Goal: Task Accomplishment & Management: Manage account settings

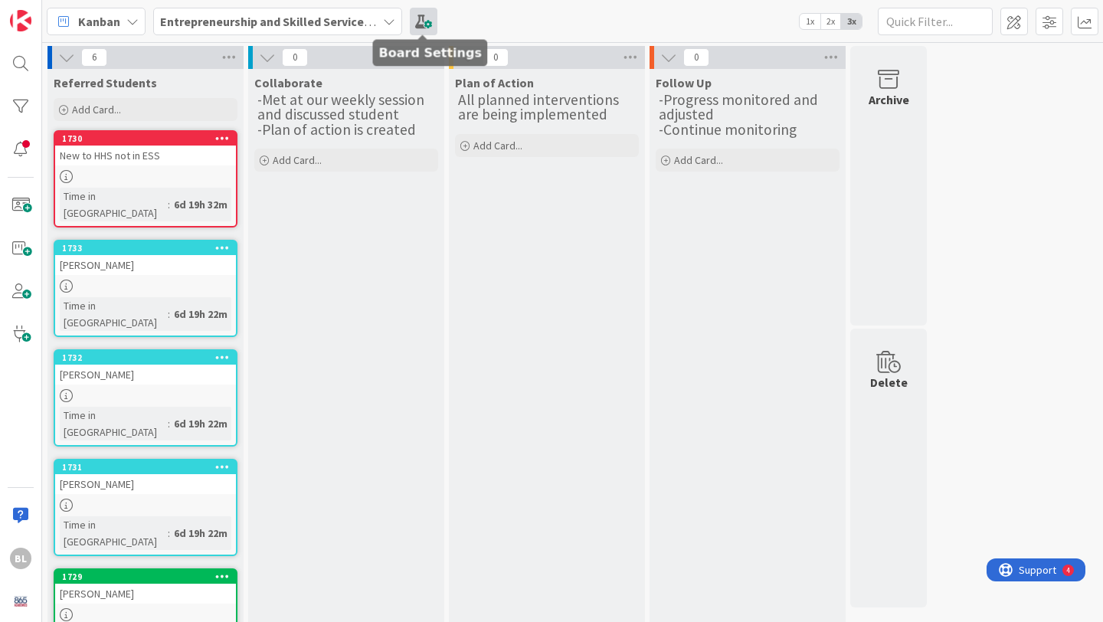
click at [423, 19] on span at bounding box center [424, 22] width 28 height 28
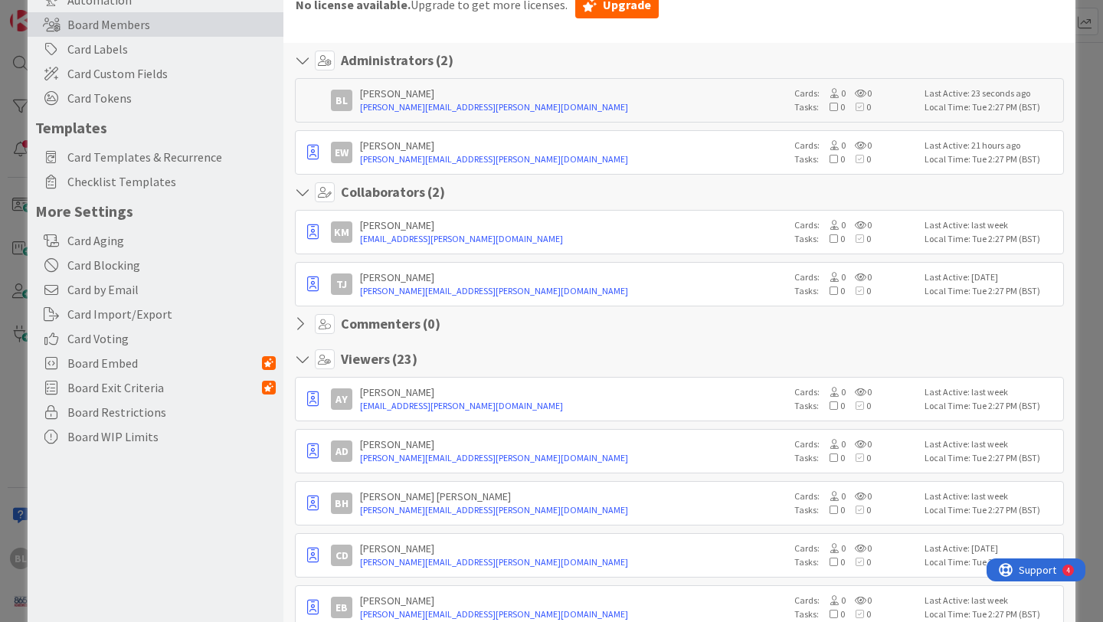
scroll to position [156, 0]
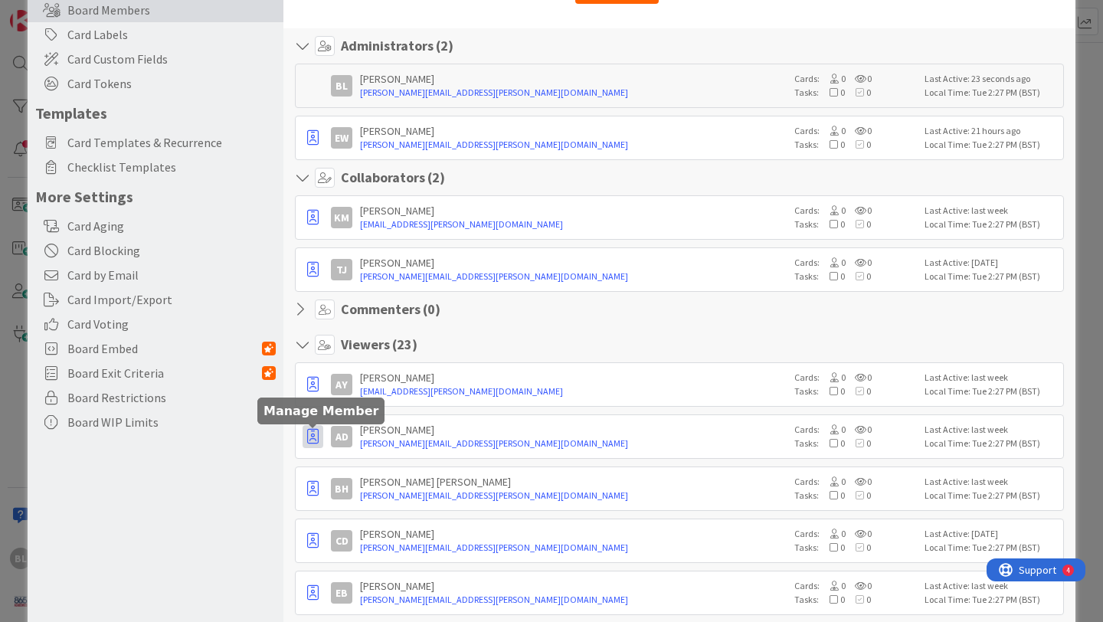
click at [316, 438] on icon "button" at bounding box center [312, 436] width 11 height 15
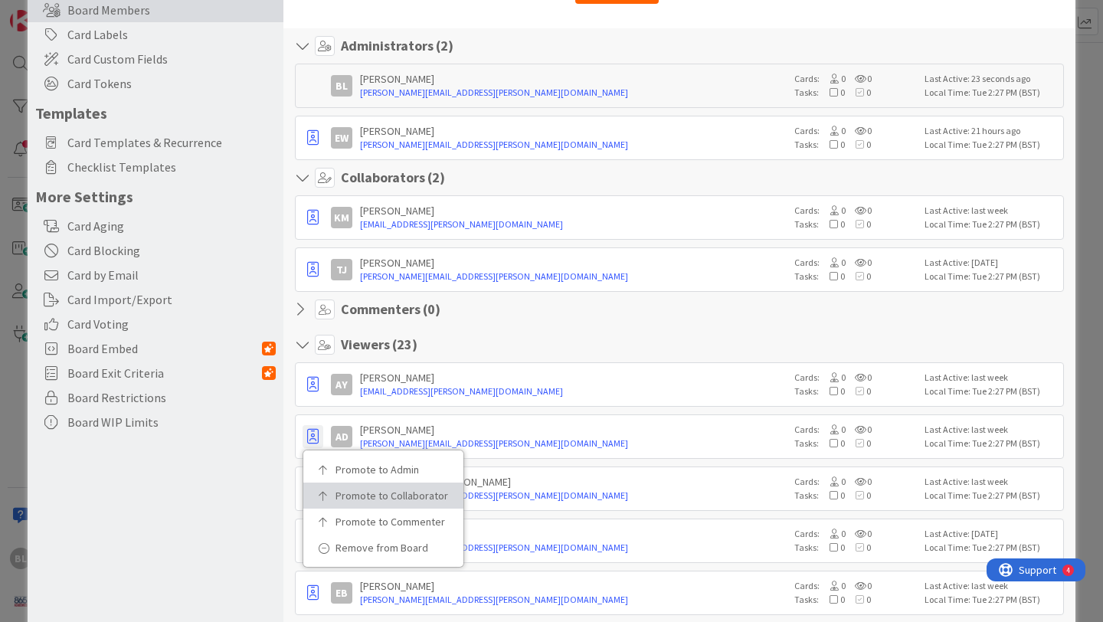
click at [350, 499] on p "Promote to Collaborator" at bounding box center [388, 495] width 106 height 11
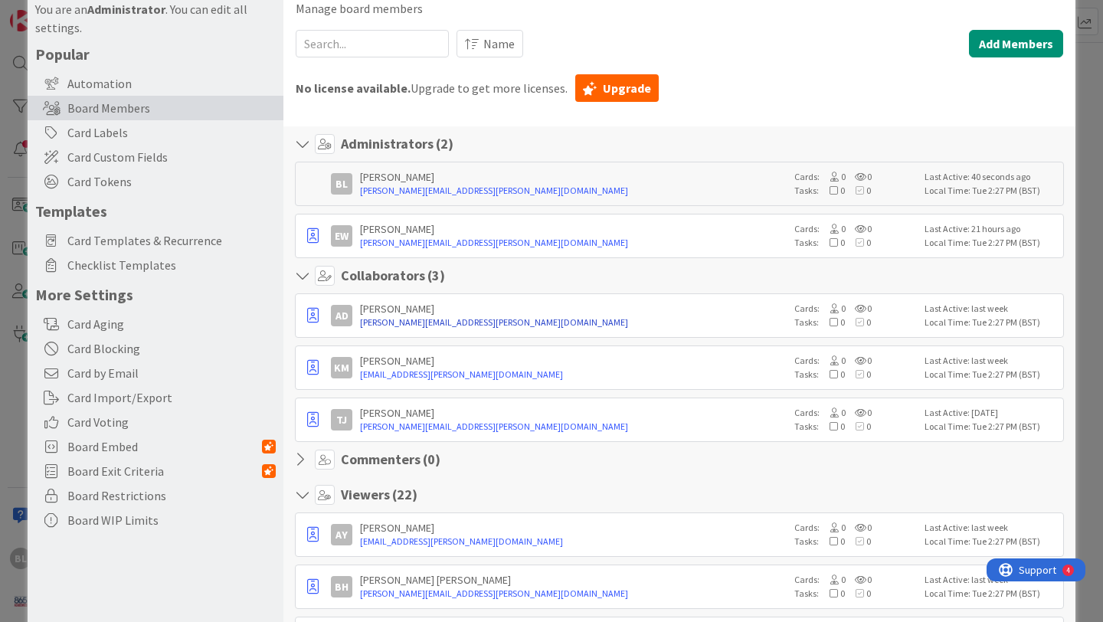
scroll to position [0, 0]
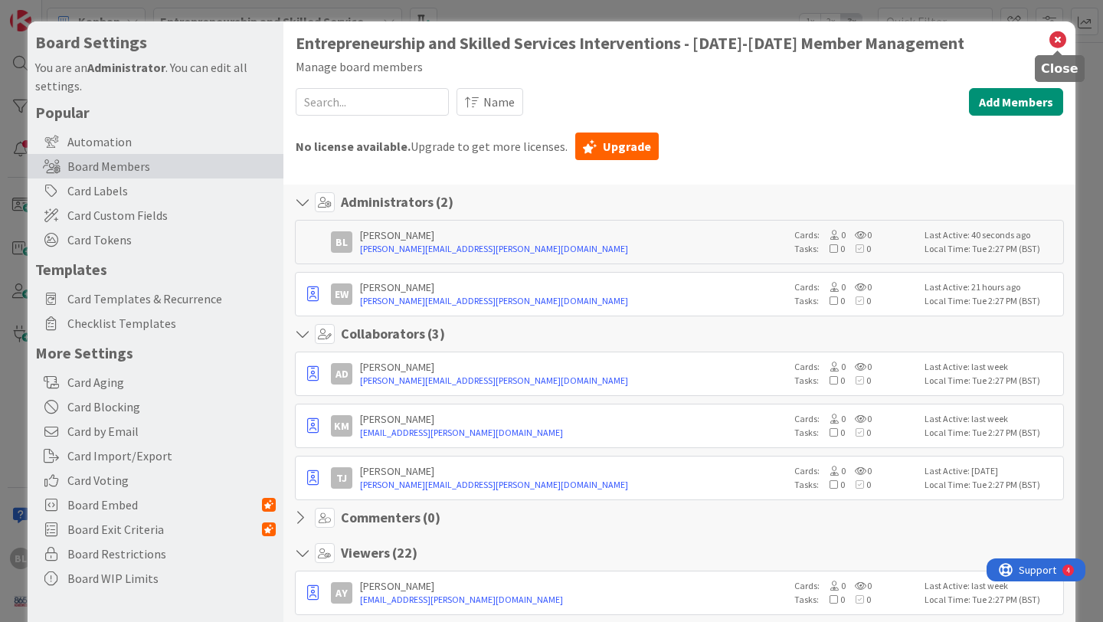
click at [1059, 39] on icon at bounding box center [1058, 39] width 20 height 21
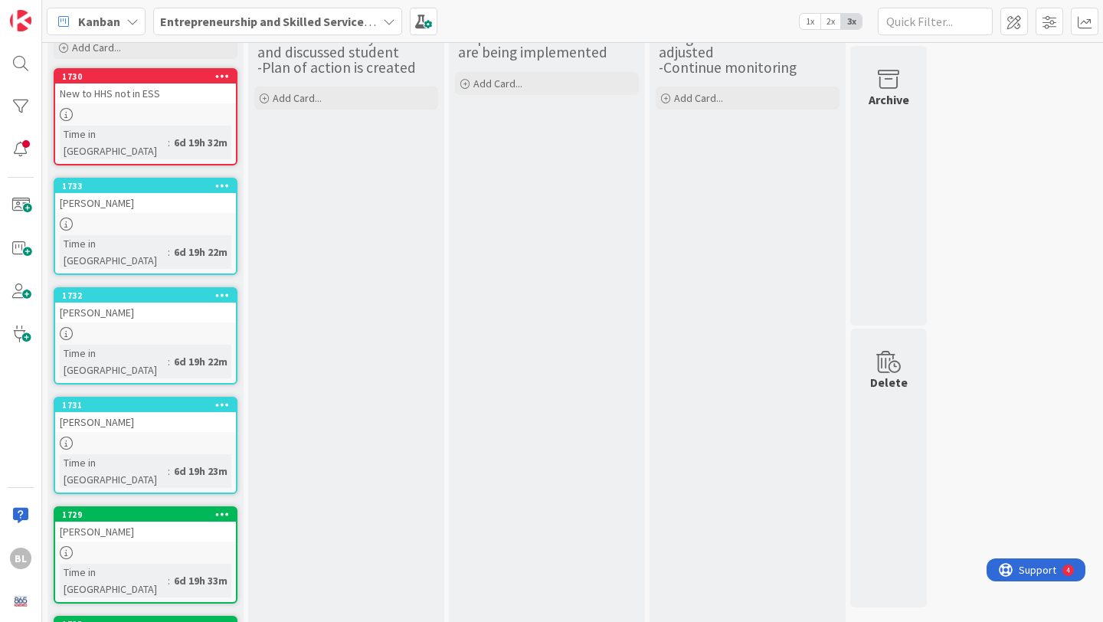
scroll to position [72, 0]
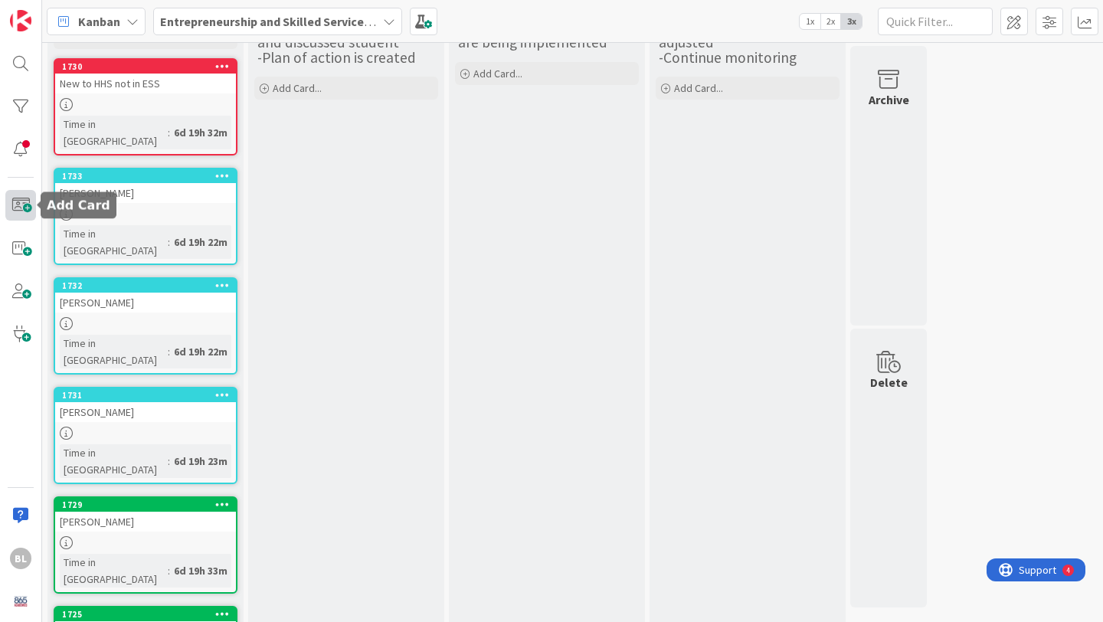
click at [20, 204] on span at bounding box center [20, 205] width 31 height 31
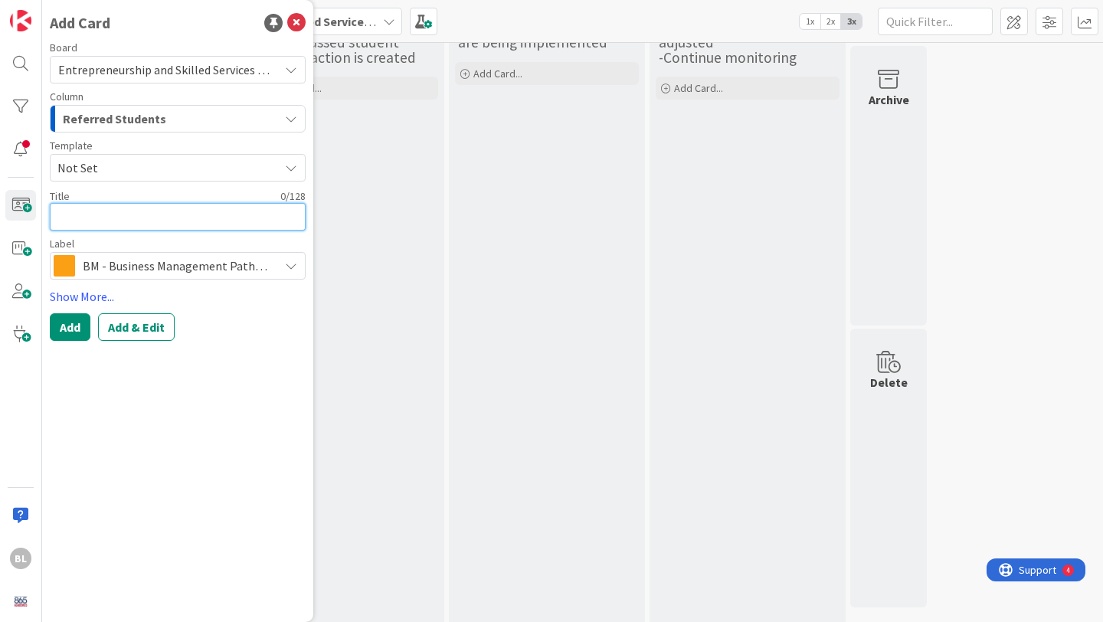
click at [65, 219] on textarea at bounding box center [178, 217] width 256 height 28
paste textarea "[PERSON_NAME]"
type textarea "x"
type textarea "[PERSON_NAME]"
click at [292, 268] on icon at bounding box center [291, 266] width 12 height 12
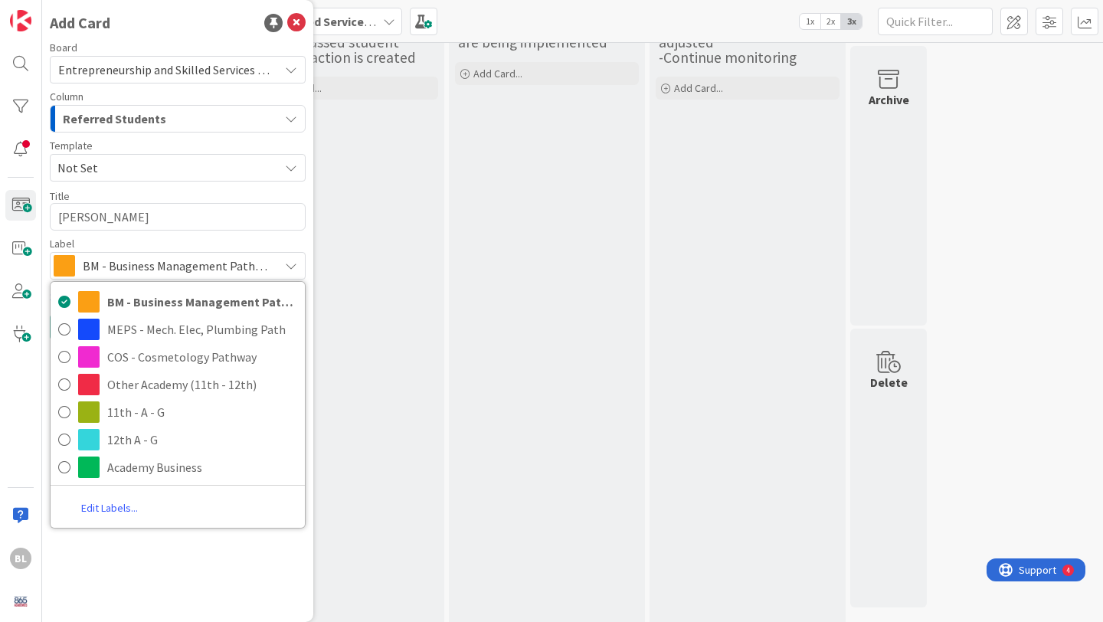
click at [292, 268] on icon at bounding box center [291, 266] width 12 height 12
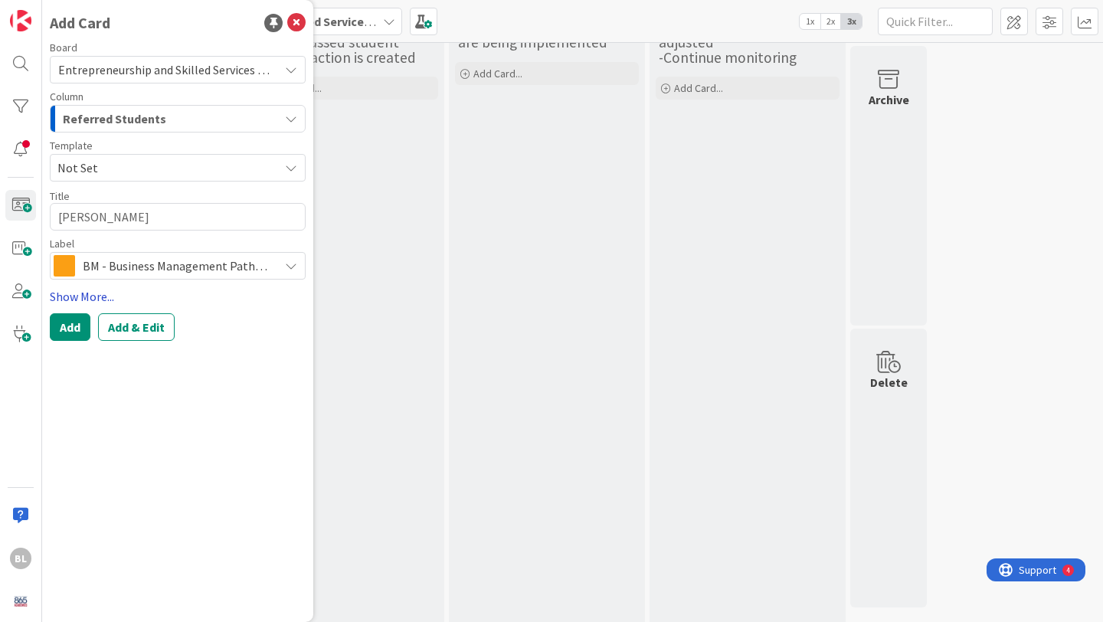
click at [83, 293] on link "Show More..." at bounding box center [178, 296] width 256 height 18
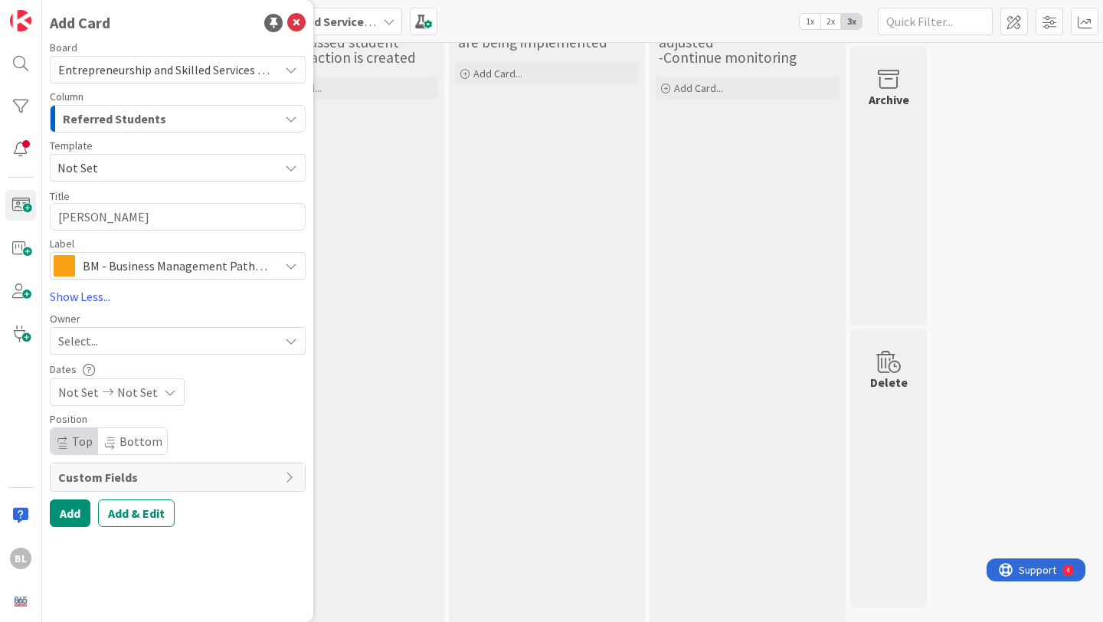
click at [289, 338] on icon at bounding box center [291, 341] width 12 height 12
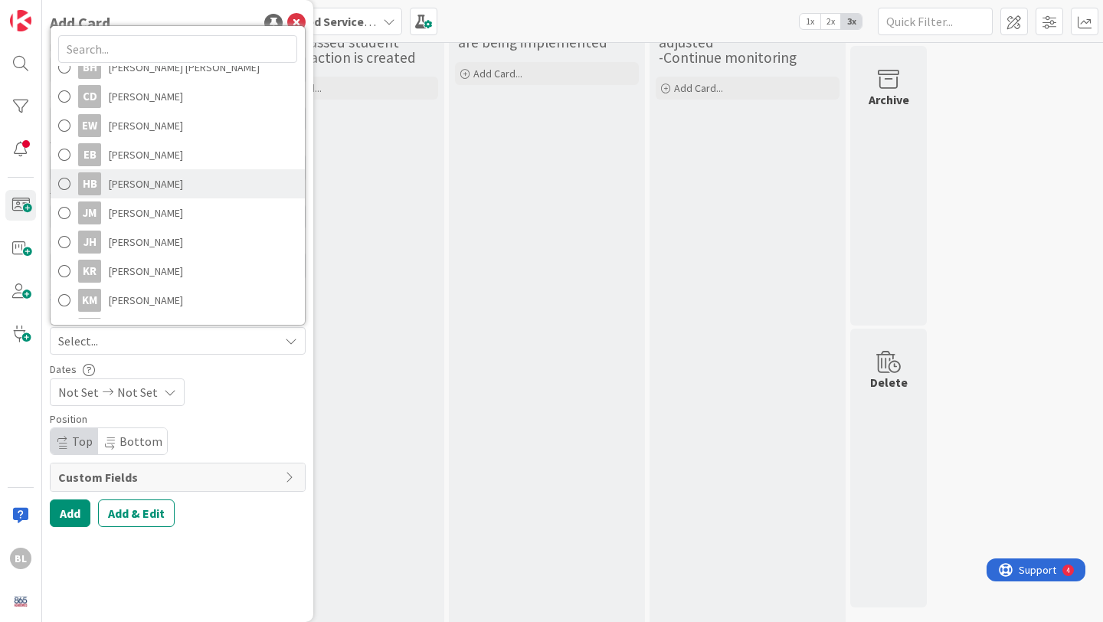
scroll to position [136, 0]
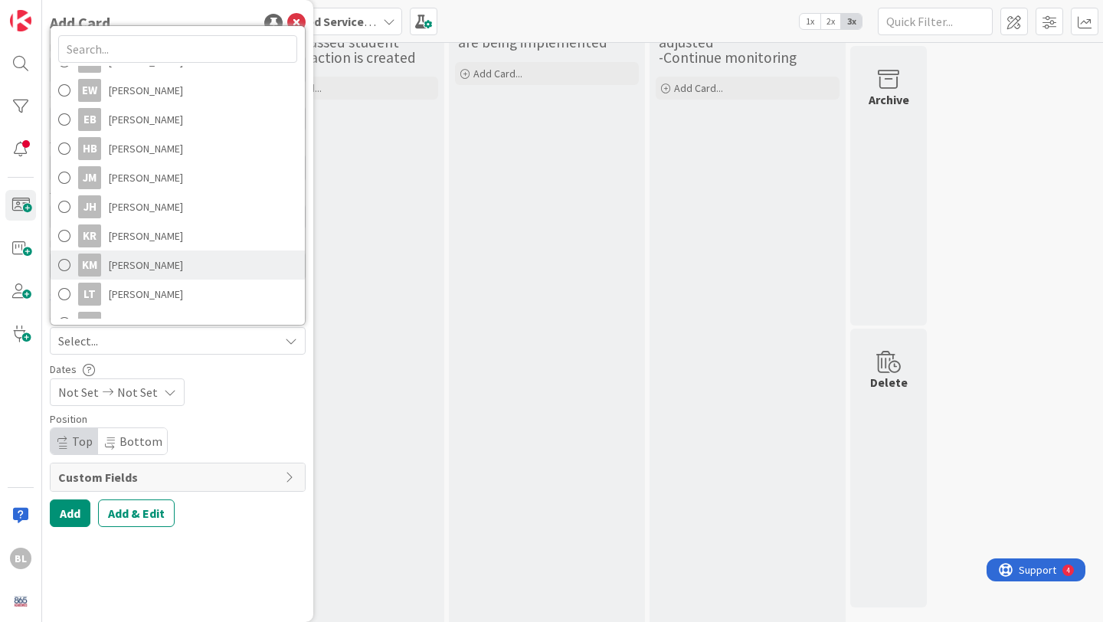
click at [68, 262] on span at bounding box center [64, 264] width 12 height 23
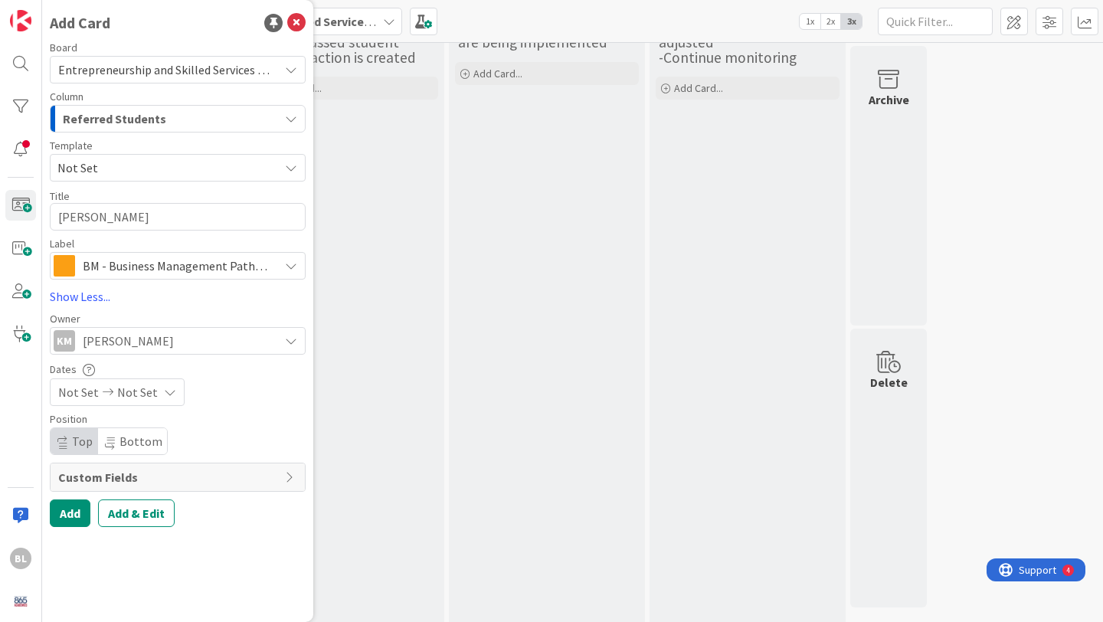
click at [294, 165] on icon at bounding box center [291, 168] width 12 height 12
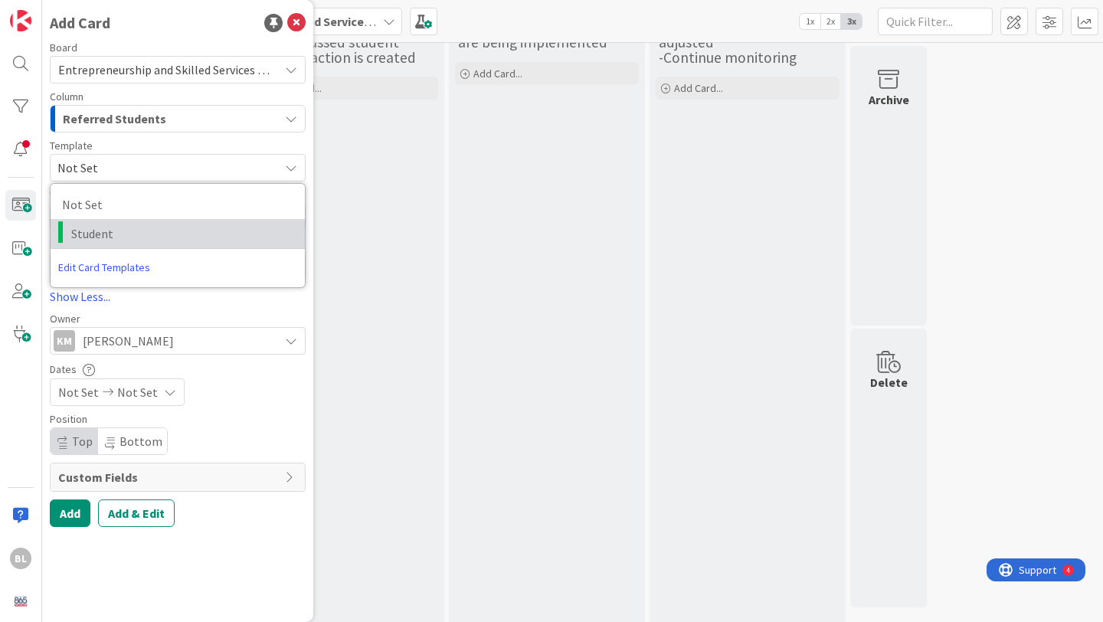
click at [99, 236] on span "Student" at bounding box center [182, 234] width 222 height 20
type textarea "x"
type textarea "Student"
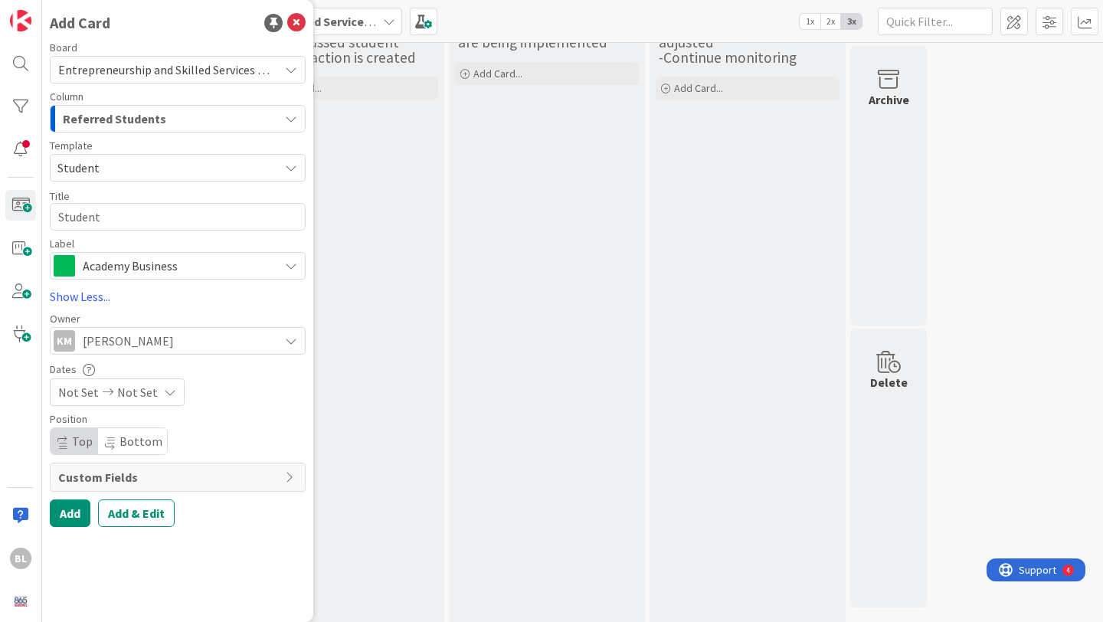
click at [293, 118] on icon "button" at bounding box center [291, 119] width 12 height 12
click at [293, 116] on icon "button" at bounding box center [291, 119] width 12 height 12
click at [284, 170] on span "Student" at bounding box center [178, 168] width 256 height 28
click at [280, 217] on textarea "Student" at bounding box center [178, 217] width 256 height 28
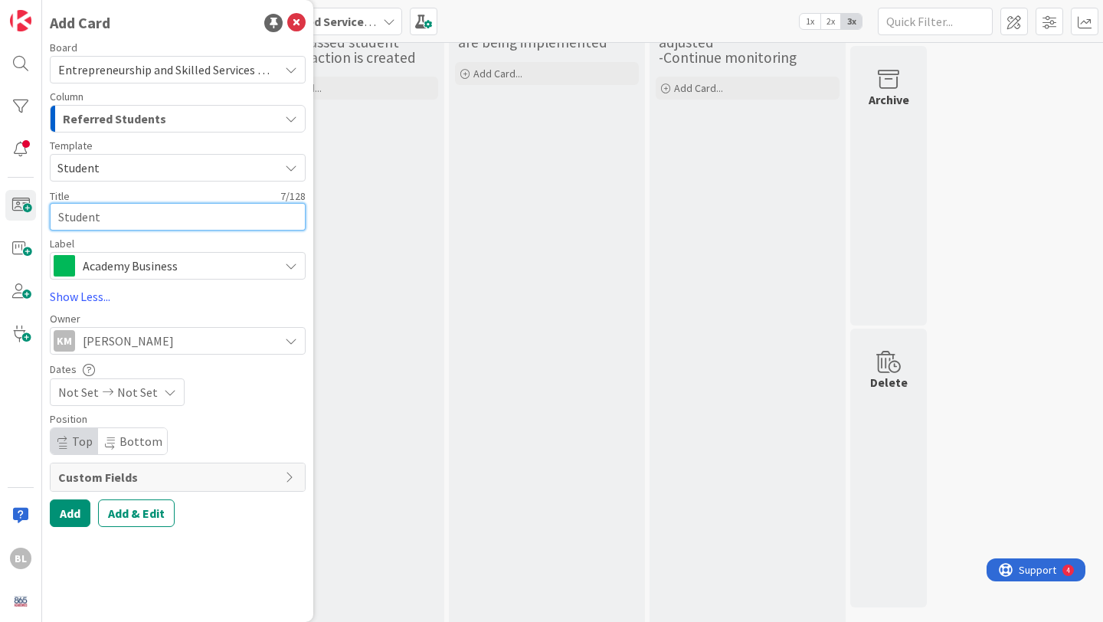
paste textarea "Student came in seeking to sign paperwork to drop out, [PERSON_NAME] applicatio…"
type textarea "x"
type textarea "StudentStudent came in seeking to sign paperwork to drop out, [PERSON_NAME] app…"
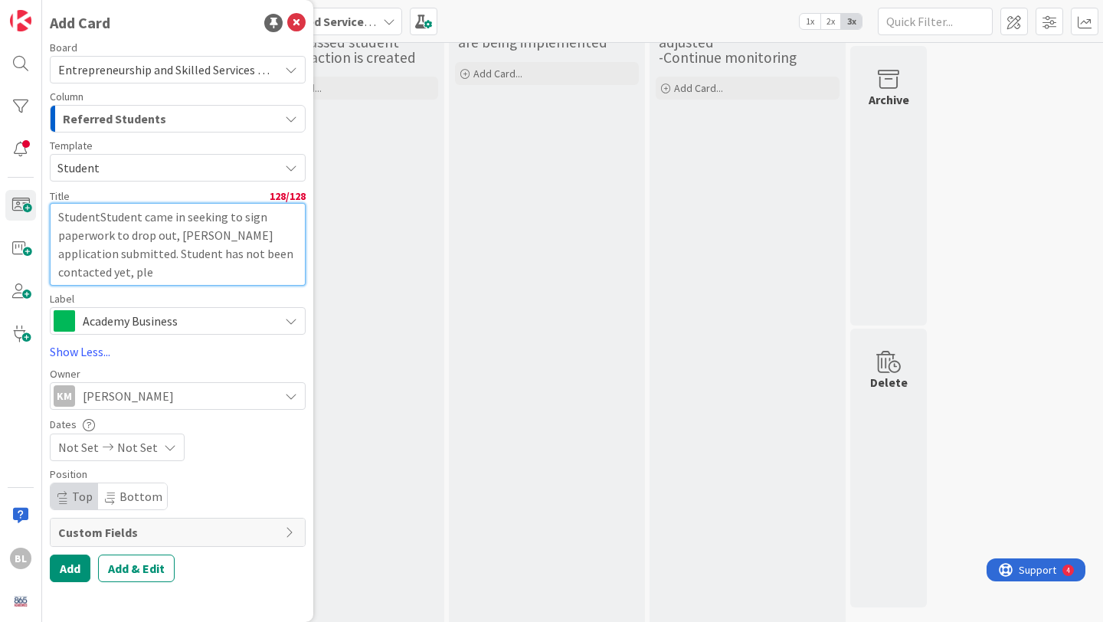
type textarea "x"
type textarea "Student"
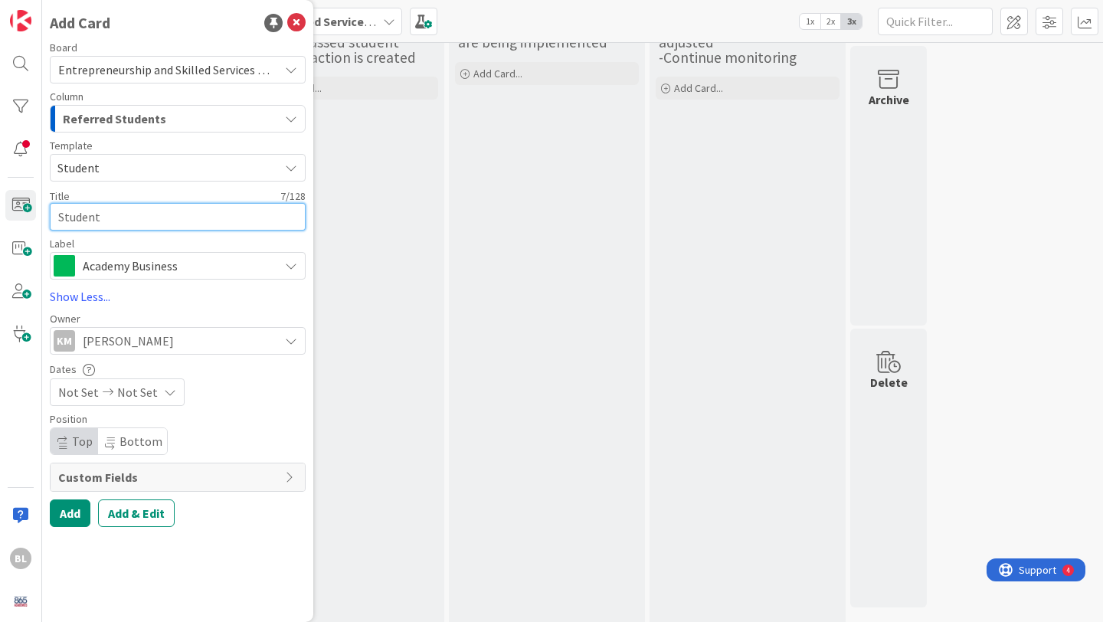
drag, startPoint x: 97, startPoint y: 214, endPoint x: 42, endPoint y: 211, distance: 55.2
click at [42, 211] on div "Add Card Board Entrepreneurship and Skilled Services Interventions - [DATE]-[DA…" at bounding box center [177, 311] width 271 height 622
type textarea "x"
type textarea "L"
type textarea "x"
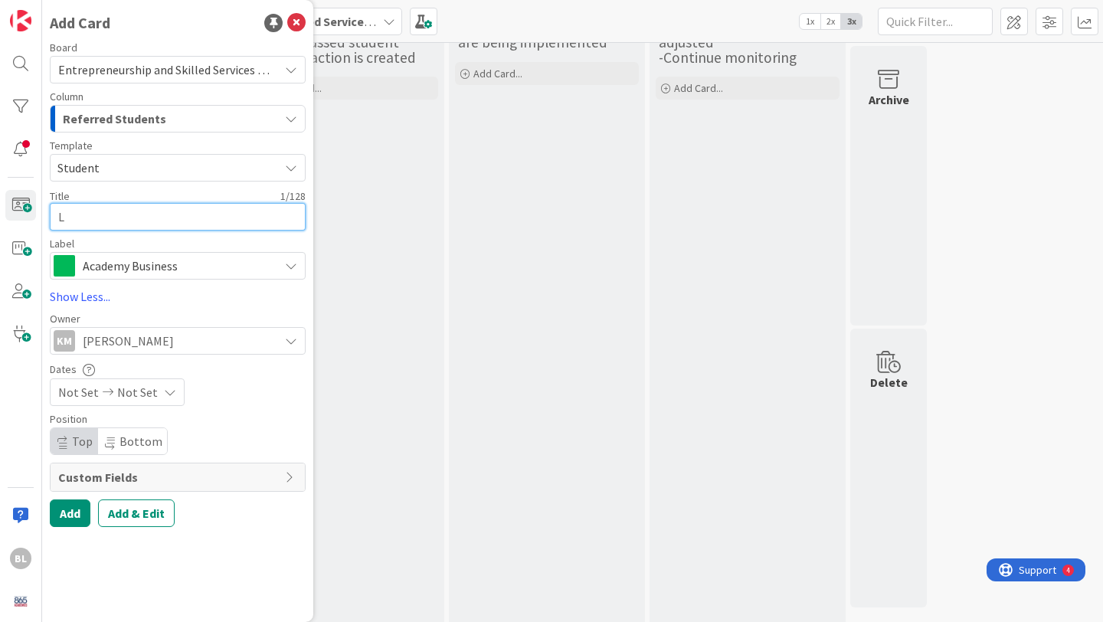
type textarea "Le"
type textarea "x"
type textarea "Lei"
type textarea "x"
type textarea "Leia"
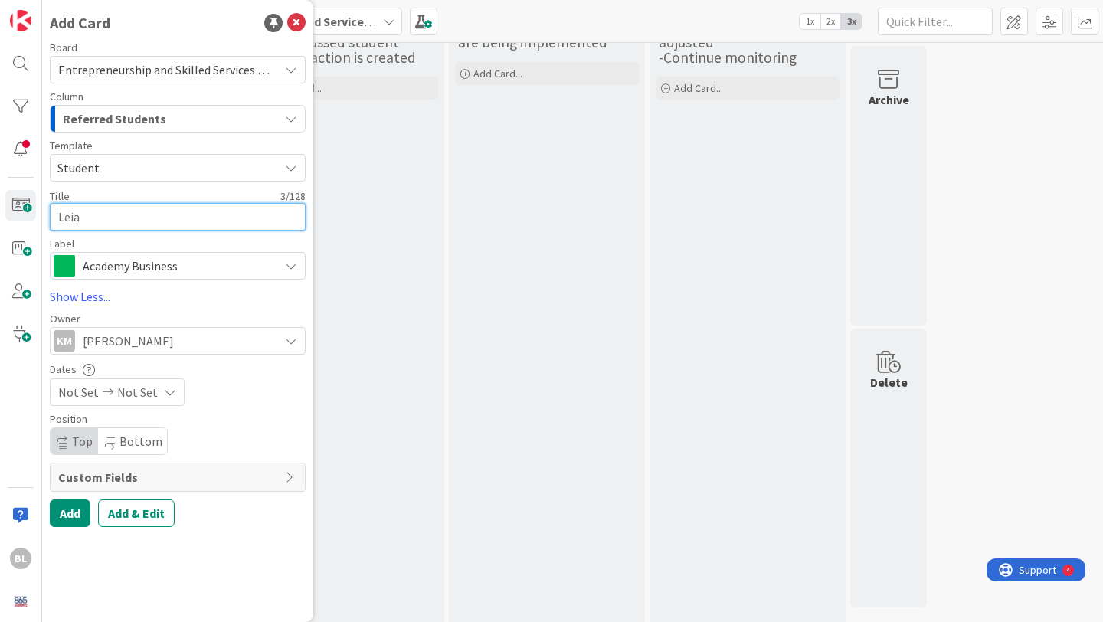
type textarea "x"
type textarea "Leiar"
type textarea "x"
type textarea "Leiarah"
type textarea "x"
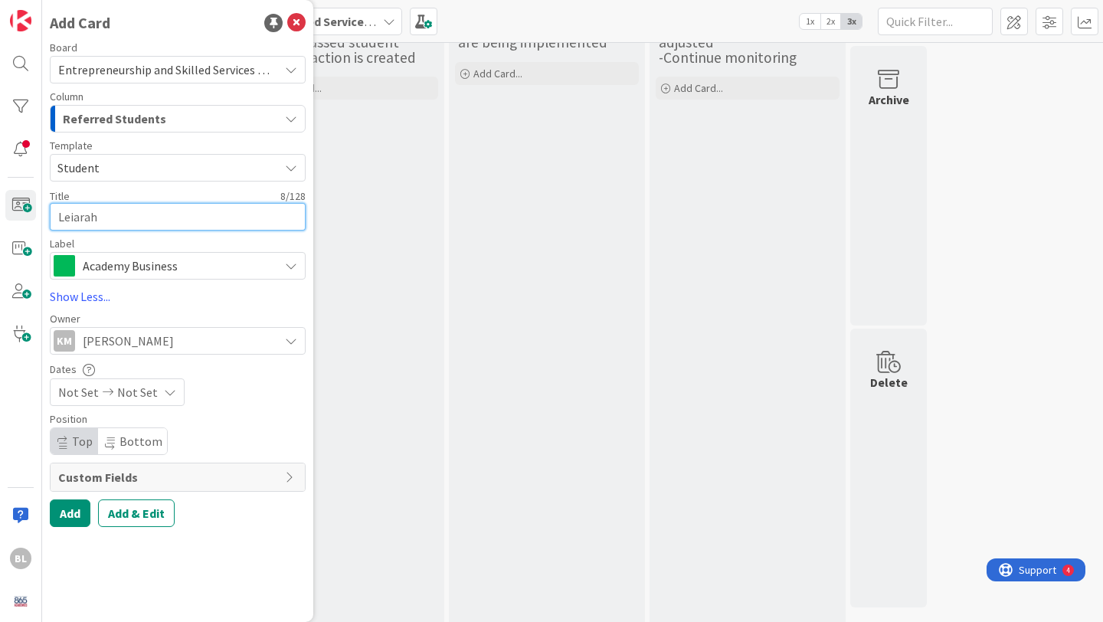
type textarea "Leiarah G"
type textarea "x"
type textarea "Leiarah Gr"
type textarea "x"
type textarea "Leiarah Gra"
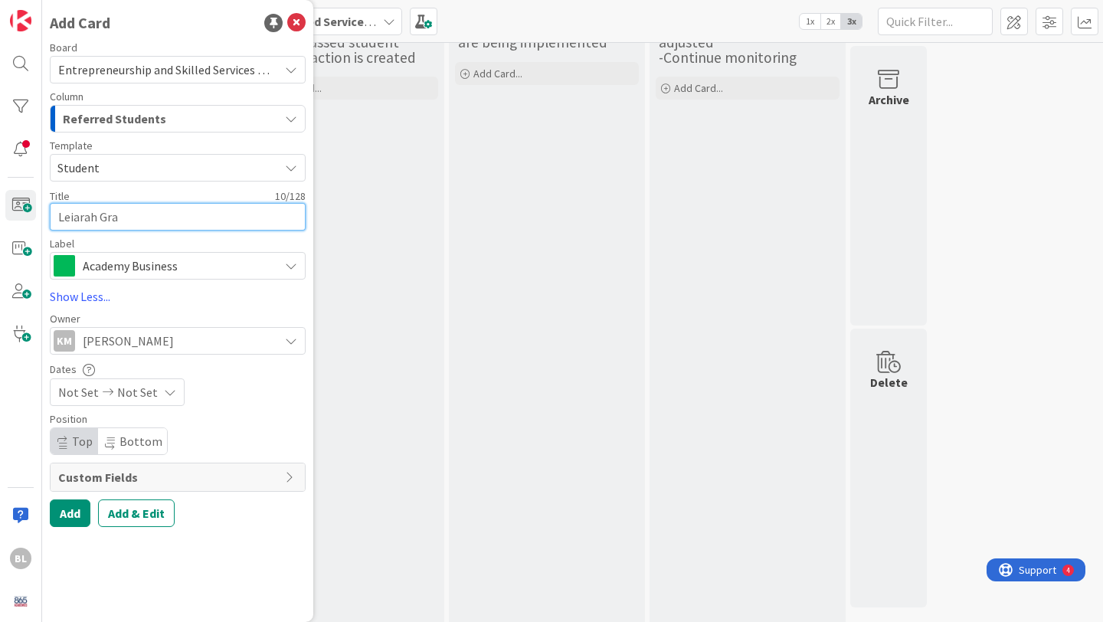
type textarea "x"
type textarea "[PERSON_NAME]"
click at [289, 476] on icon at bounding box center [291, 477] width 12 height 12
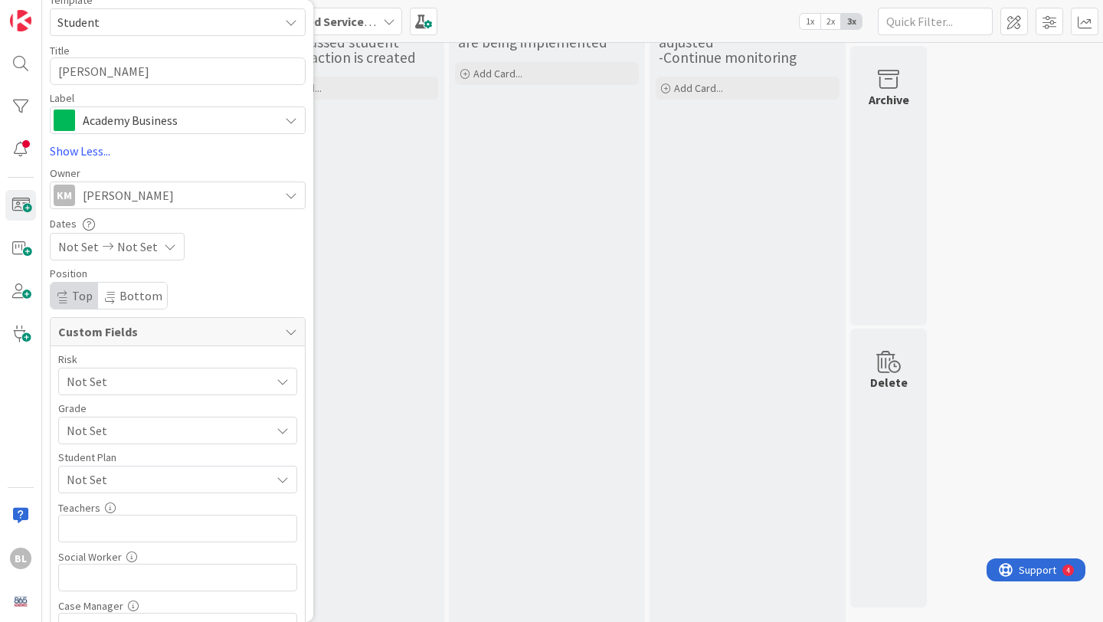
scroll to position [0, 0]
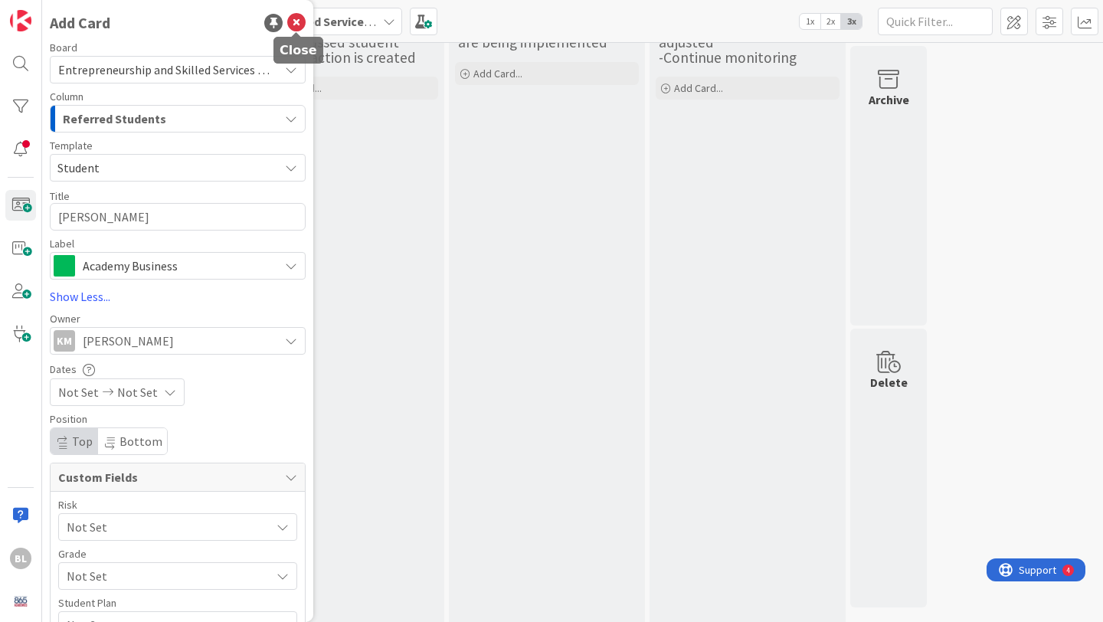
click at [299, 25] on icon at bounding box center [296, 23] width 18 height 18
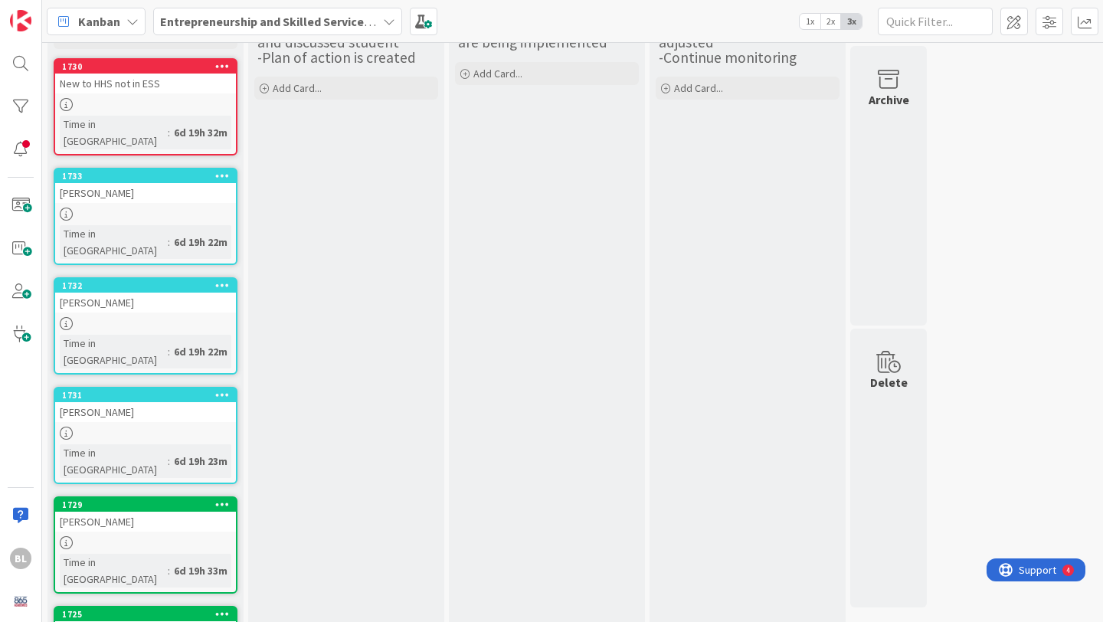
scroll to position [33, 0]
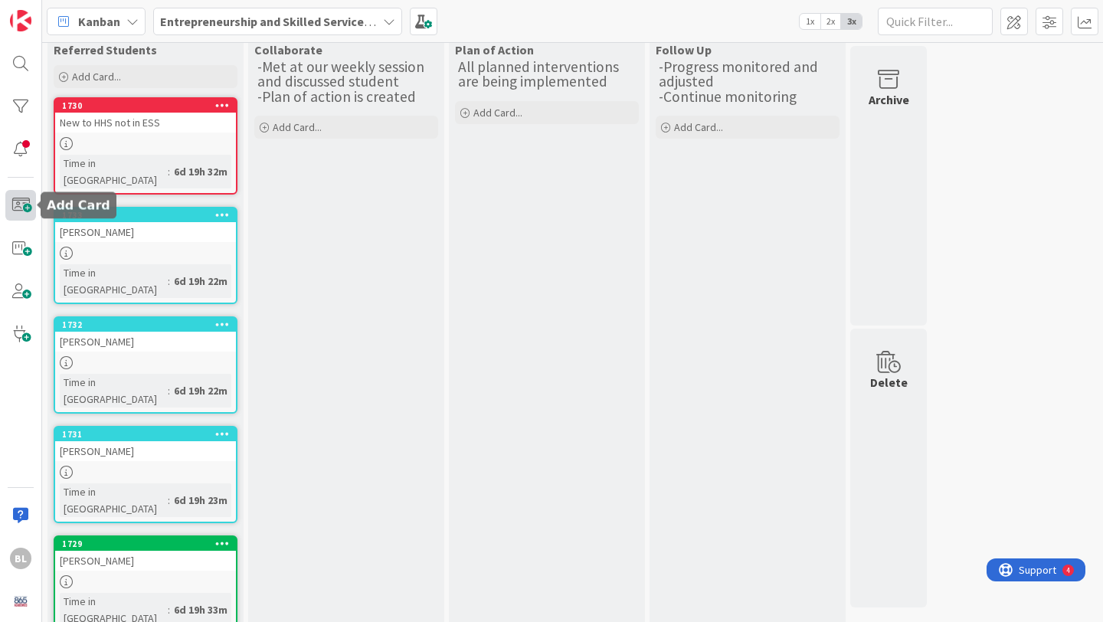
click at [20, 201] on span at bounding box center [20, 205] width 31 height 31
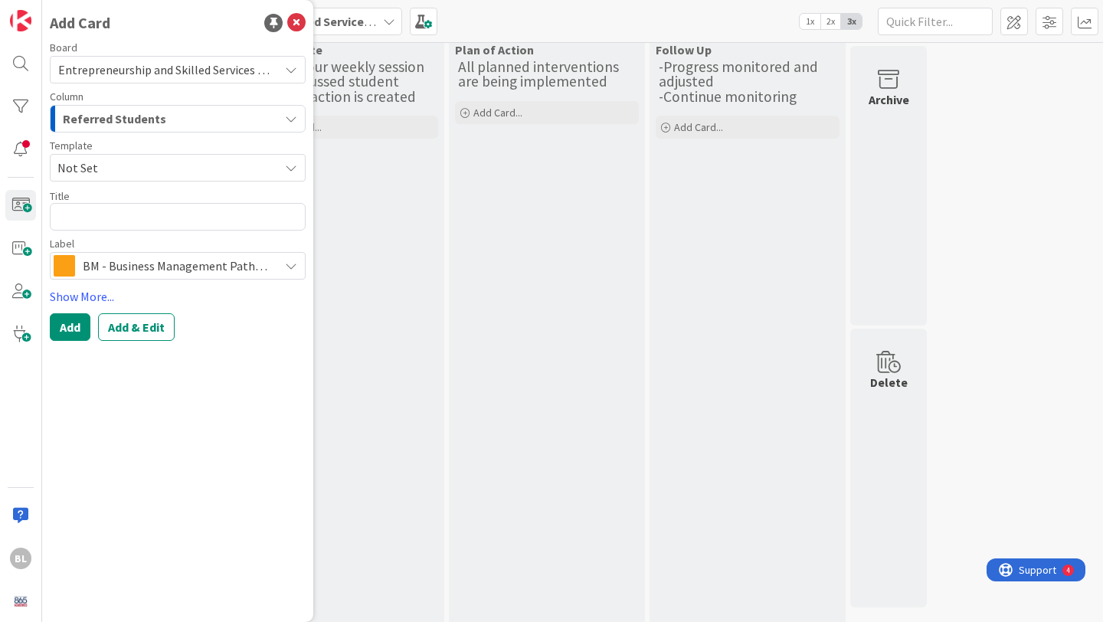
click at [115, 168] on span "Not Set" at bounding box center [162, 168] width 210 height 20
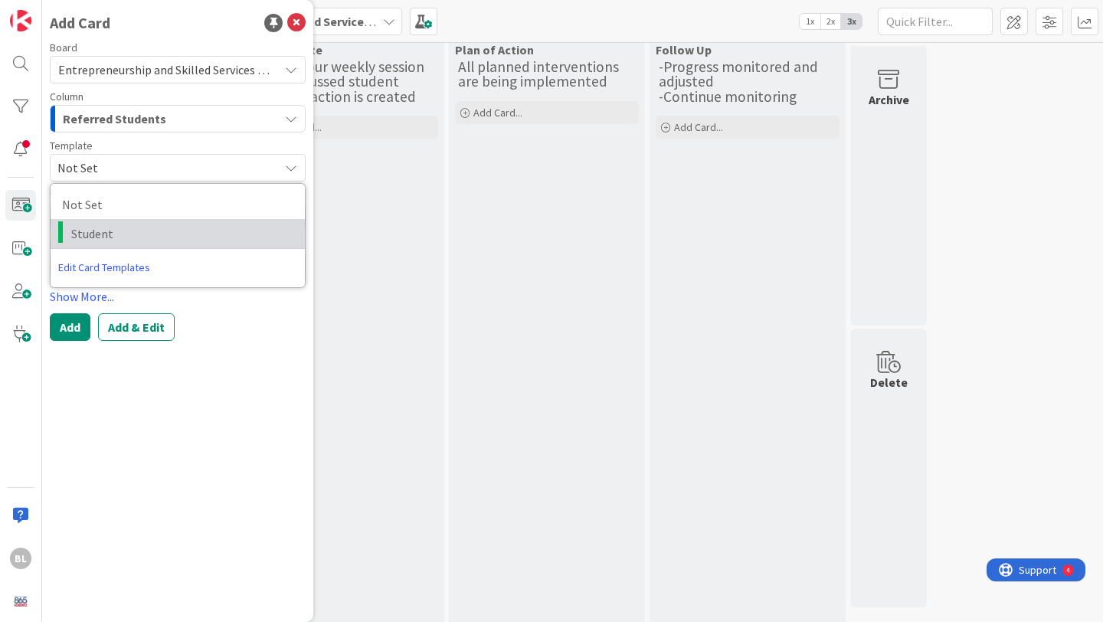
click at [90, 229] on span "Student" at bounding box center [182, 234] width 222 height 20
type textarea "x"
type textarea "Student"
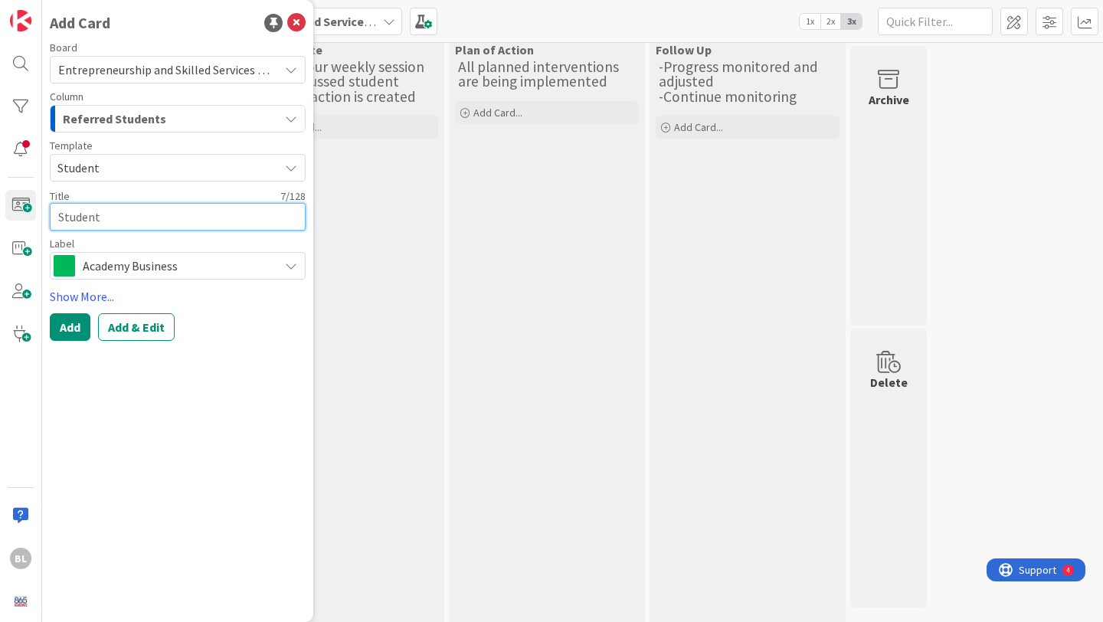
click at [105, 214] on textarea "Student" at bounding box center [178, 217] width 256 height 28
type textarea "x"
type textarea "Studen"
type textarea "x"
type textarea "Stude"
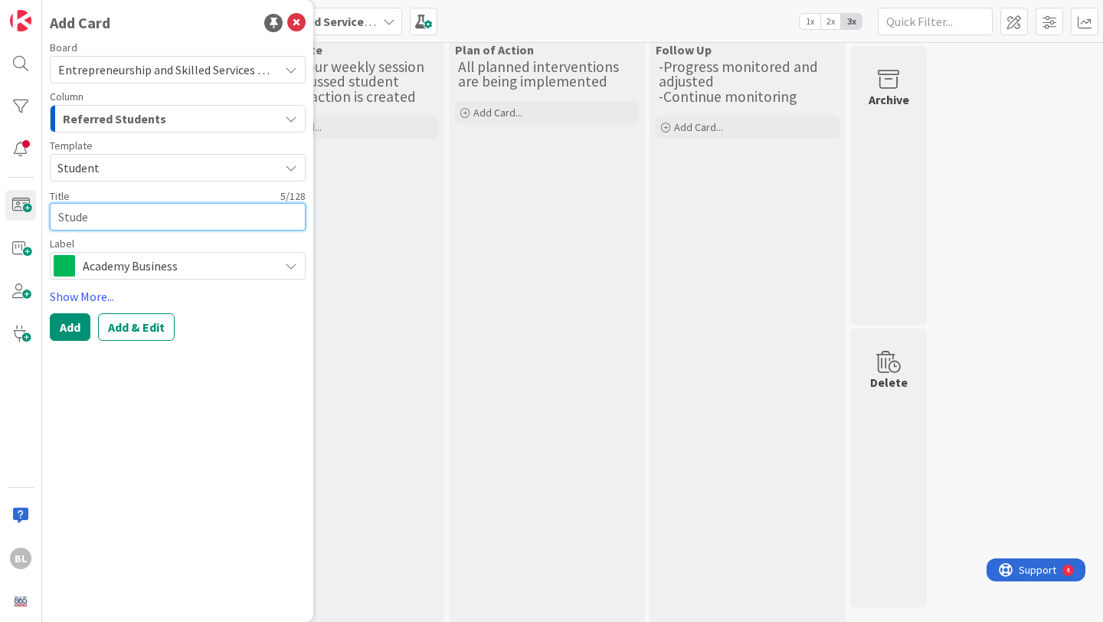
type textarea "x"
type textarea "Stud"
type textarea "x"
type textarea "Stu"
type textarea "x"
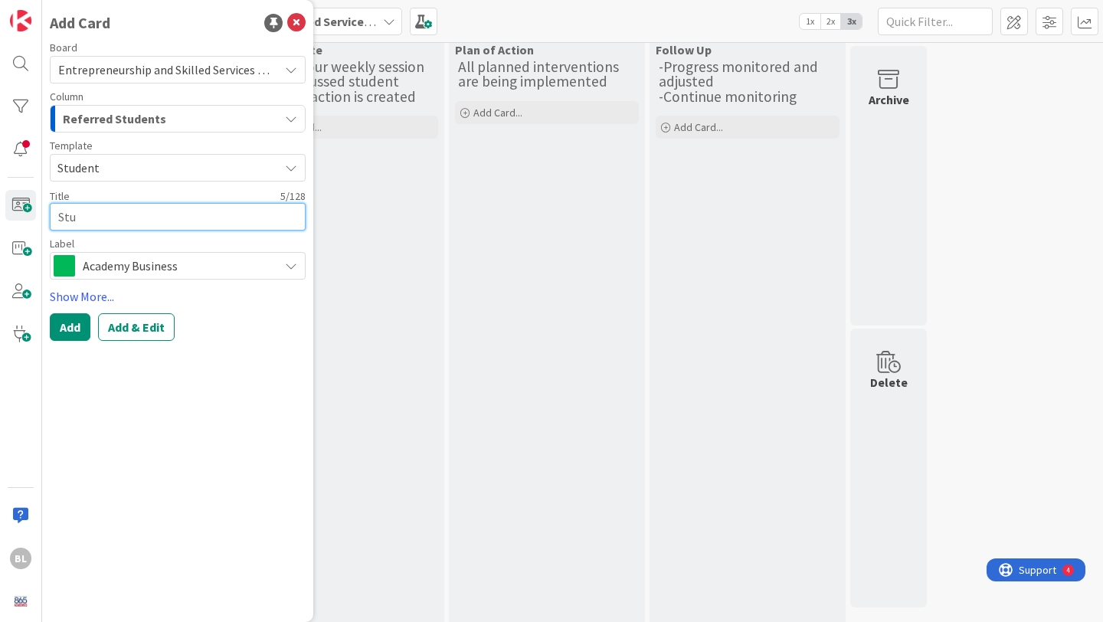
type textarea "St"
type textarea "x"
type textarea "S"
type textarea "x"
type textarea "L"
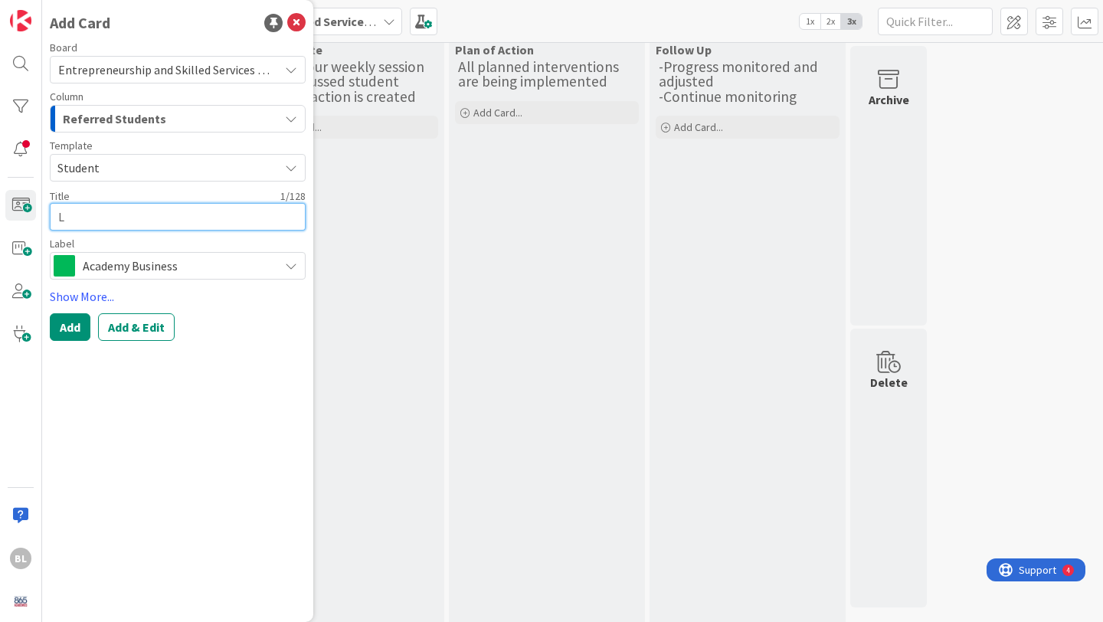
type textarea "x"
type textarea "Le"
type textarea "x"
type textarea "Lei"
type textarea "x"
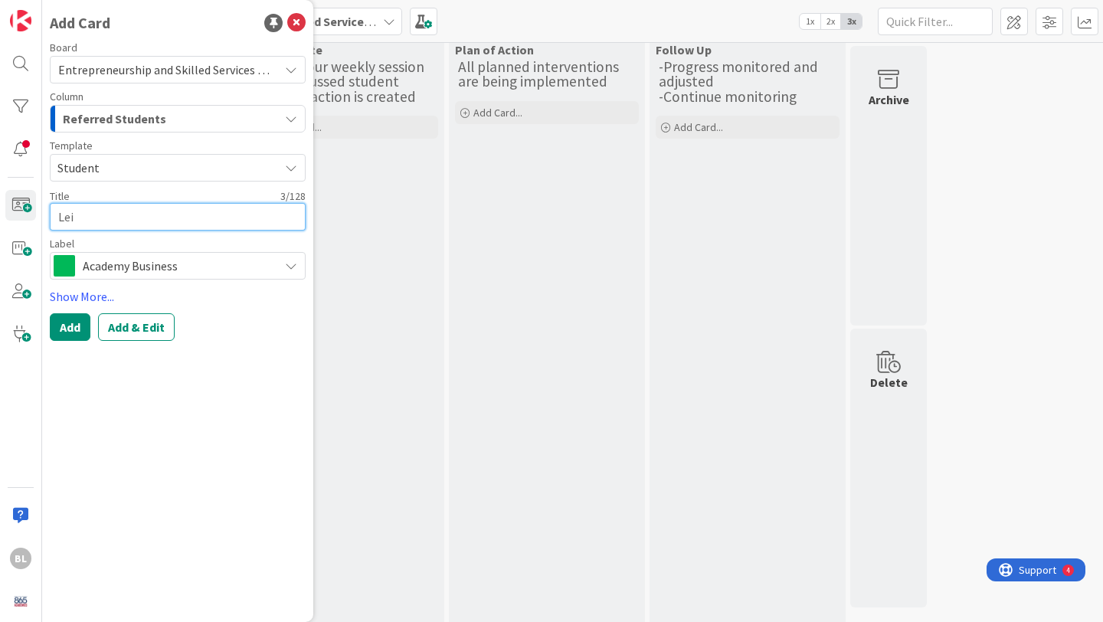
type textarea "Leia"
type textarea "x"
type textarea "Leiar"
type textarea "x"
type textarea "Leiara"
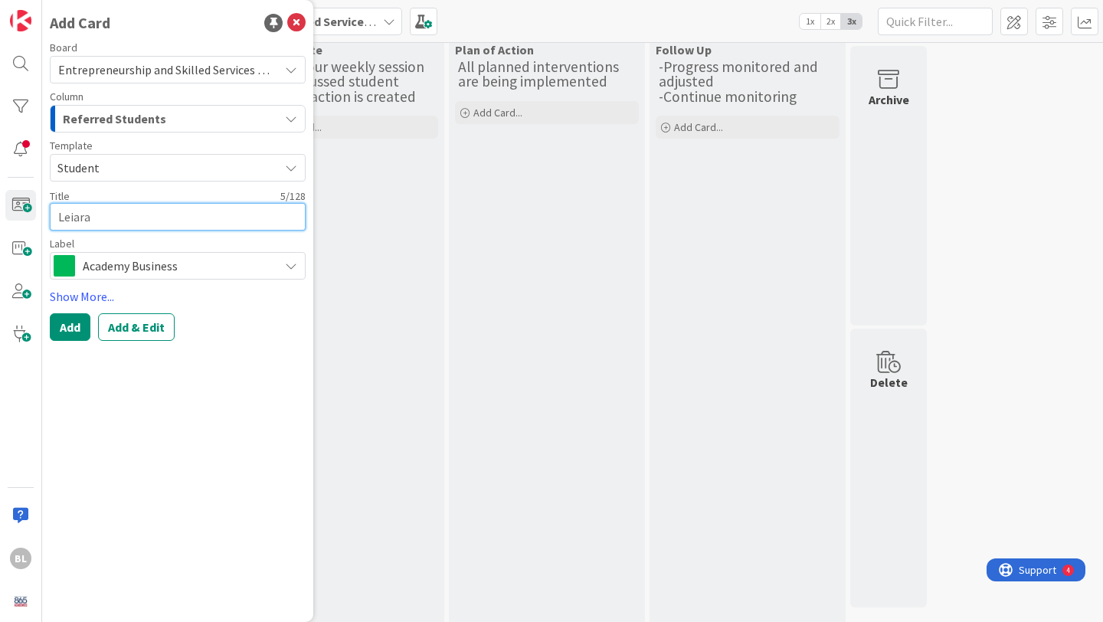
type textarea "x"
type textarea "Leiarah"
type textarea "x"
type textarea "Leiarah"
type textarea "x"
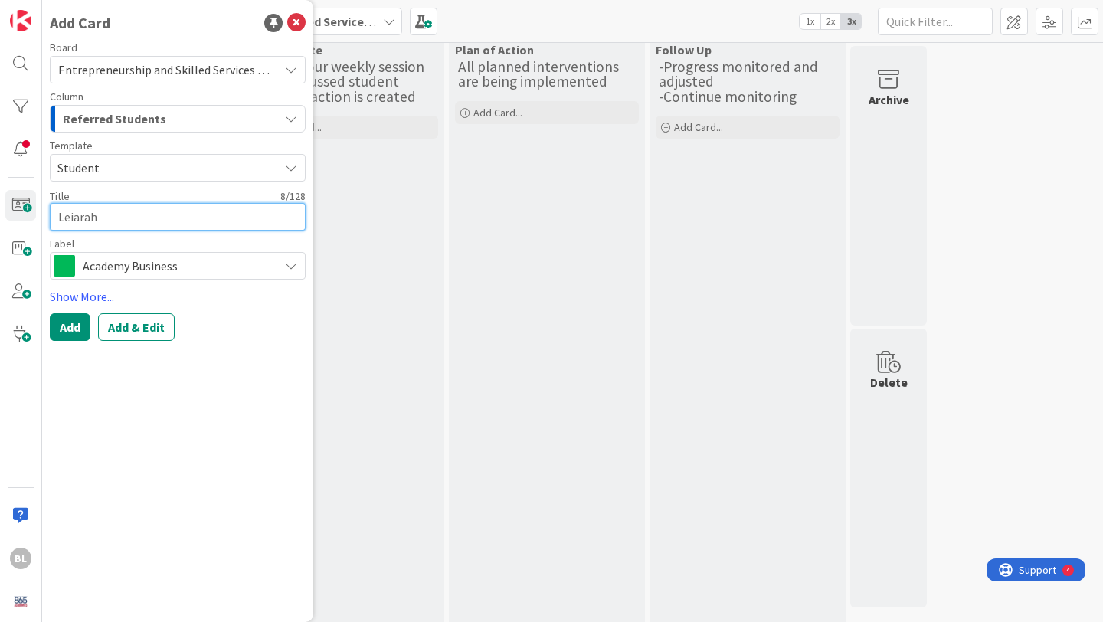
type textarea "Leiarah G"
type textarea "x"
type textarea "Leiarah Gr"
type textarea "x"
type textarea "Leiarah Gra"
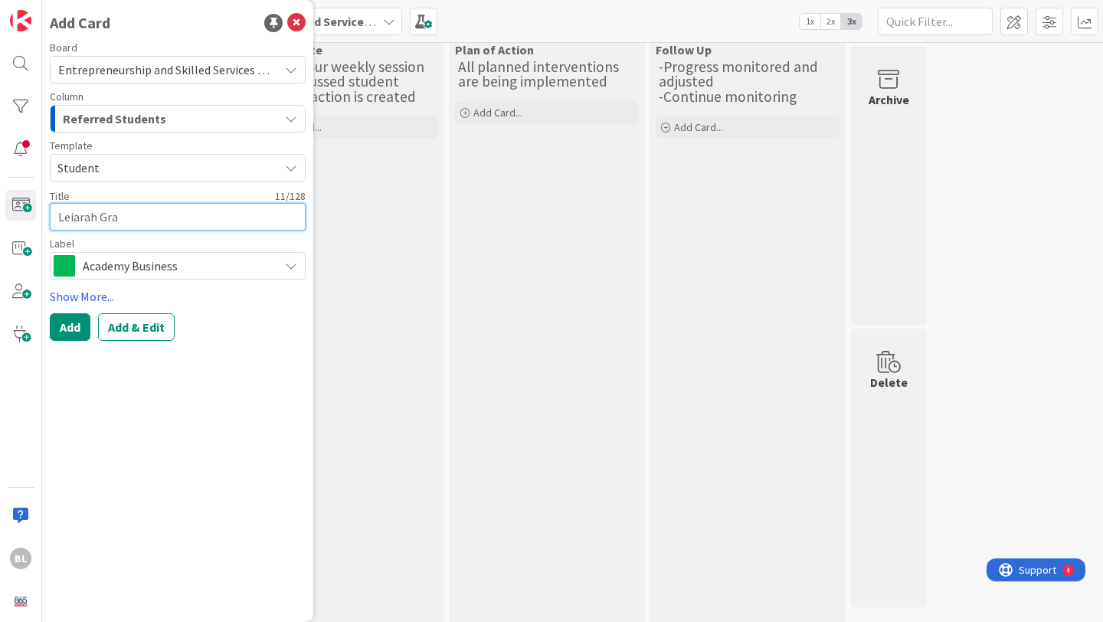
type textarea "x"
type textarea "[PERSON_NAME]"
click at [84, 298] on link "Show More..." at bounding box center [178, 296] width 256 height 18
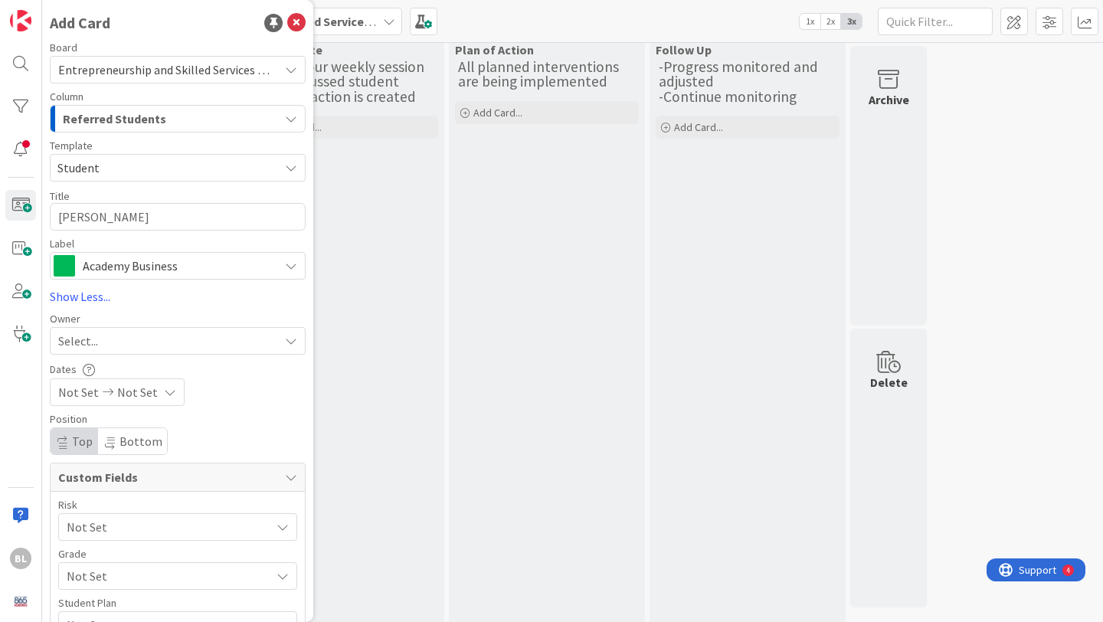
click at [105, 342] on div "Select..." at bounding box center [168, 341] width 221 height 18
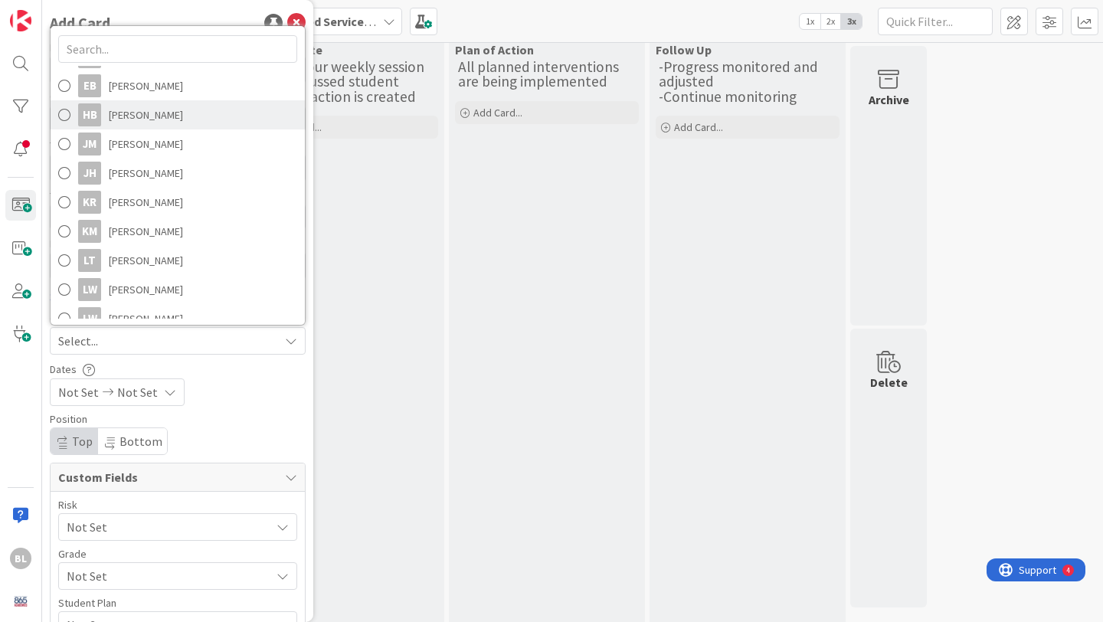
scroll to position [168, 0]
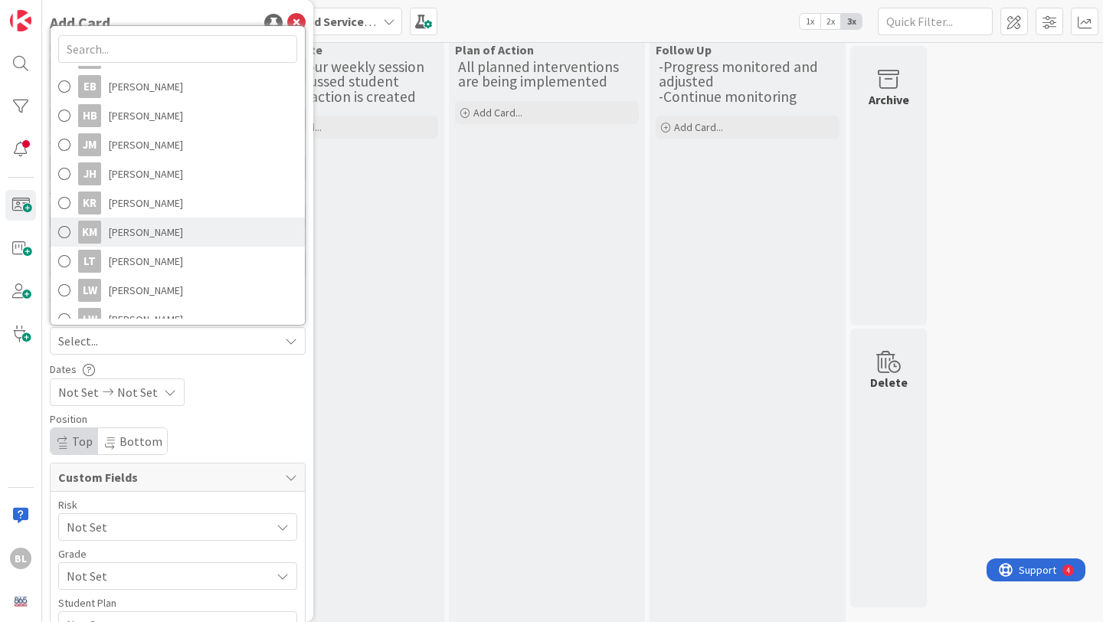
click at [66, 230] on span at bounding box center [64, 232] width 12 height 23
type textarea "x"
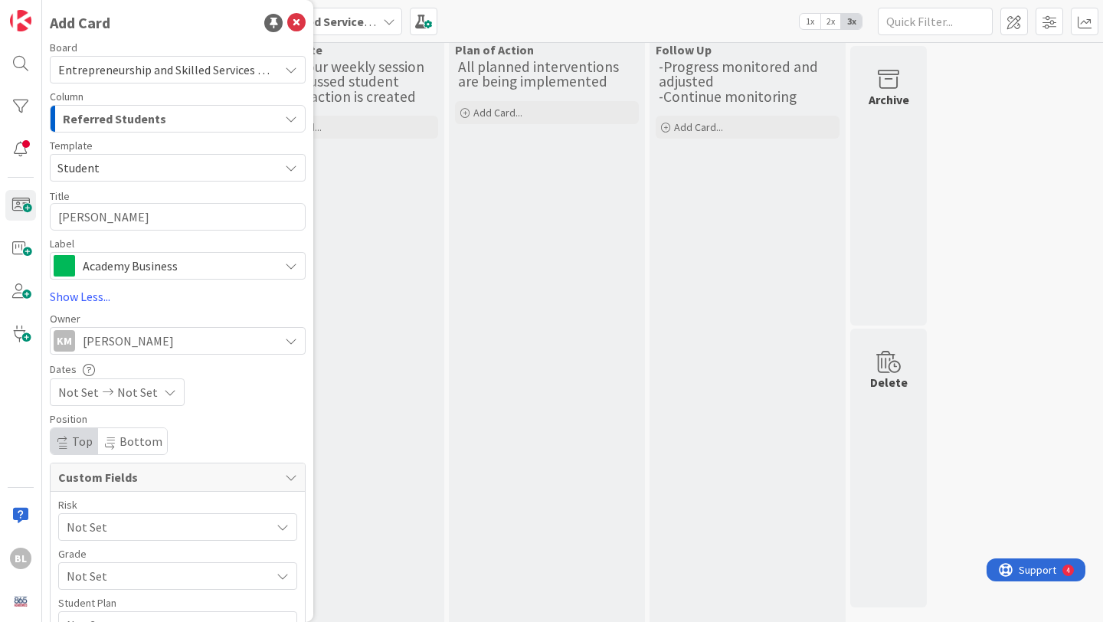
click at [164, 394] on icon at bounding box center [170, 392] width 12 height 12
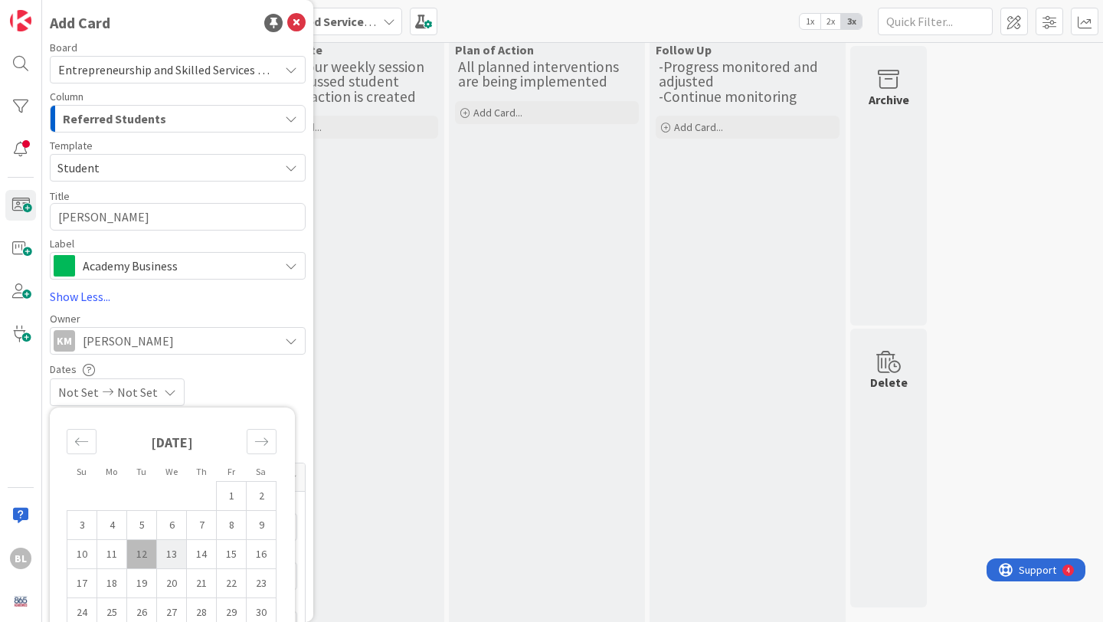
click at [173, 553] on td "13" at bounding box center [172, 554] width 30 height 29
type input "[DATE]"
click at [247, 389] on div "[DATE] Not Set" at bounding box center [178, 392] width 256 height 28
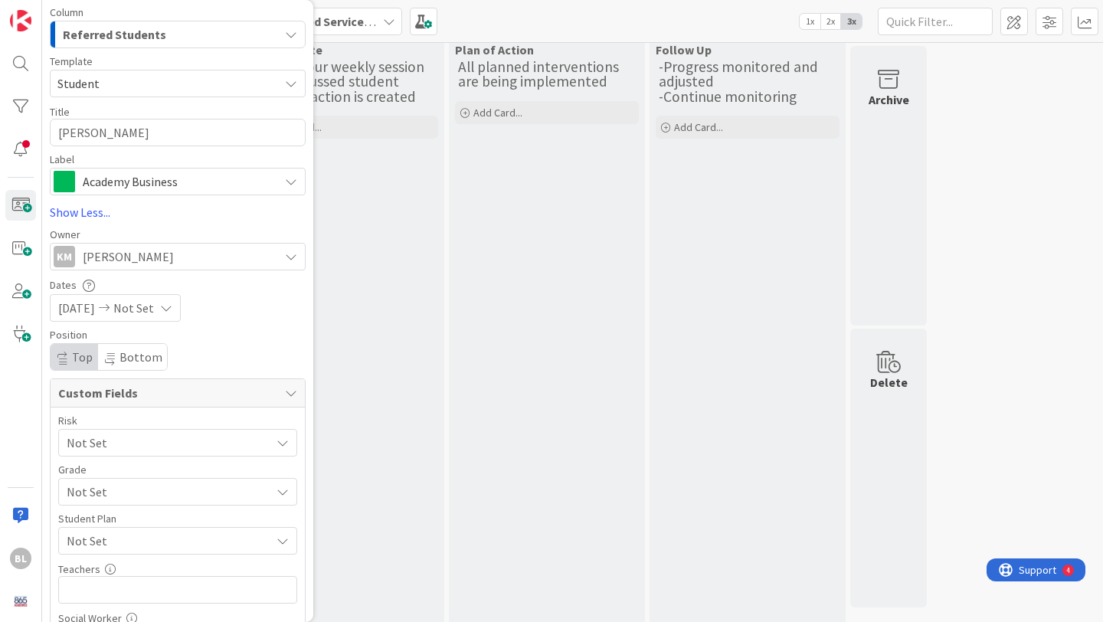
scroll to position [142, 0]
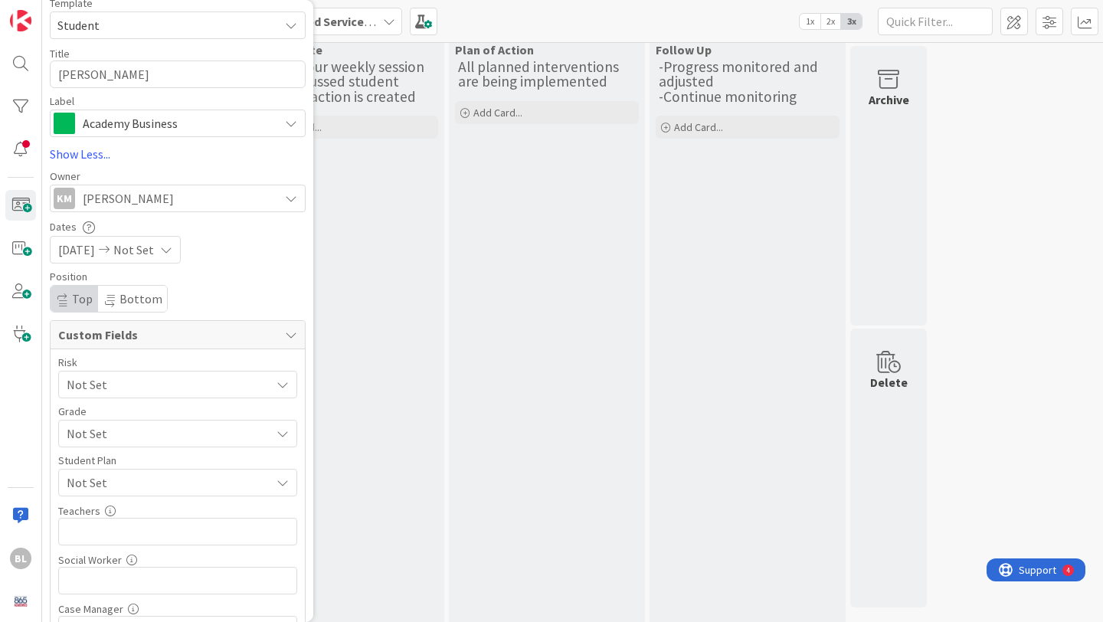
click at [279, 381] on icon at bounding box center [282, 384] width 12 height 12
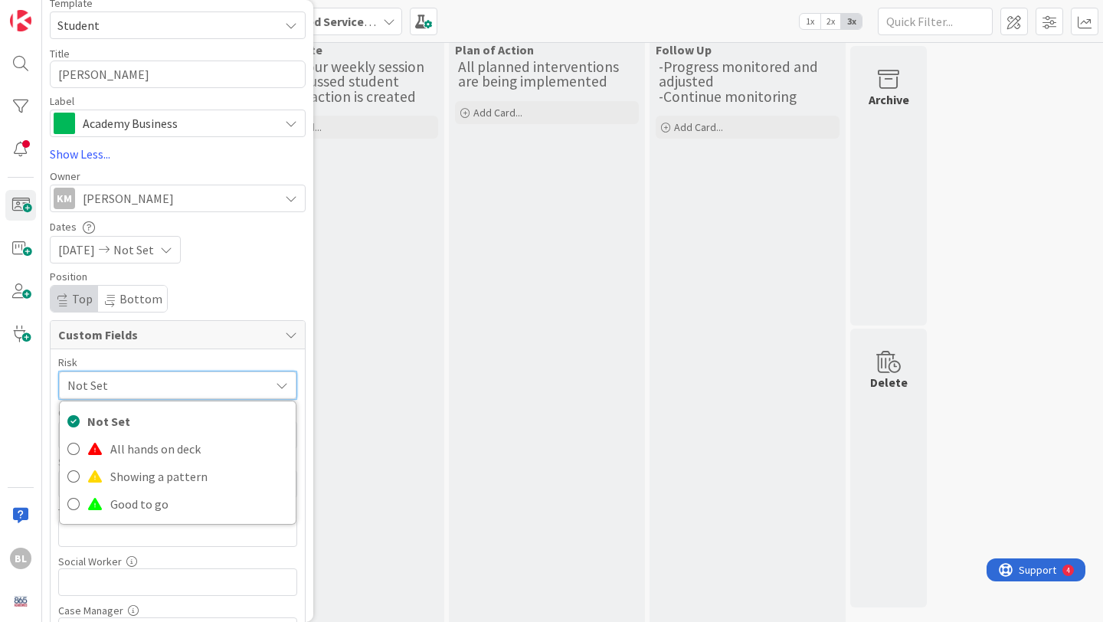
click at [279, 381] on icon at bounding box center [282, 385] width 12 height 12
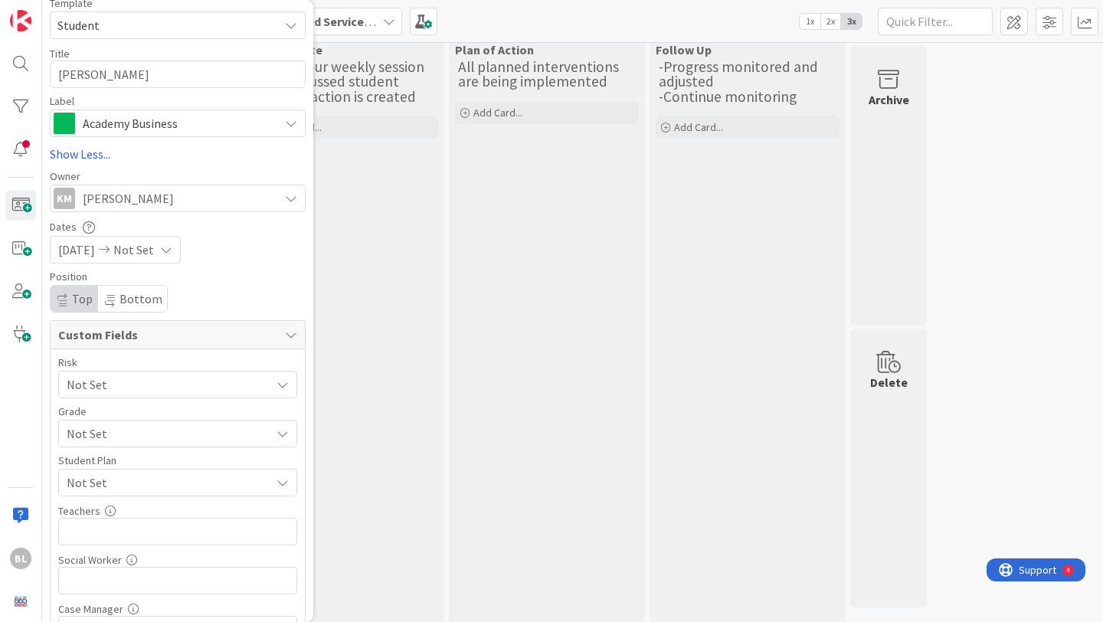
click at [234, 395] on span "Not Set" at bounding box center [165, 384] width 196 height 21
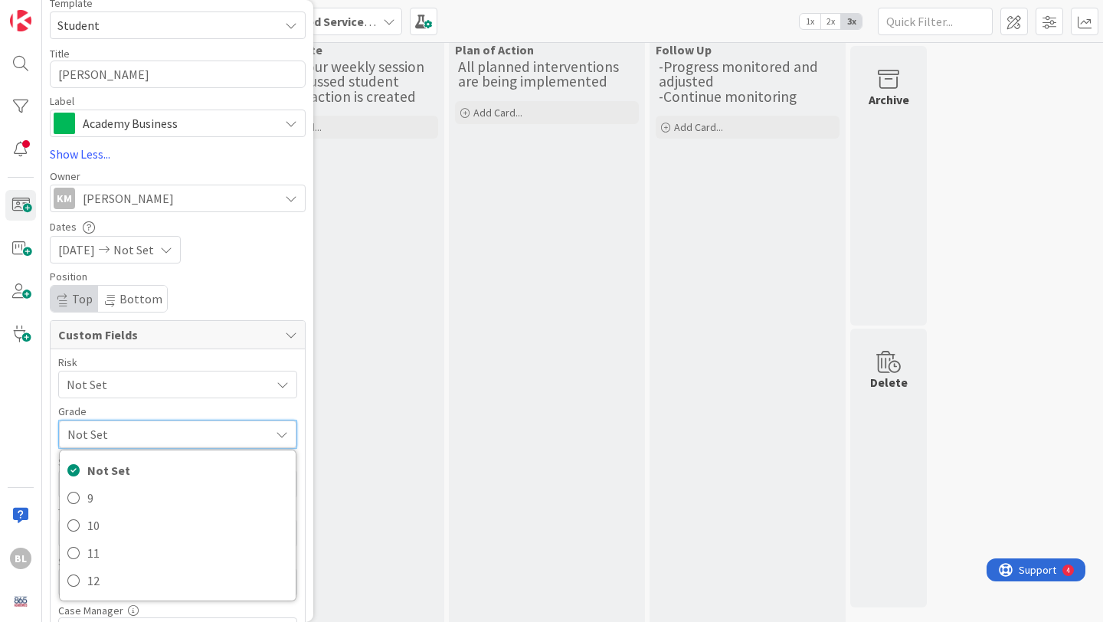
click at [346, 440] on div "Collaborate -Met at our weekly session and discussed student -Plan of action is…" at bounding box center [346, 395] width 196 height 718
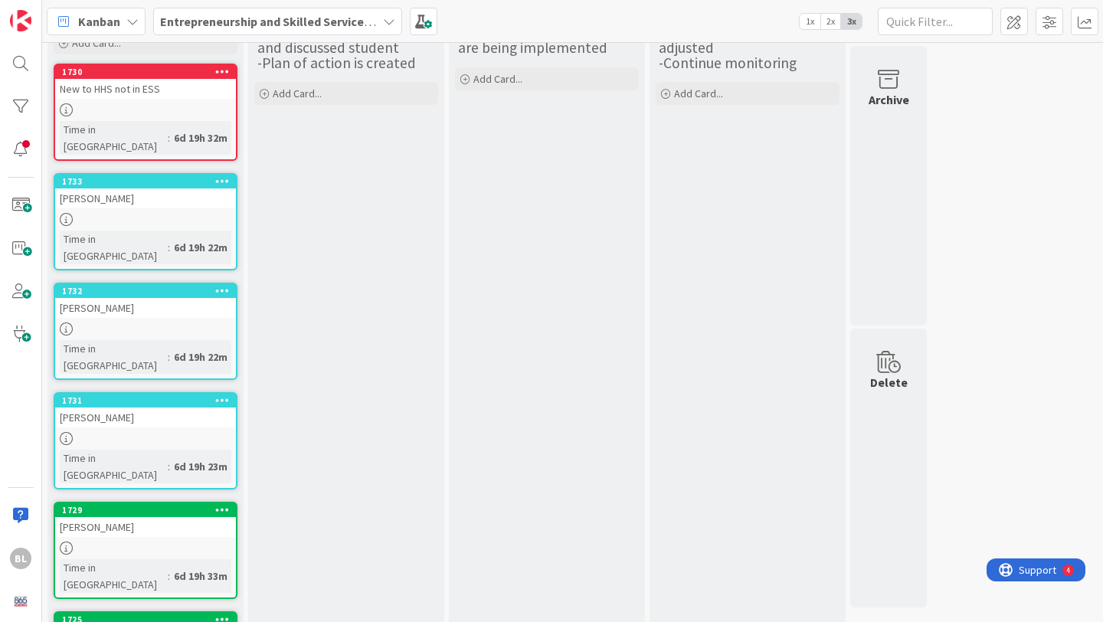
scroll to position [58, 0]
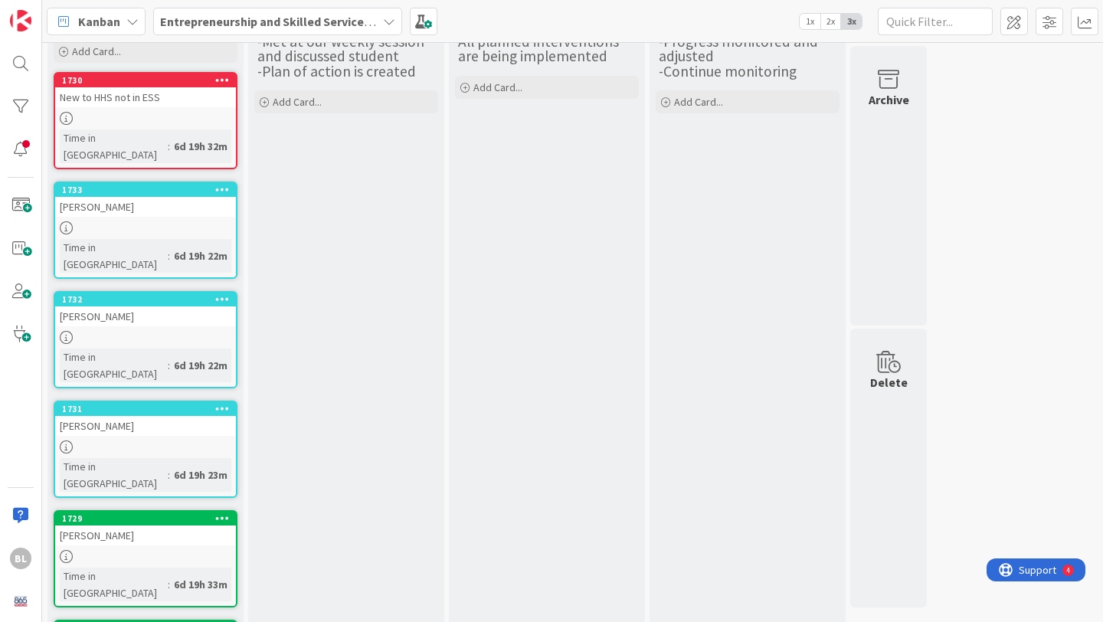
click at [180, 221] on div at bounding box center [145, 227] width 181 height 13
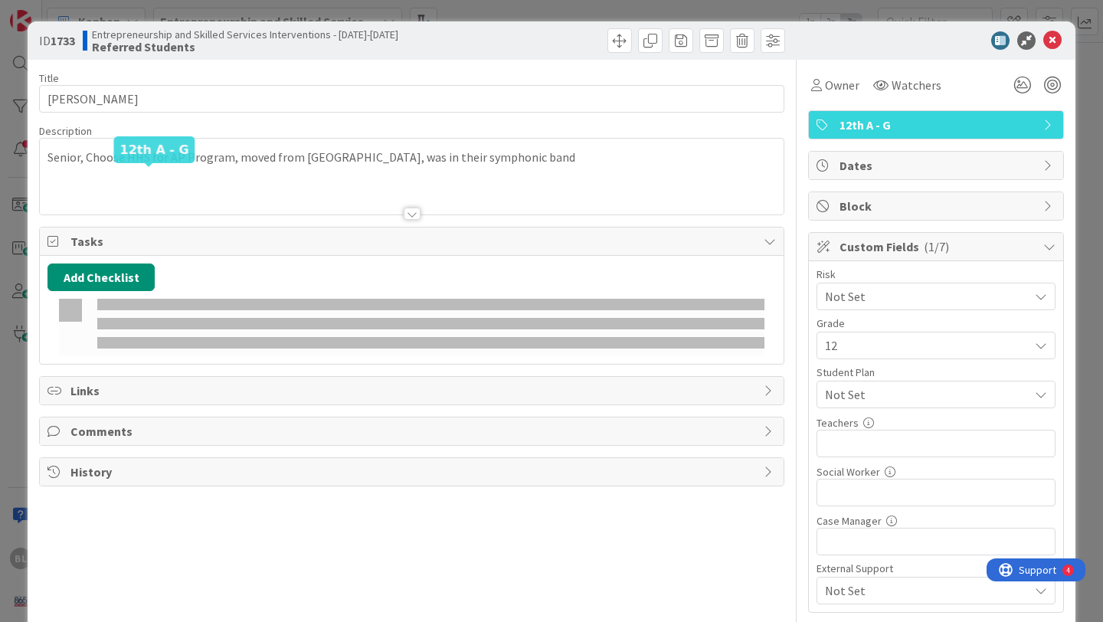
click at [181, 174] on div "Senior, Choose HHS for AP Program, moved from [GEOGRAPHIC_DATA], was in their s…" at bounding box center [412, 179] width 744 height 69
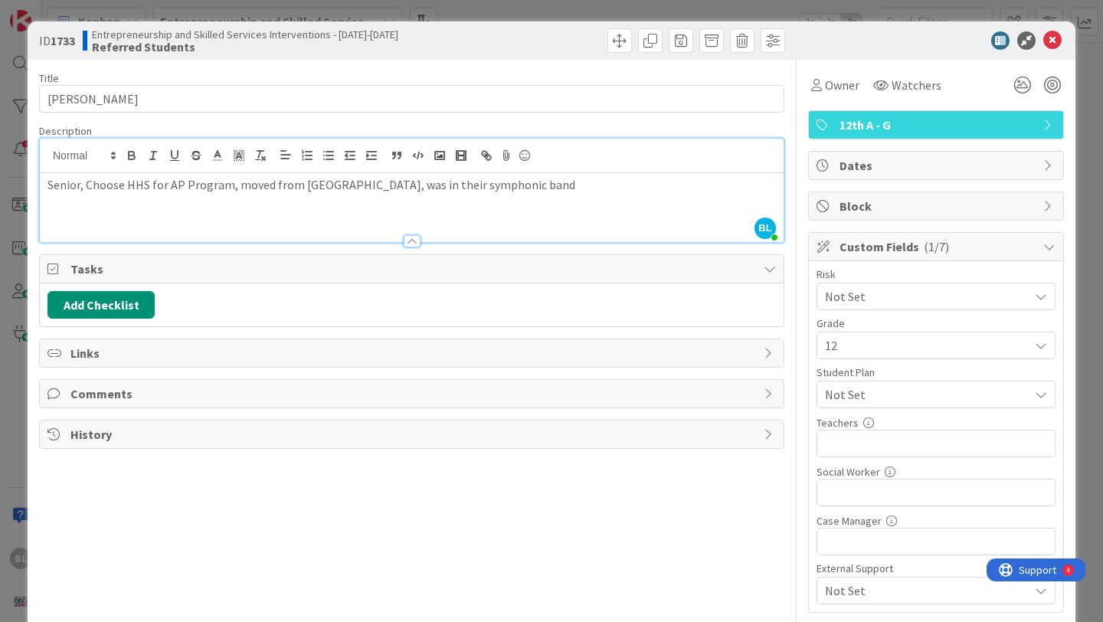
click at [434, 51] on div at bounding box center [600, 40] width 369 height 25
click at [1051, 41] on icon at bounding box center [1052, 40] width 18 height 18
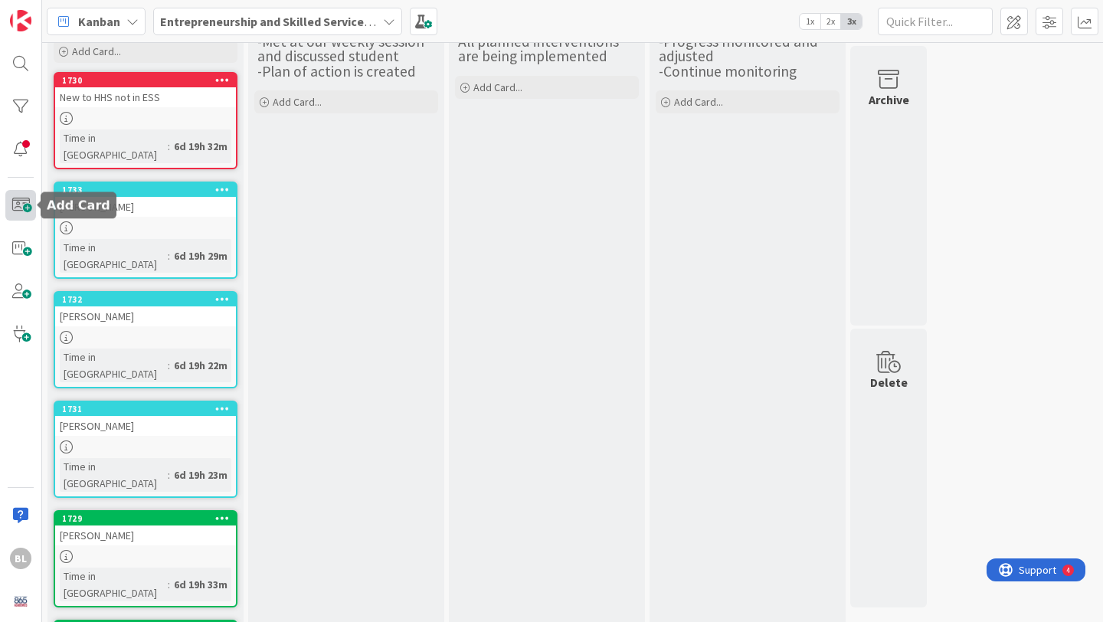
click at [23, 204] on span at bounding box center [20, 205] width 31 height 31
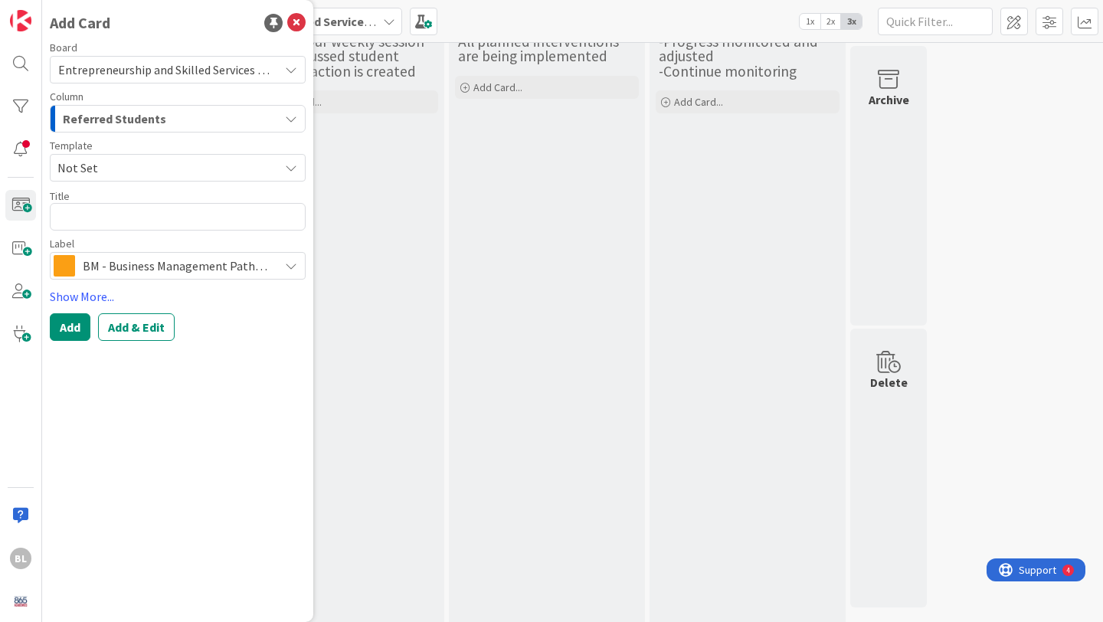
click at [135, 169] on span "Not Set" at bounding box center [162, 168] width 210 height 20
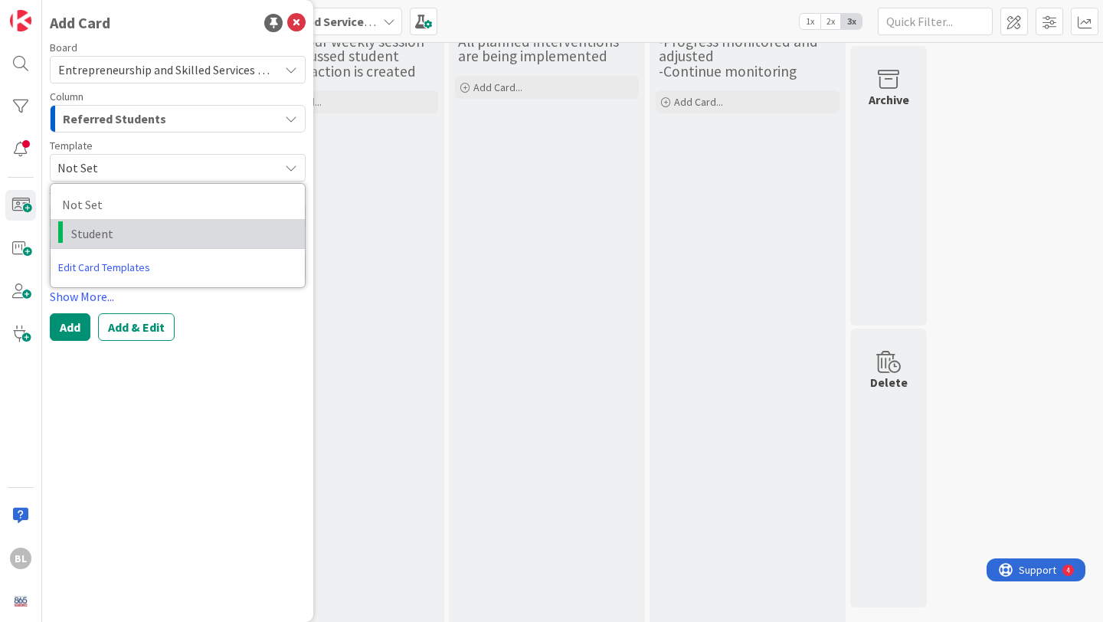
click at [96, 231] on span "Student" at bounding box center [182, 234] width 222 height 20
type textarea "x"
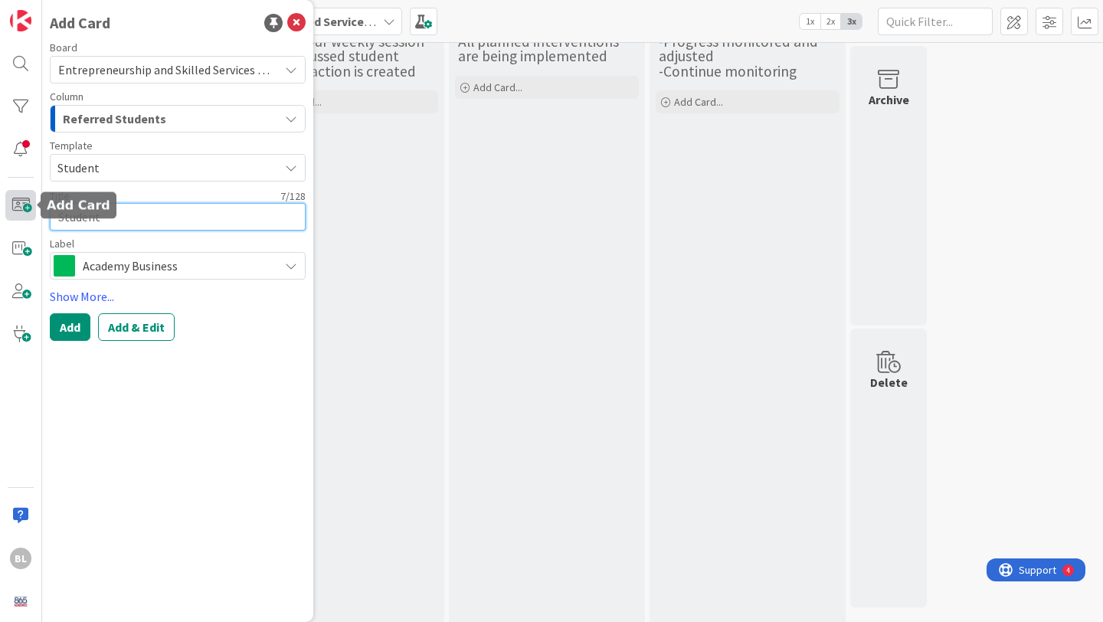
drag, startPoint x: 110, startPoint y: 219, endPoint x: 25, endPoint y: 219, distance: 85.0
click at [25, 219] on div "BL Add Card Board Entrepreneurship and Skilled Services Interventions - [DATE]-…" at bounding box center [21, 311] width 42 height 622
type textarea "L"
type textarea "x"
type textarea "Le"
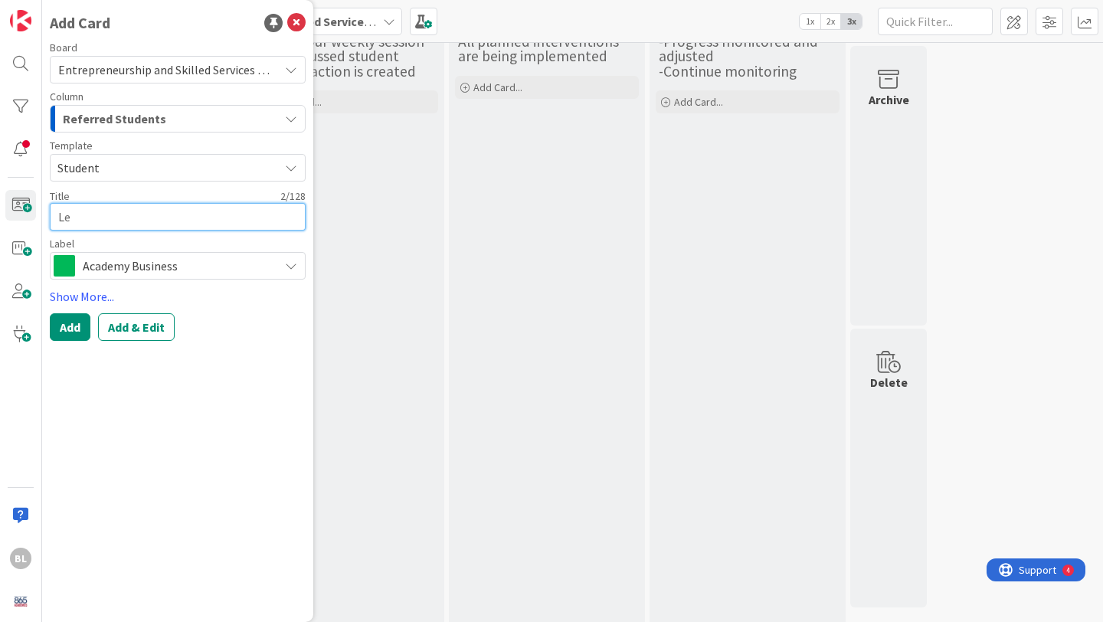
type textarea "x"
type textarea "Lei"
type textarea "x"
type textarea "Leia"
type textarea "x"
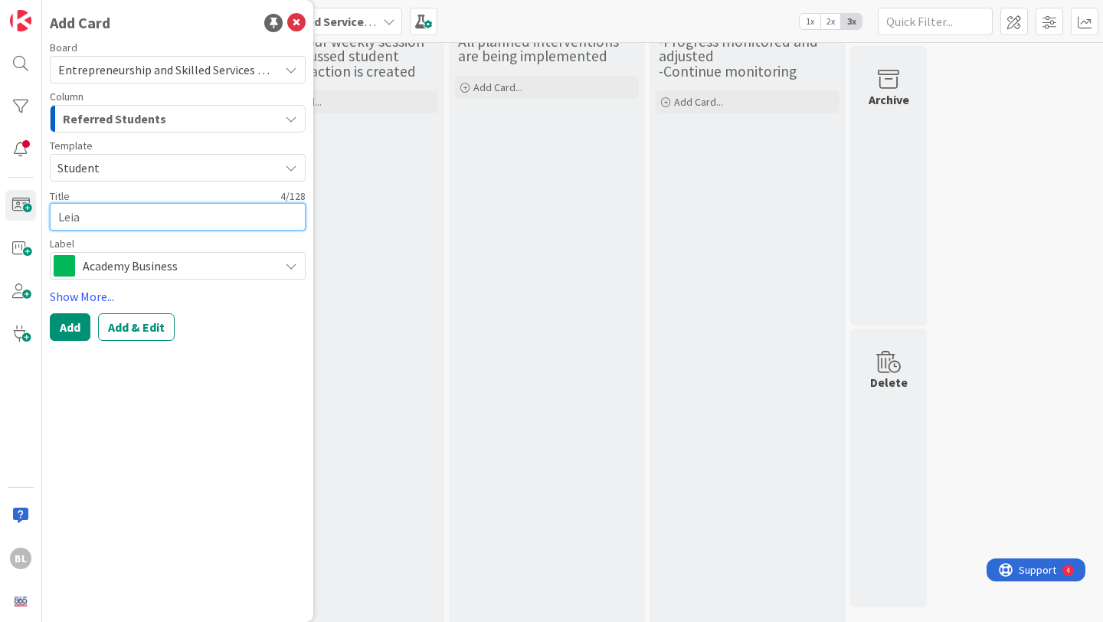
type textarea "Leiar"
type textarea "x"
type textarea "Leiarah"
type textarea "x"
type textarea "Leiarah"
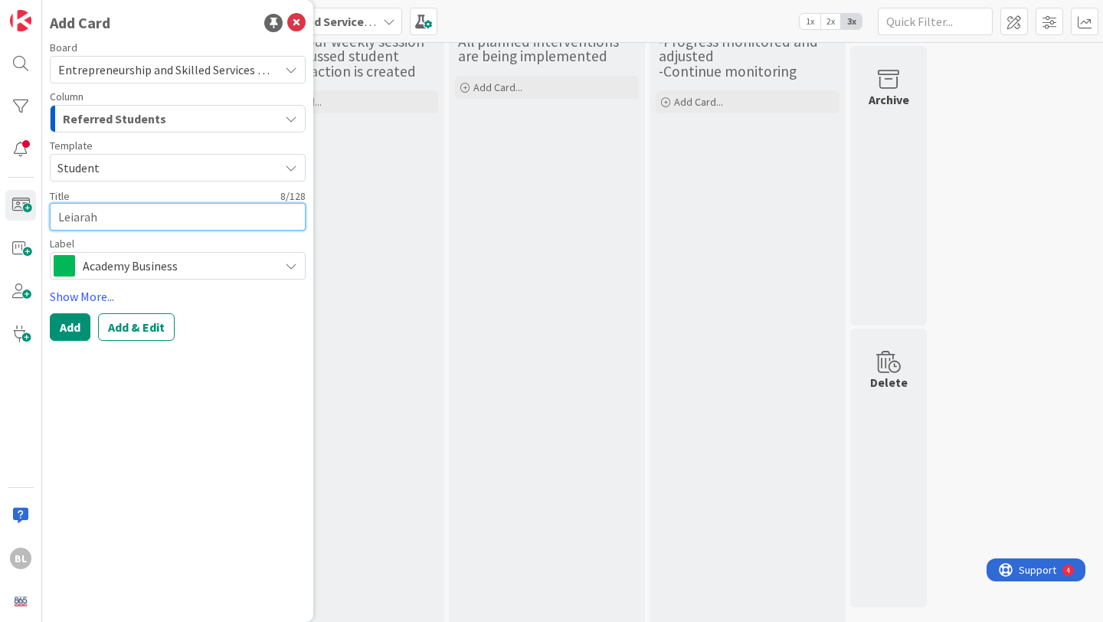
type textarea "x"
type textarea "Leiarah G"
type textarea "x"
type textarea "Leiarah Gr"
type textarea "x"
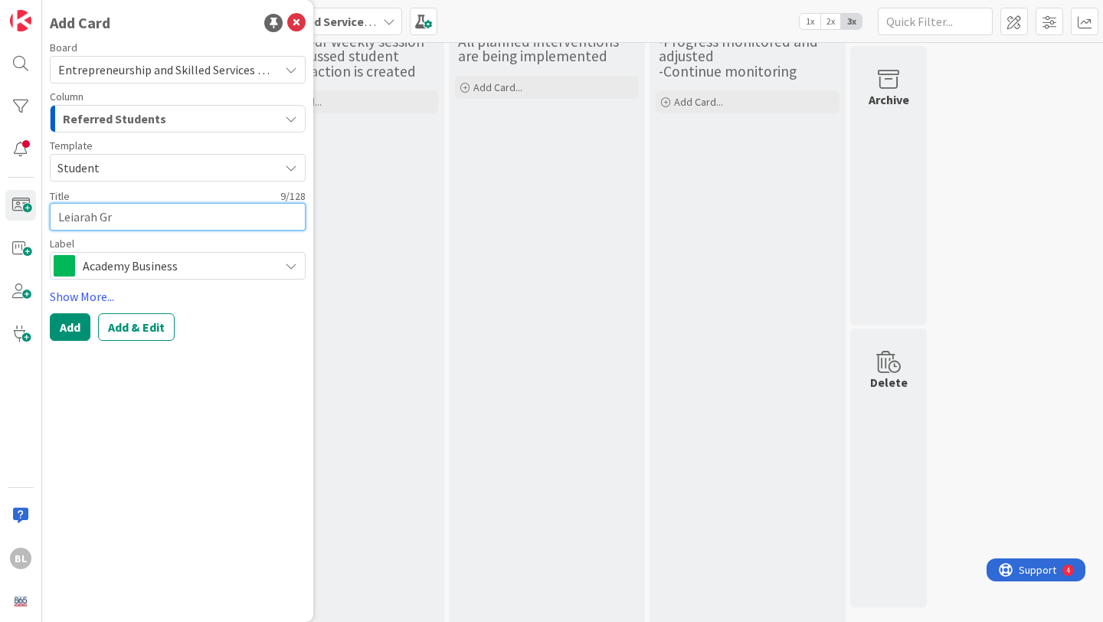
type textarea "Leiarah Gra"
type textarea "x"
type textarea "[PERSON_NAME]"
click at [83, 296] on link "Show More..." at bounding box center [178, 296] width 256 height 18
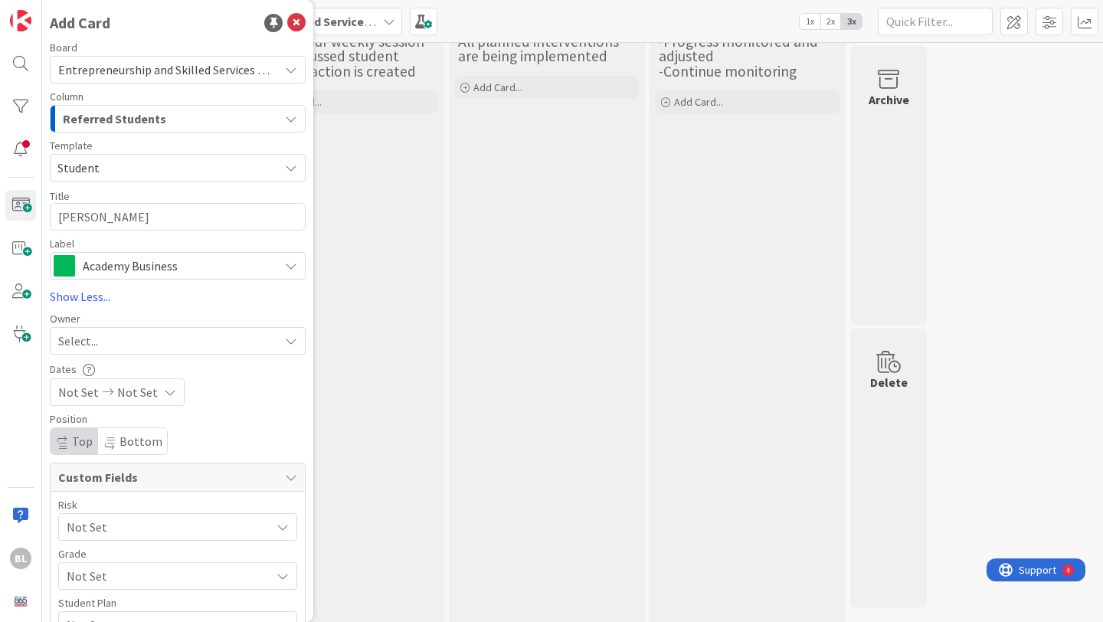
click at [111, 350] on div "Select..." at bounding box center [178, 341] width 256 height 28
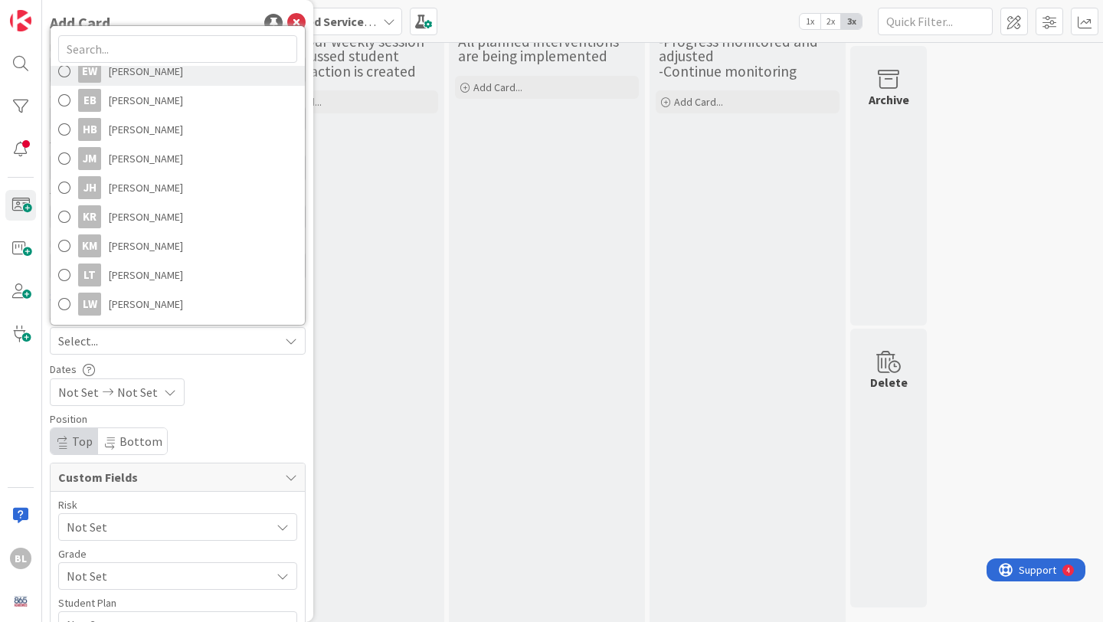
scroll to position [156, 0]
click at [63, 244] on span at bounding box center [64, 244] width 12 height 23
type textarea "x"
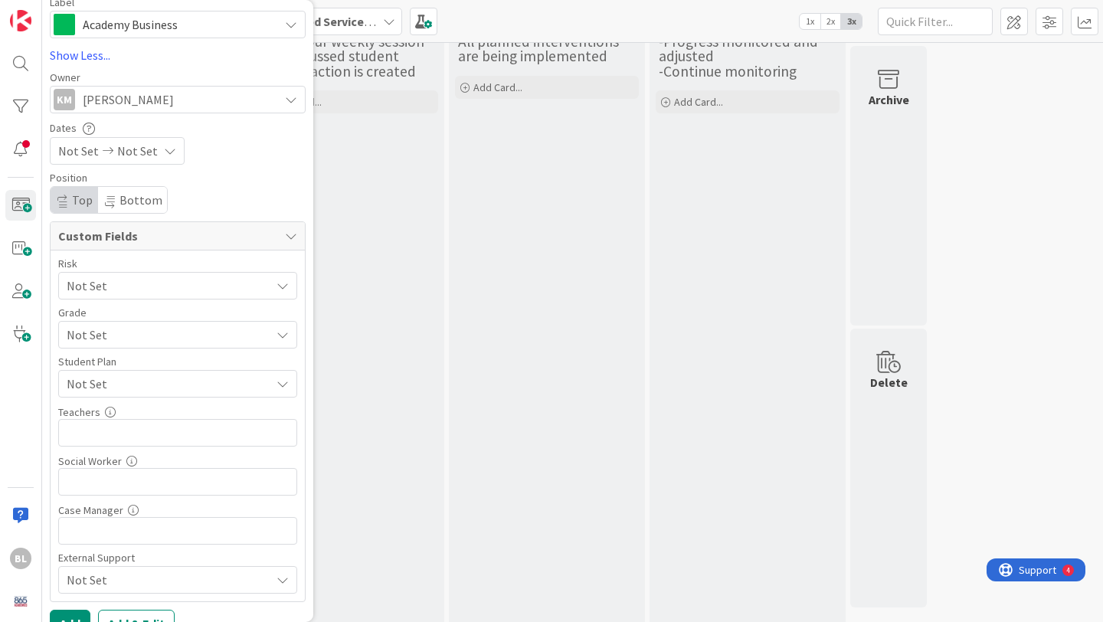
scroll to position [268, 0]
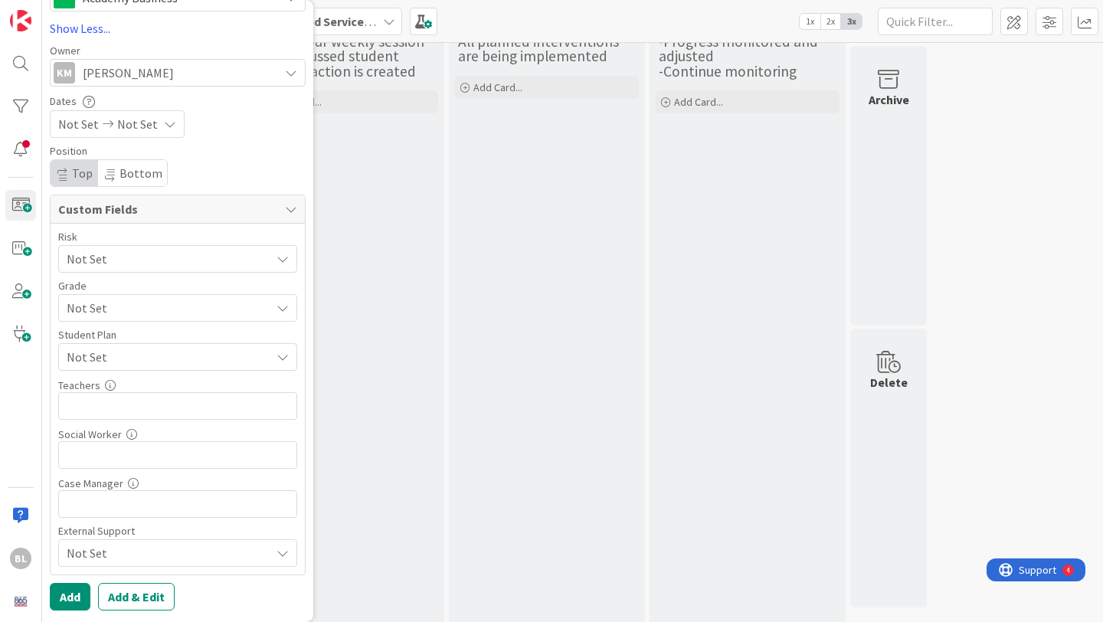
click at [136, 357] on span "Not Set" at bounding box center [169, 357] width 204 height 18
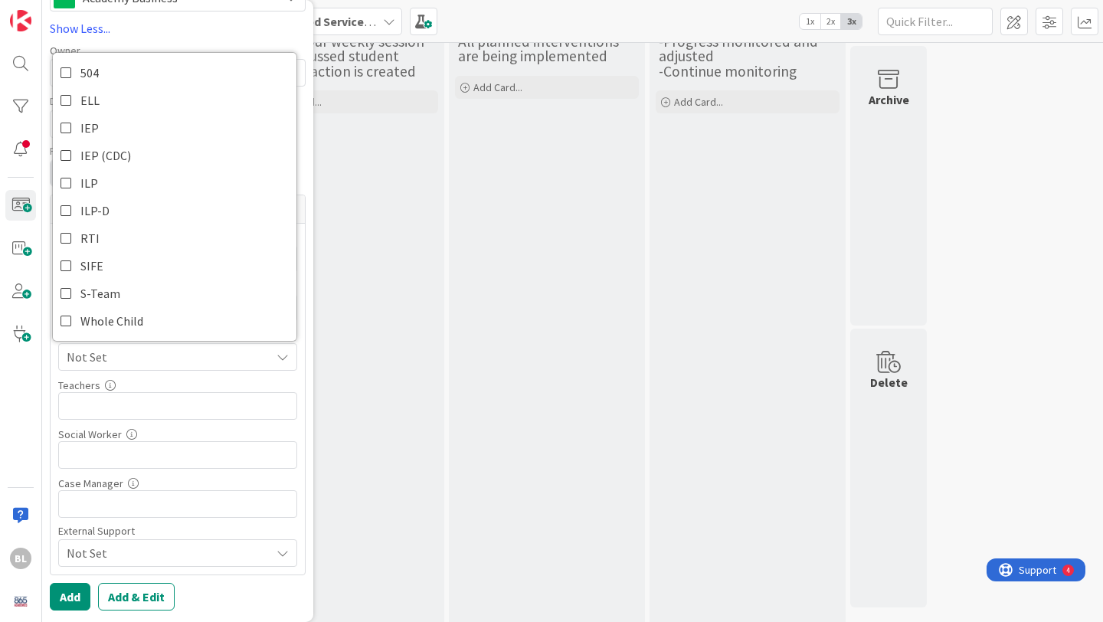
click at [163, 361] on span "Not Set" at bounding box center [169, 357] width 204 height 18
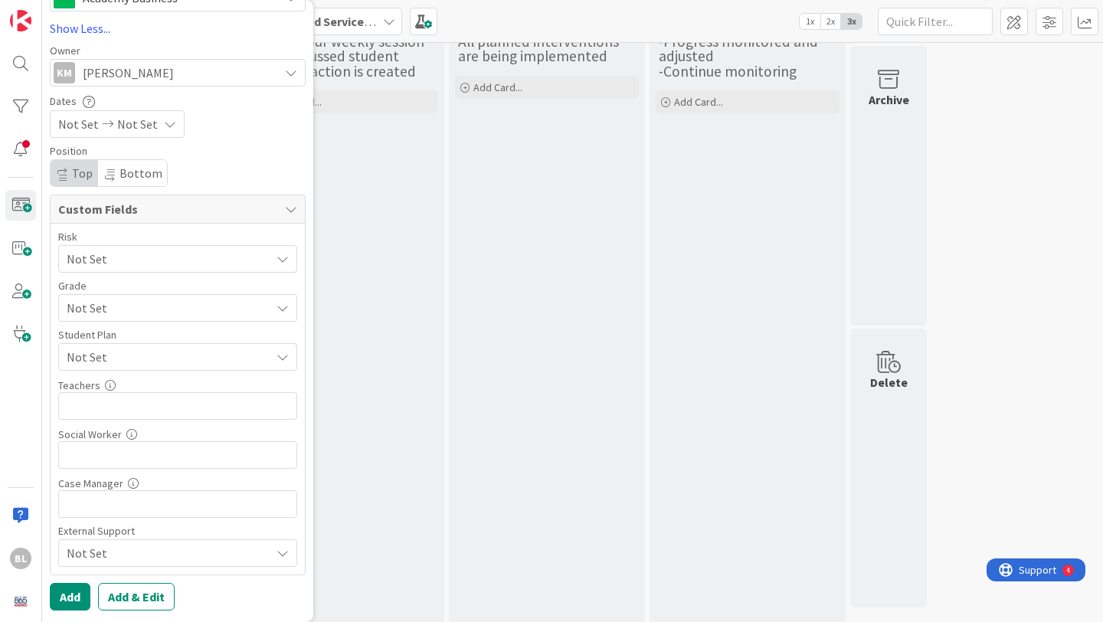
click at [155, 270] on span "Not Set" at bounding box center [165, 258] width 196 height 21
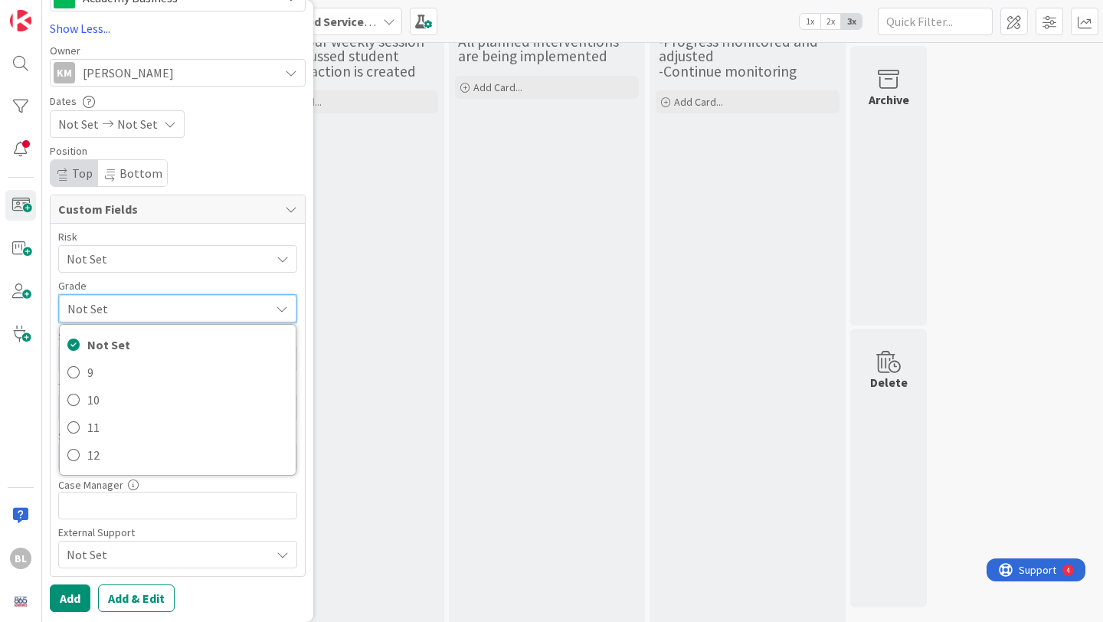
click at [155, 310] on span "Not Set" at bounding box center [164, 308] width 195 height 21
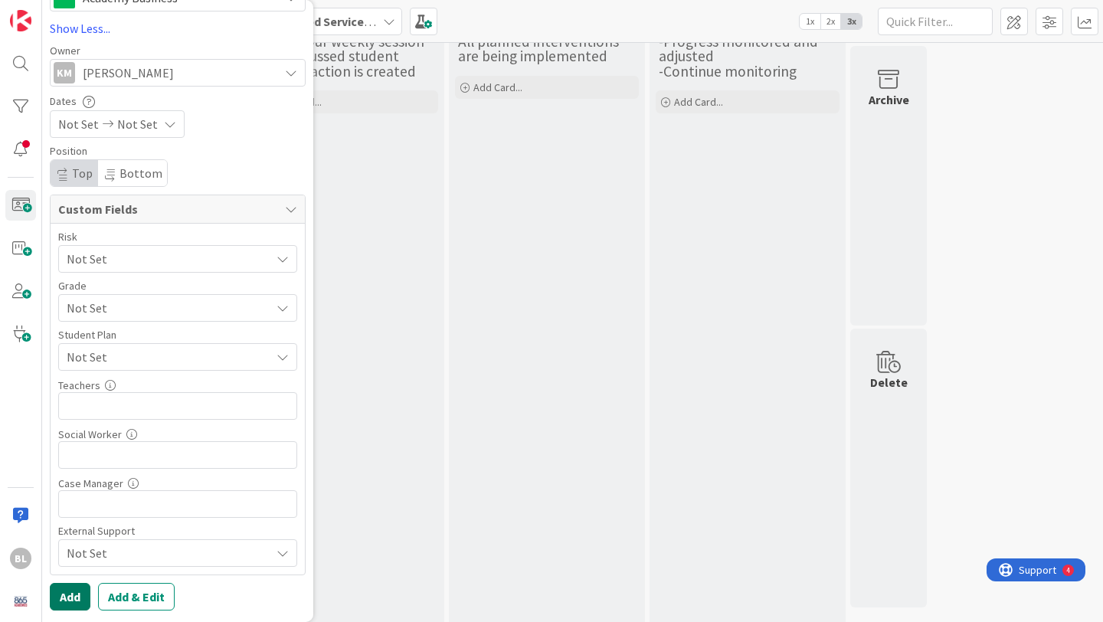
click at [73, 598] on button "Add" at bounding box center [70, 597] width 41 height 28
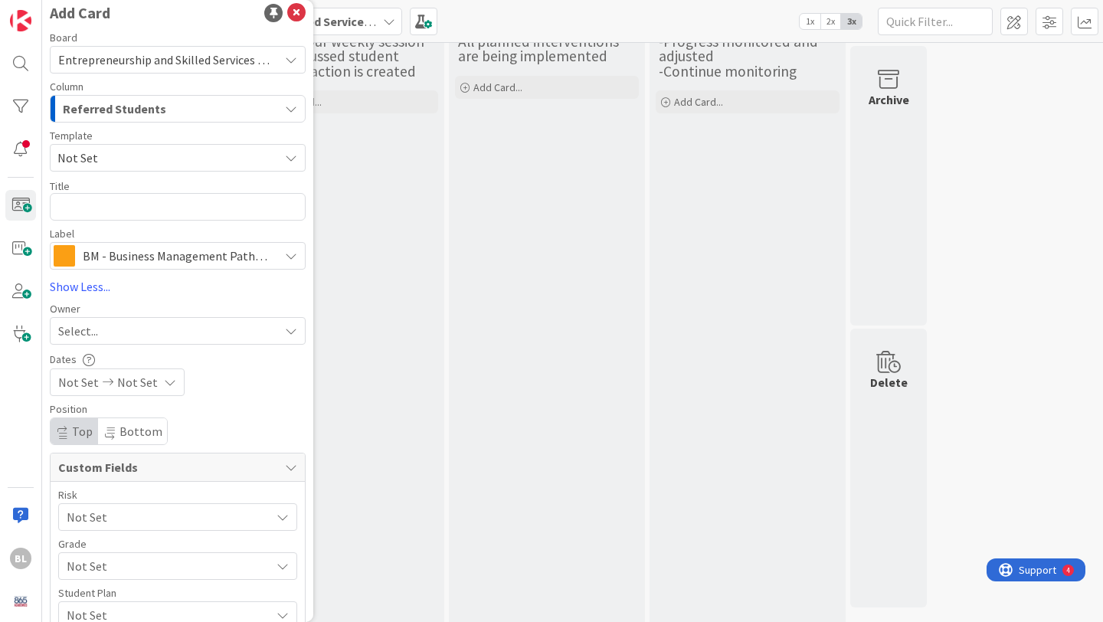
scroll to position [0, 0]
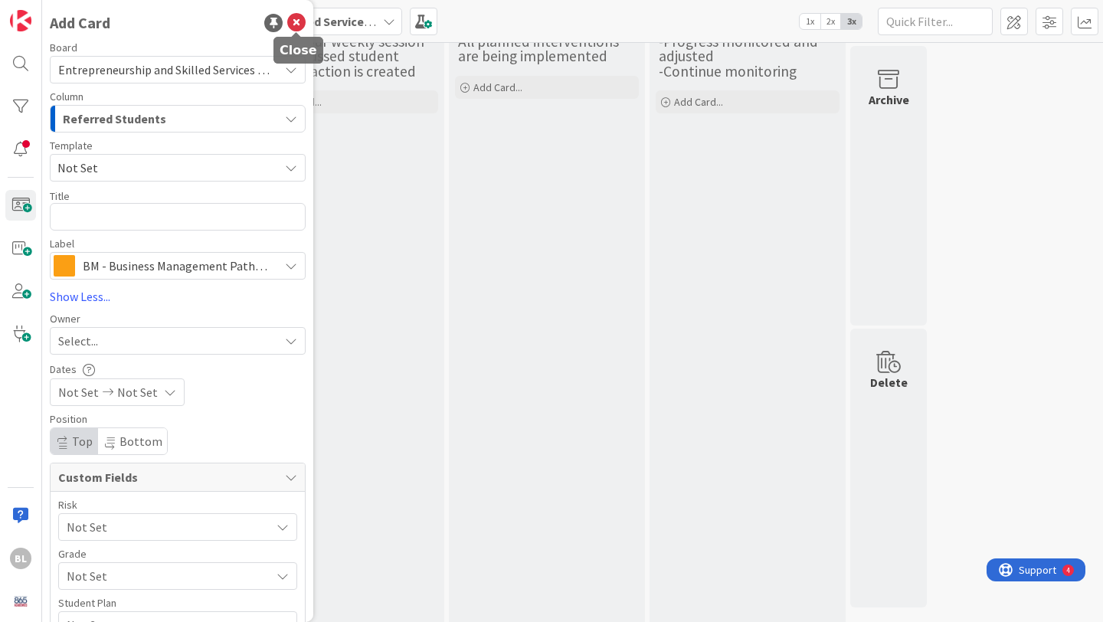
click at [293, 21] on icon at bounding box center [296, 23] width 18 height 18
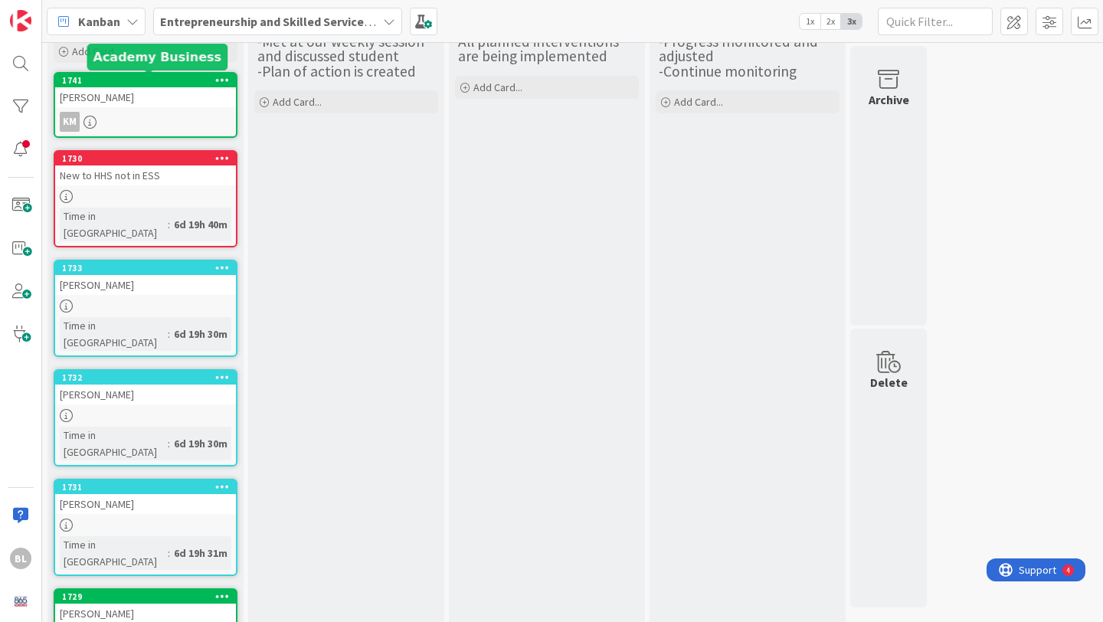
click at [162, 83] on div "1741" at bounding box center [149, 80] width 174 height 11
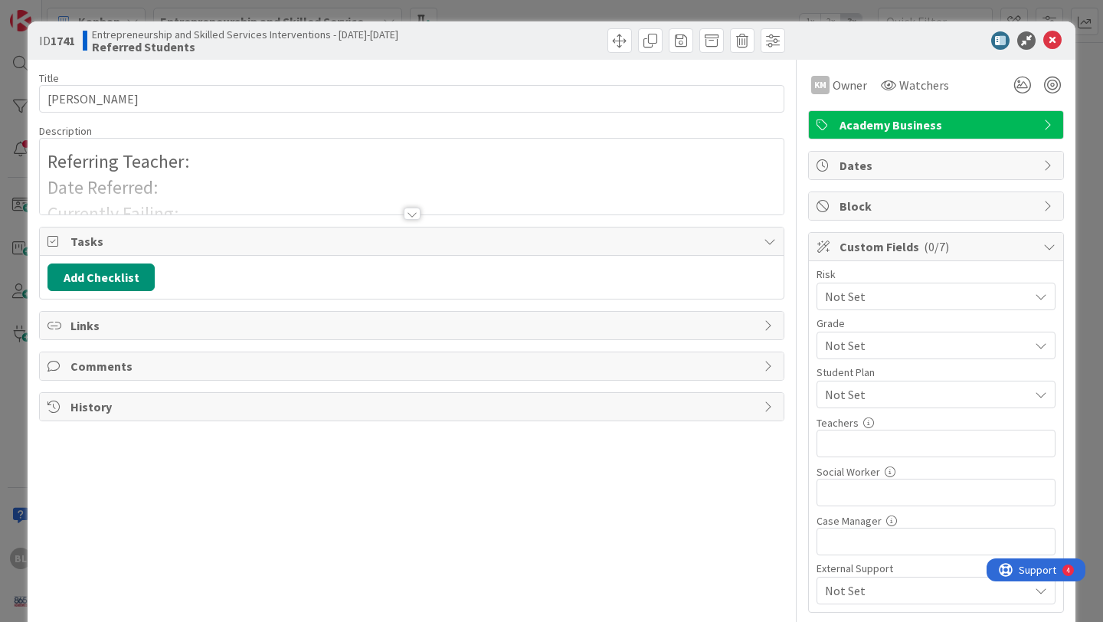
click at [191, 165] on div "Referring Teacher: Date Referred: Currently Failing: Referred for..." at bounding box center [412, 177] width 744 height 76
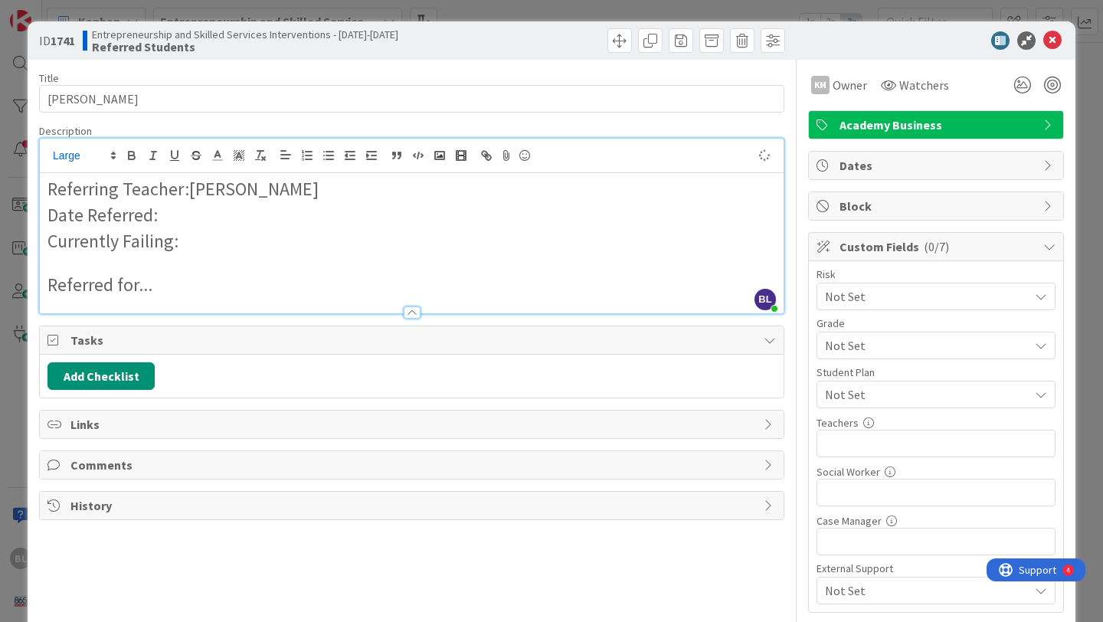
click at [167, 224] on p "Date Referred:" at bounding box center [411, 215] width 728 height 26
click at [185, 244] on p "Currently Failing:" at bounding box center [411, 241] width 728 height 26
click at [162, 289] on p "Referred for..." at bounding box center [411, 285] width 728 height 26
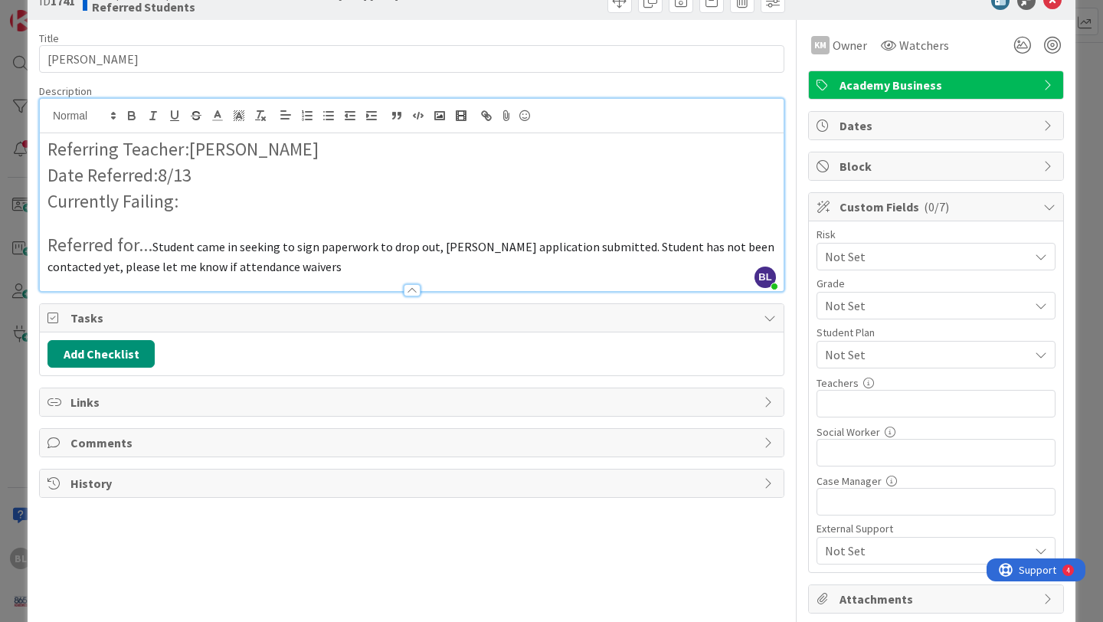
scroll to position [145, 0]
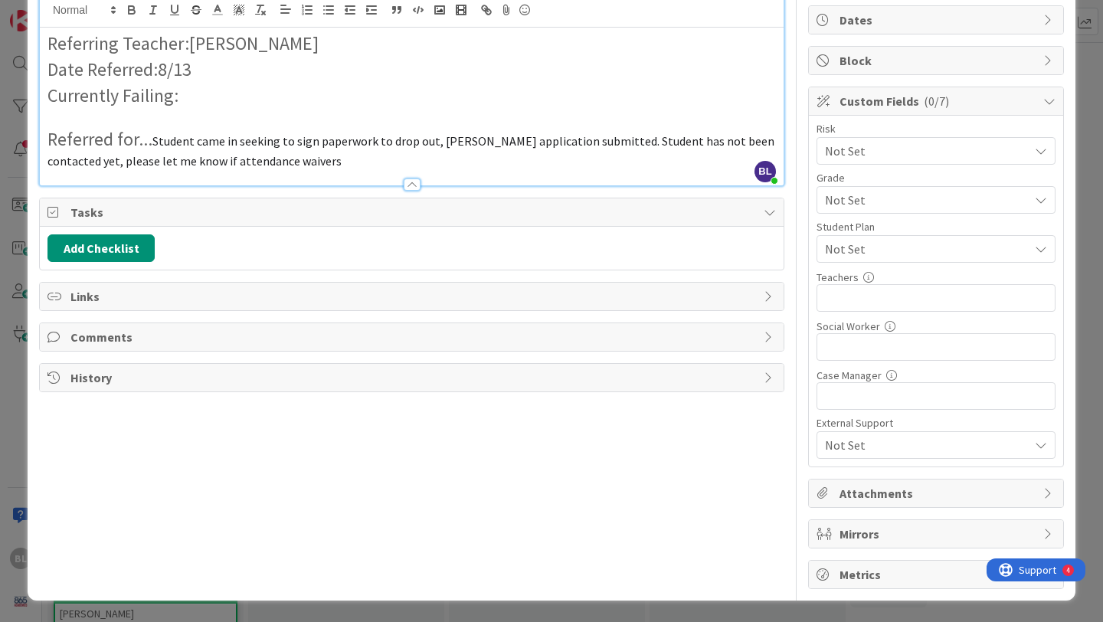
click at [90, 213] on span "Tasks" at bounding box center [412, 212] width 685 height 18
click at [80, 299] on span "Links" at bounding box center [412, 296] width 685 height 18
click at [103, 383] on span "Comments" at bounding box center [412, 385] width 685 height 18
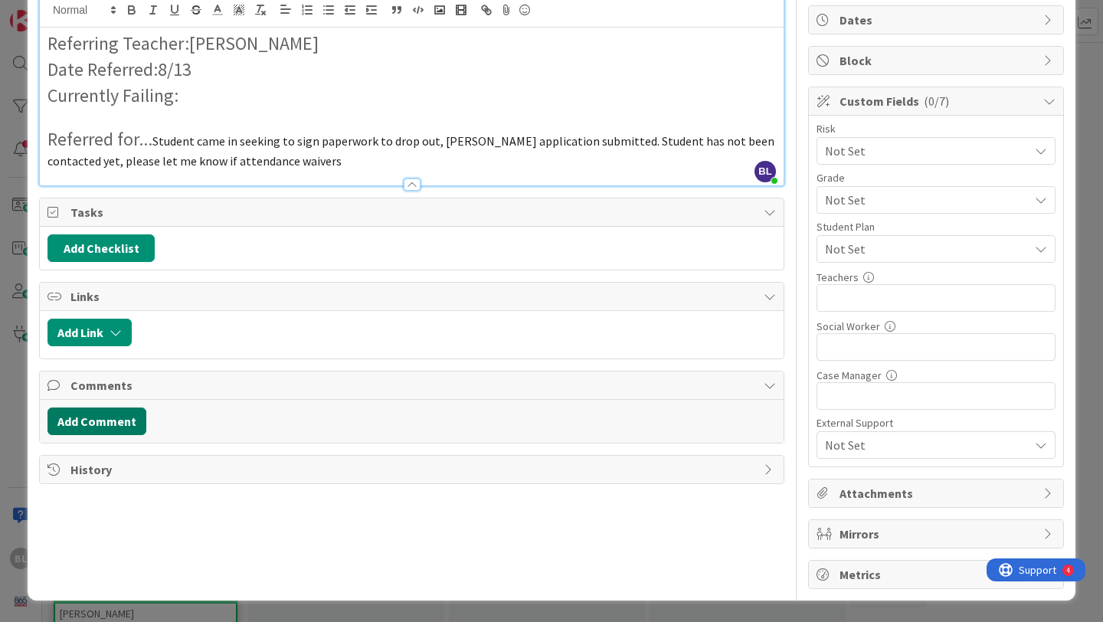
click at [88, 420] on button "Add Comment" at bounding box center [96, 421] width 99 height 28
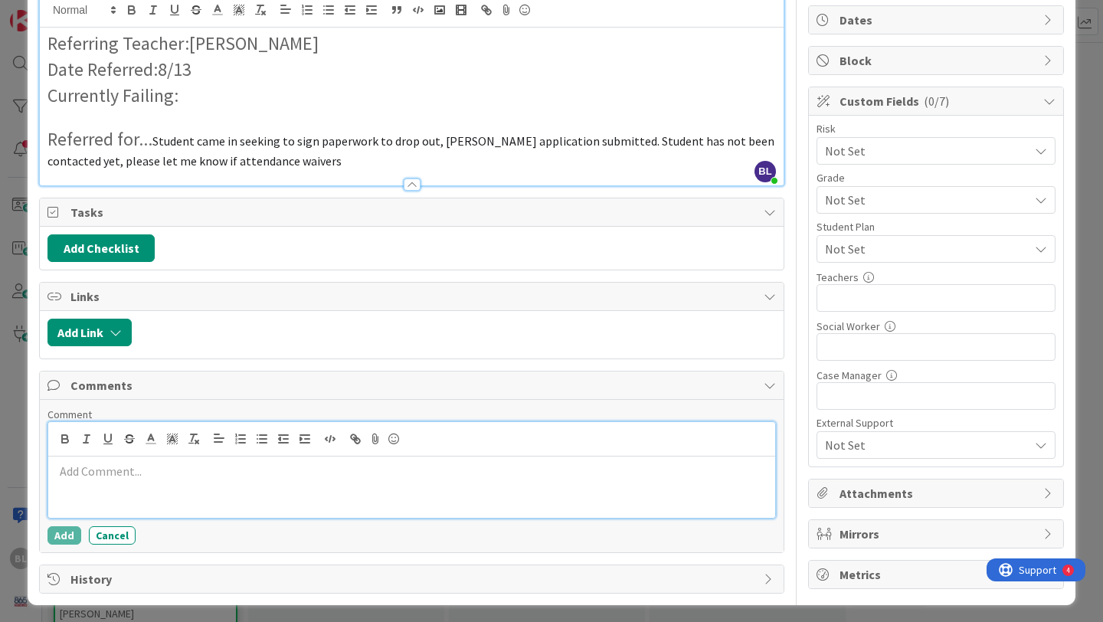
paste div
click at [52, 472] on div "Two parent meetings, waivers complete, [PERSON_NAME] app submitted" at bounding box center [411, 486] width 727 height 61
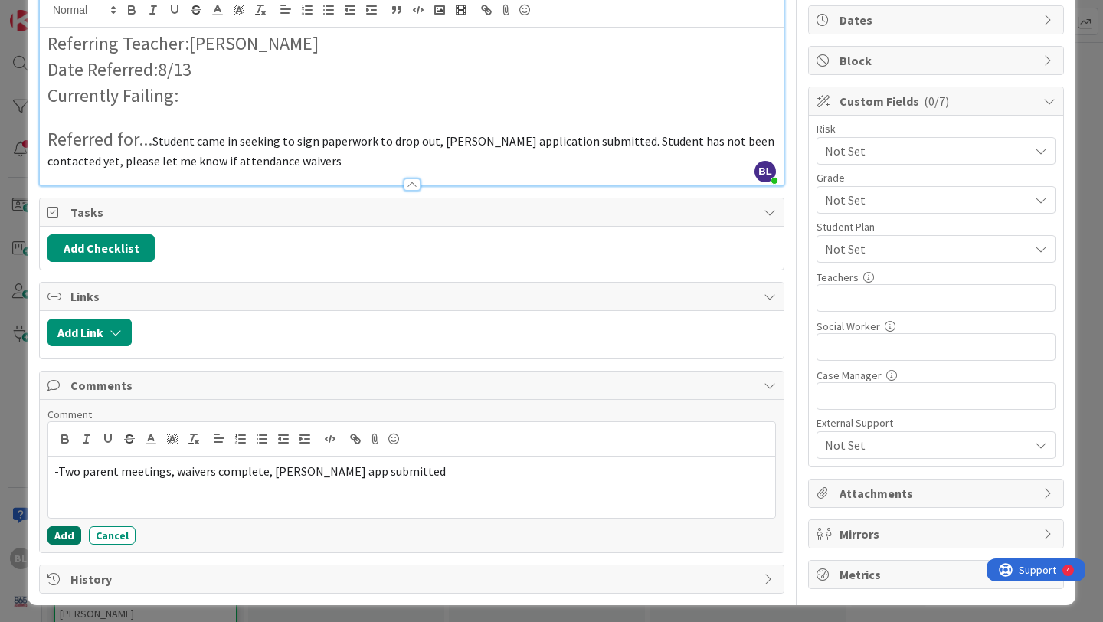
click at [71, 538] on button "Add" at bounding box center [64, 535] width 34 height 18
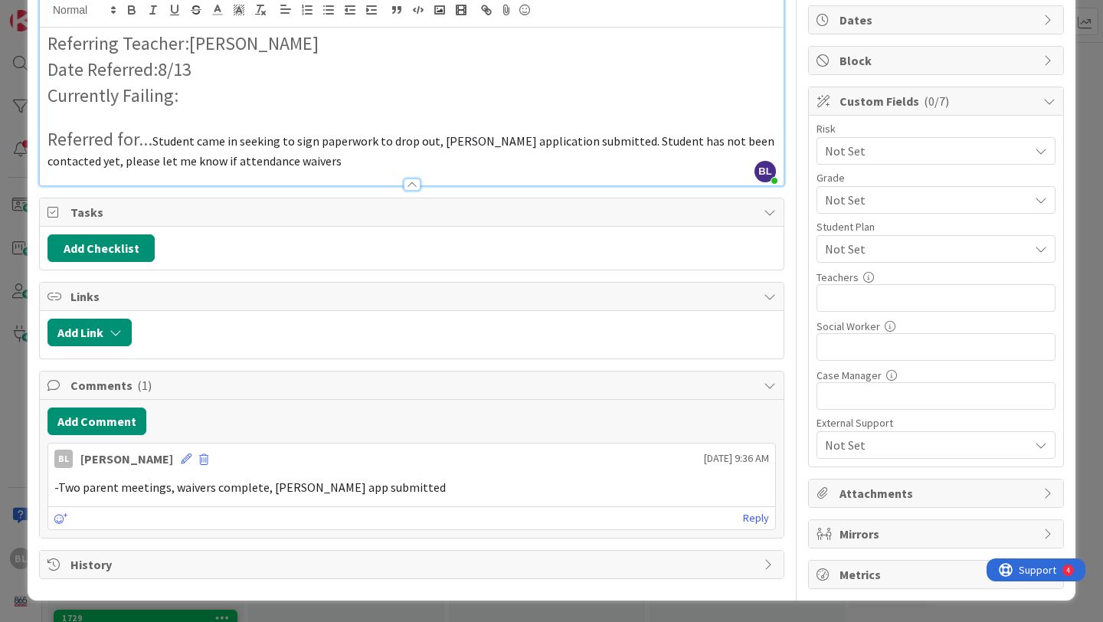
scroll to position [0, 0]
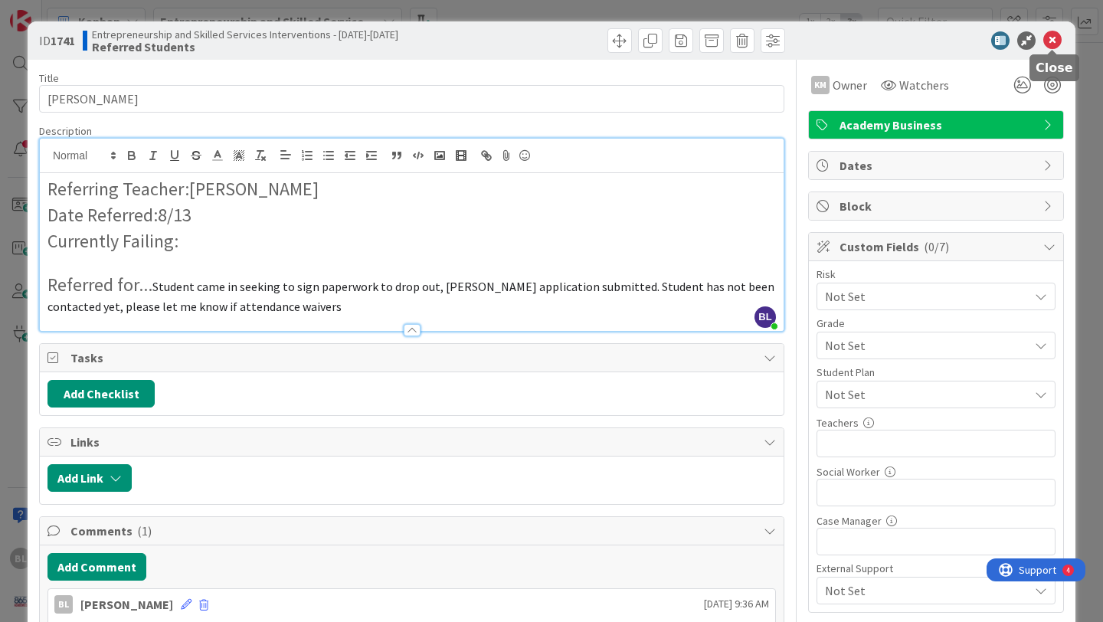
click at [1054, 39] on icon at bounding box center [1052, 40] width 18 height 18
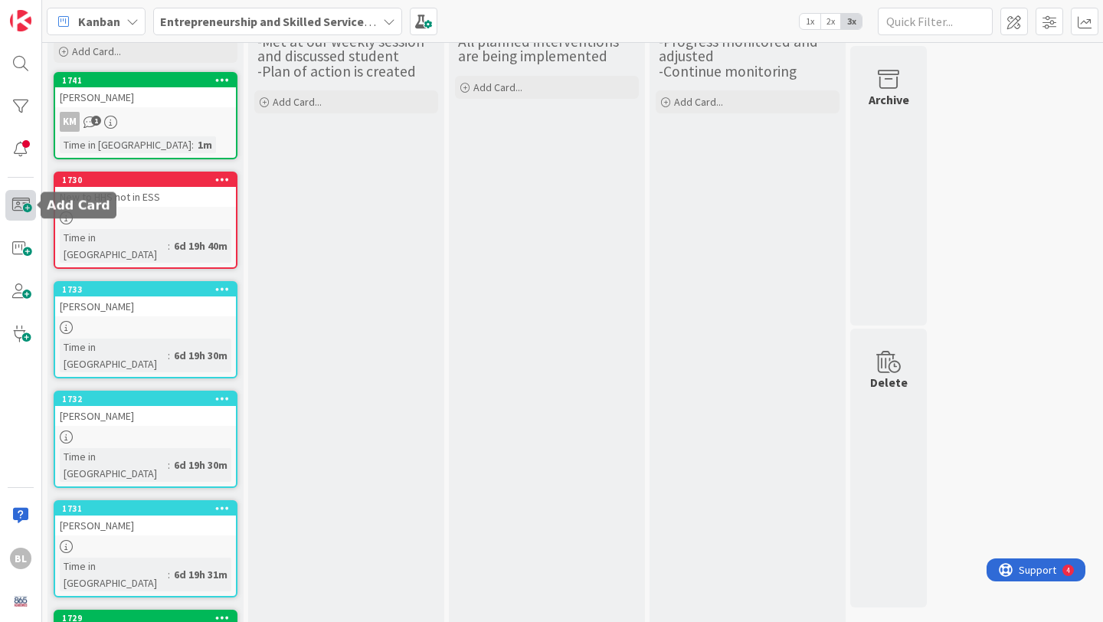
click at [18, 210] on span at bounding box center [20, 205] width 31 height 31
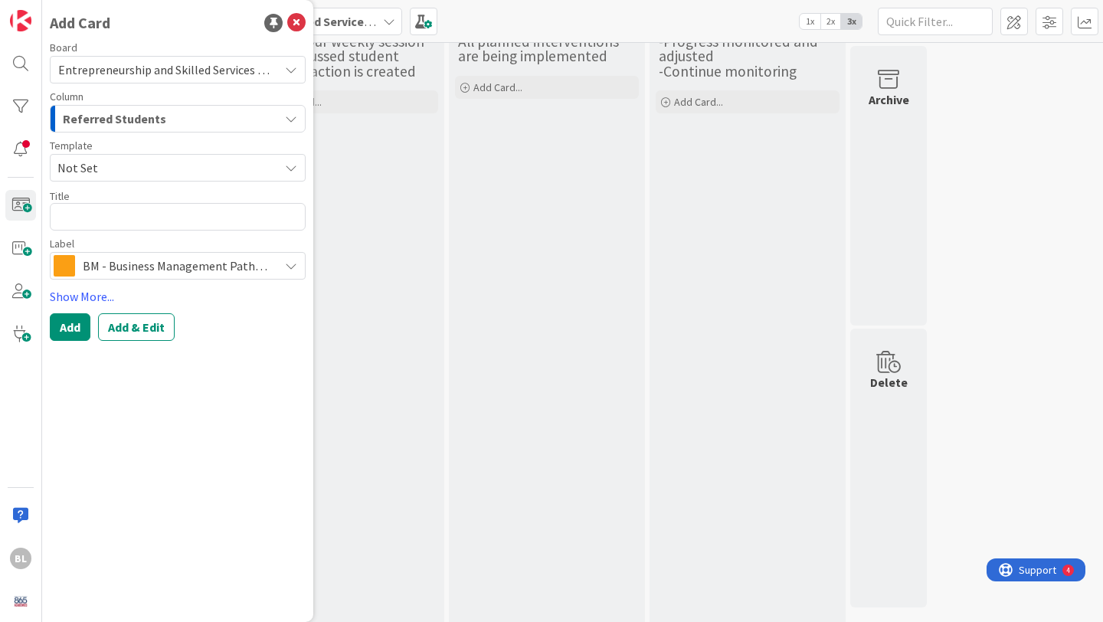
click at [130, 169] on span "Not Set" at bounding box center [162, 168] width 210 height 20
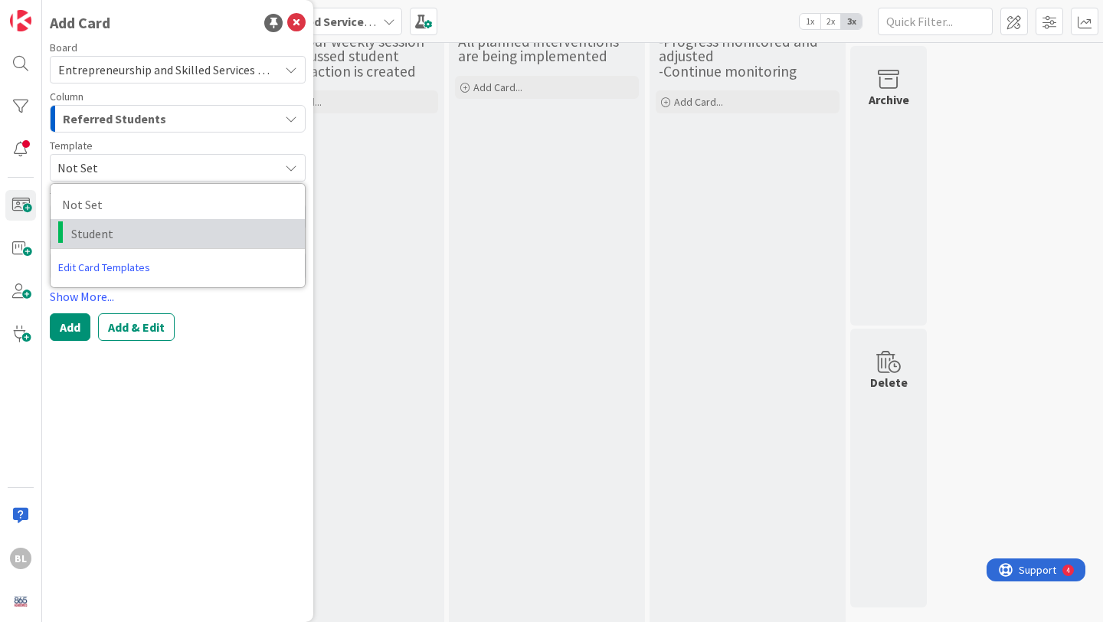
click at [94, 231] on span "Student" at bounding box center [182, 234] width 222 height 20
type textarea "x"
type textarea "Student"
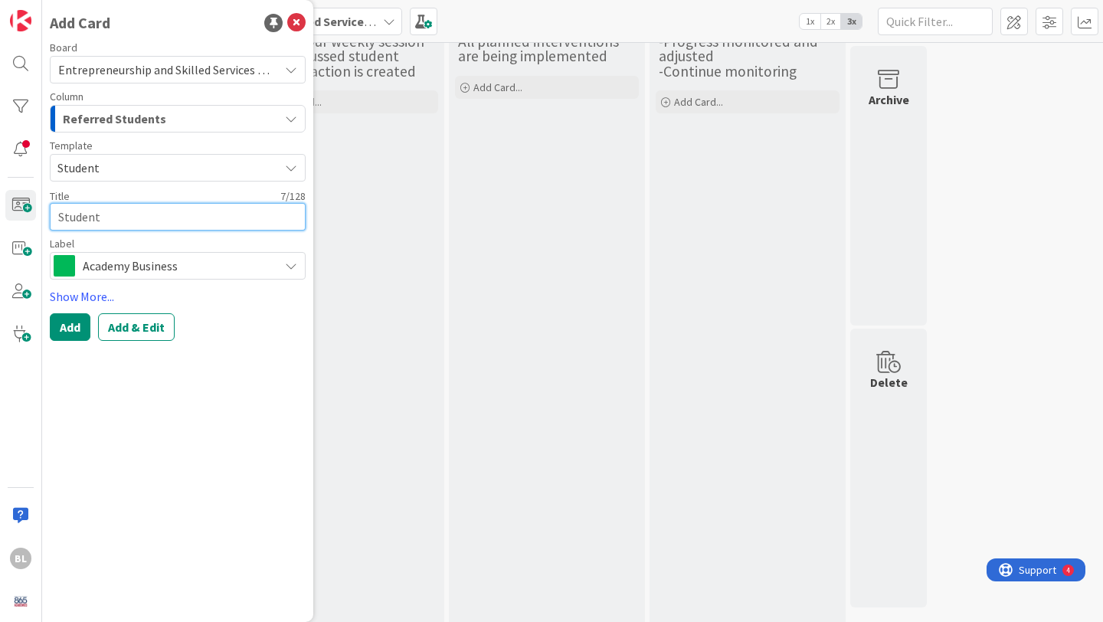
click at [82, 217] on textarea "Student" at bounding box center [178, 217] width 256 height 28
drag, startPoint x: 111, startPoint y: 220, endPoint x: 41, endPoint y: 219, distance: 70.5
click at [41, 219] on div "BL Add Card Board Entrepreneurship and Skilled Services Interventions - [DATE]-…" at bounding box center [21, 311] width 42 height 622
type textarea "x"
type textarea "D"
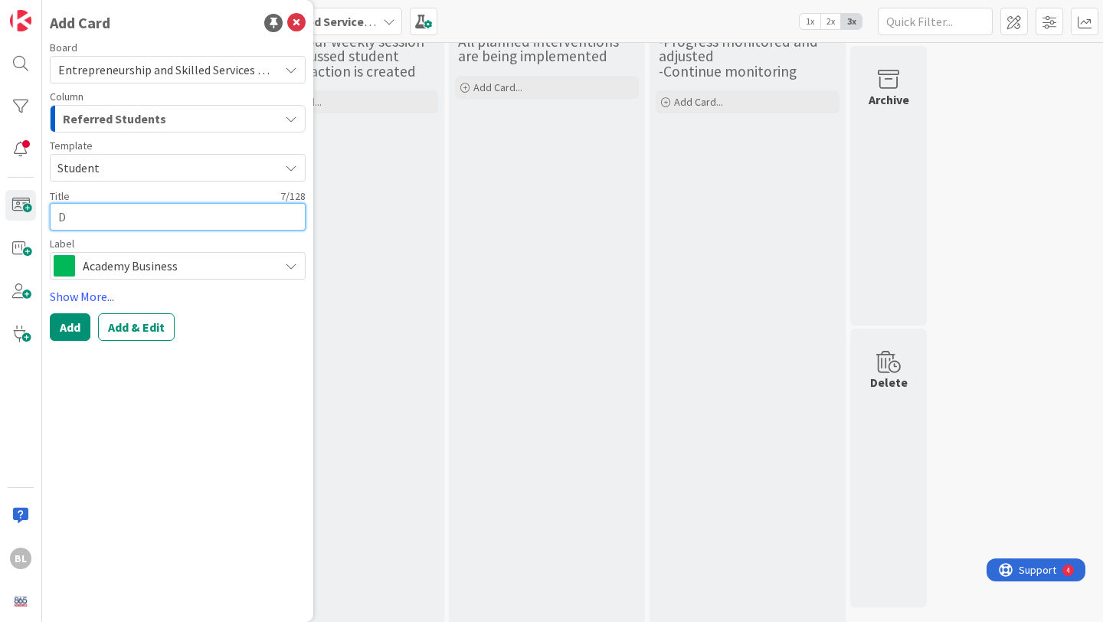
type textarea "x"
type textarea "Do"
type textarea "x"
type textarea "Dom"
type textarea "x"
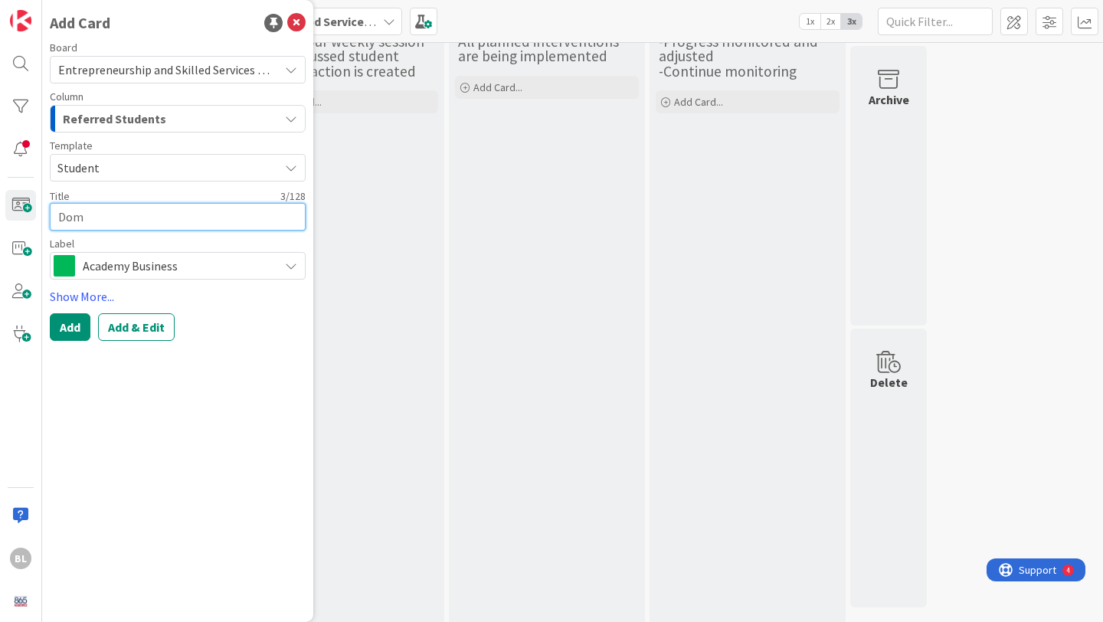
type textarea "Domi"
type textarea "x"
type textarea "[PERSON_NAME]"
drag, startPoint x: 109, startPoint y: 221, endPoint x: 41, endPoint y: 215, distance: 67.7
click at [41, 215] on div "BL Add Card Board Entrepreneurship and Skilled Services Interventions - [DATE]-…" at bounding box center [21, 311] width 42 height 622
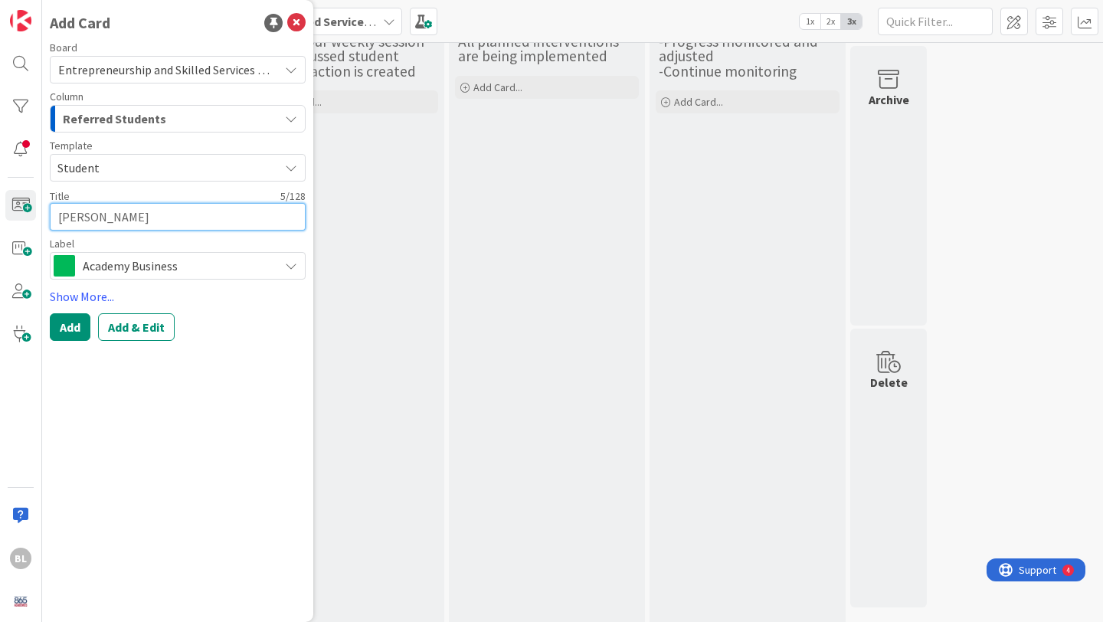
paste textarea "ic [PERSON_NAME]"
type textarea "x"
type textarea "[PERSON_NAME]"
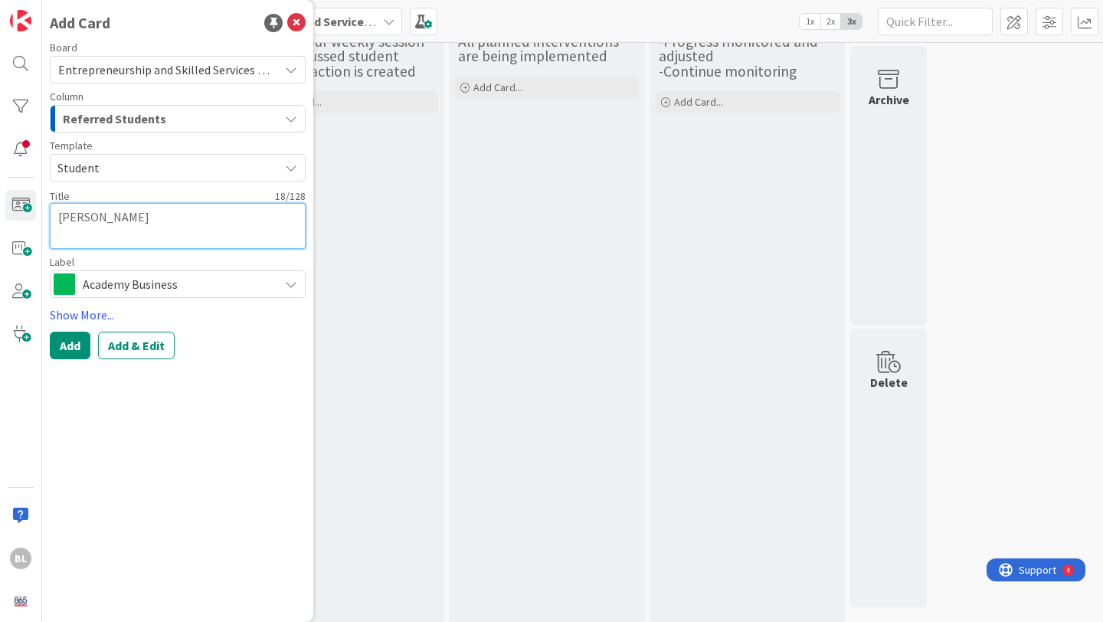
type textarea "x"
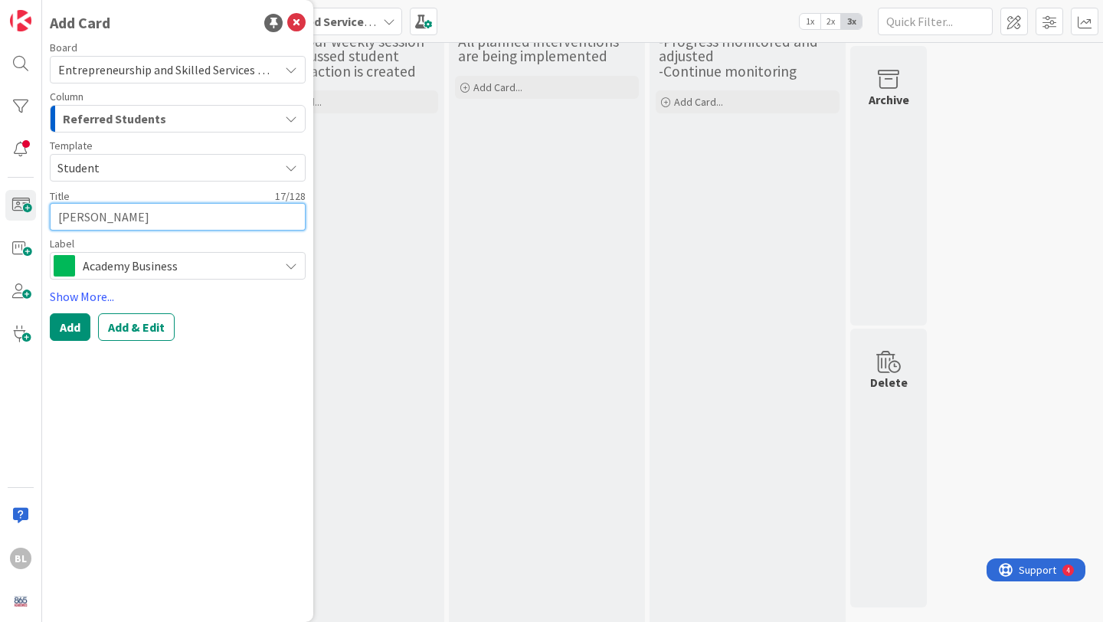
type textarea "[PERSON_NAME]"
click at [247, 266] on span "Academy Business" at bounding box center [177, 265] width 188 height 21
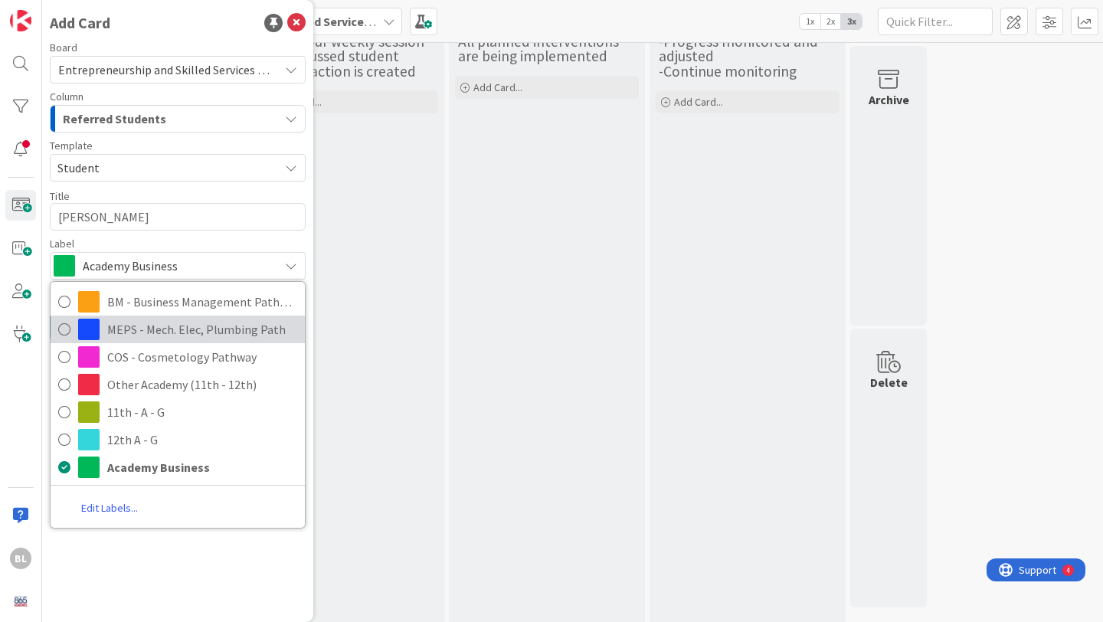
click at [65, 327] on icon at bounding box center [64, 329] width 12 height 23
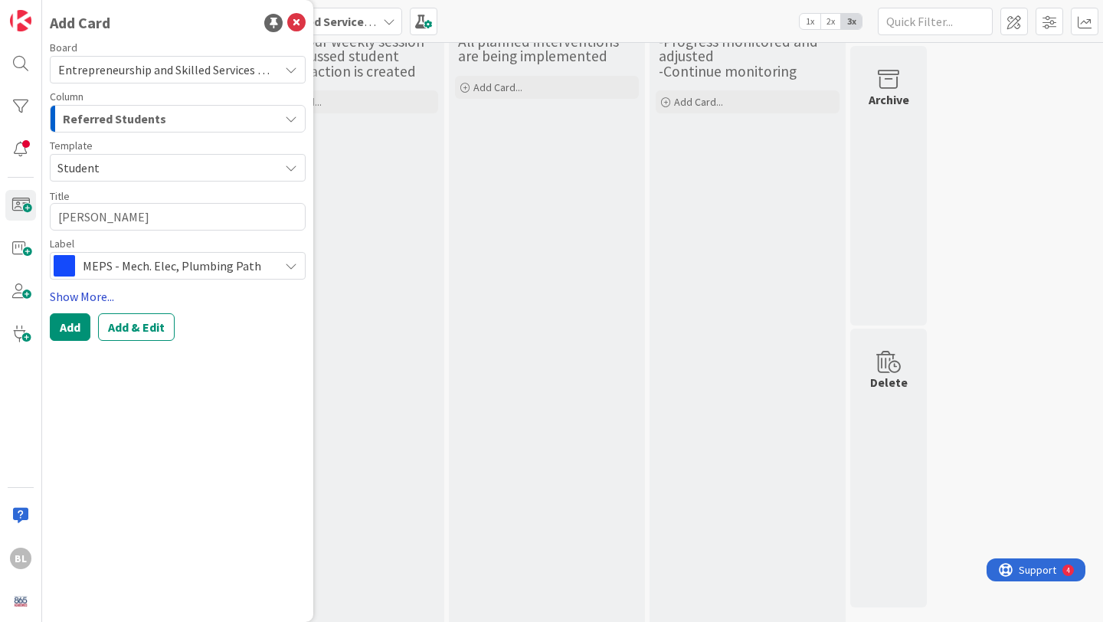
click at [86, 293] on link "Show More..." at bounding box center [178, 296] width 256 height 18
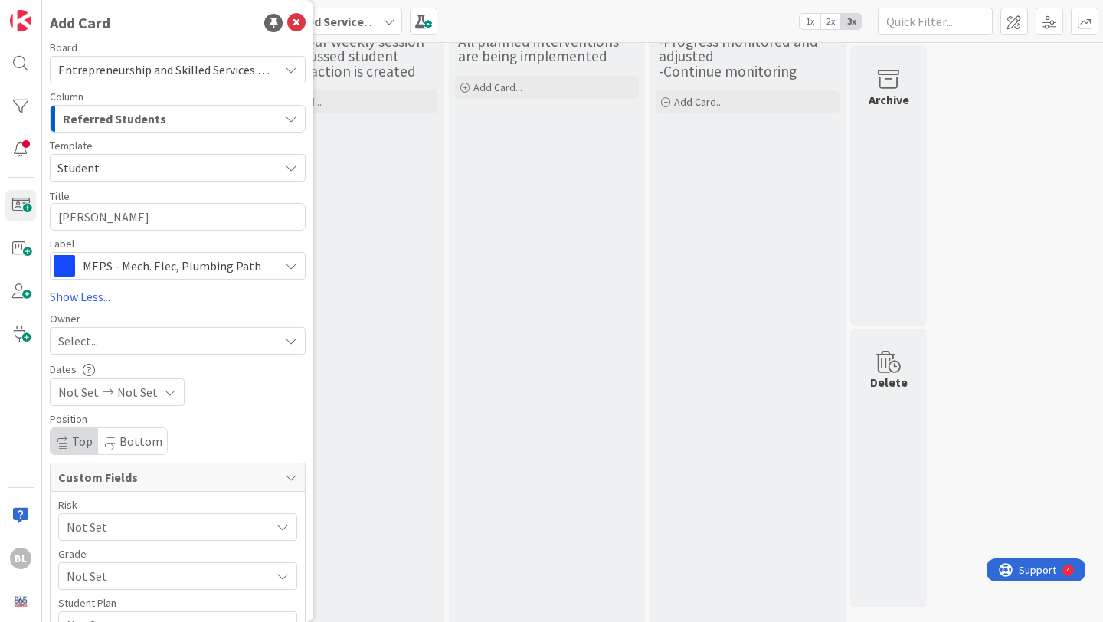
click at [106, 349] on div "Select..." at bounding box center [168, 341] width 221 height 18
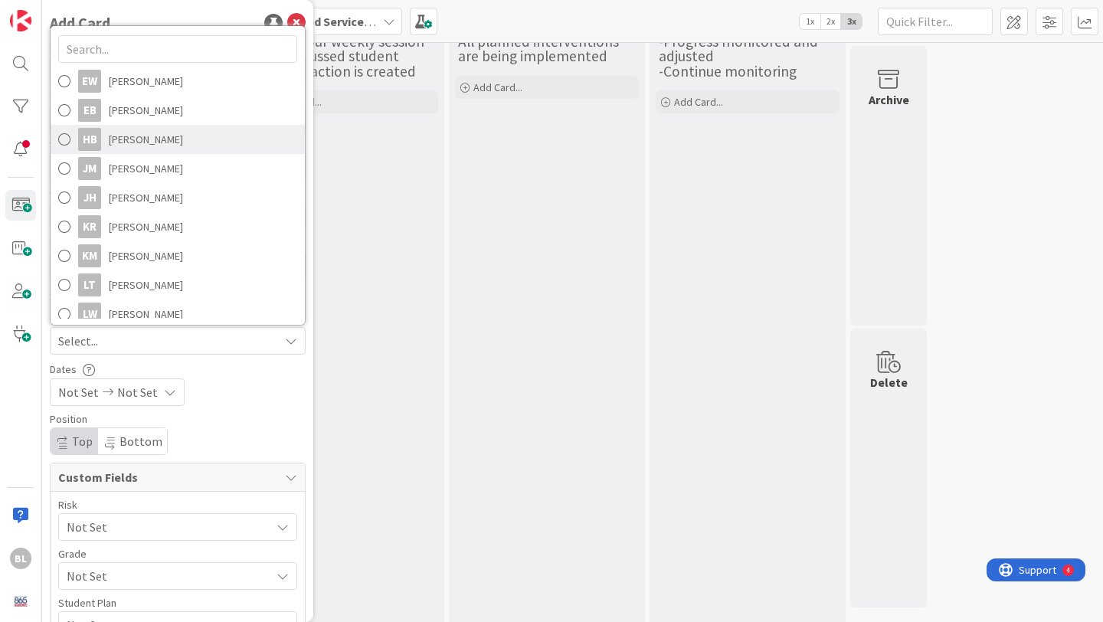
scroll to position [144, 0]
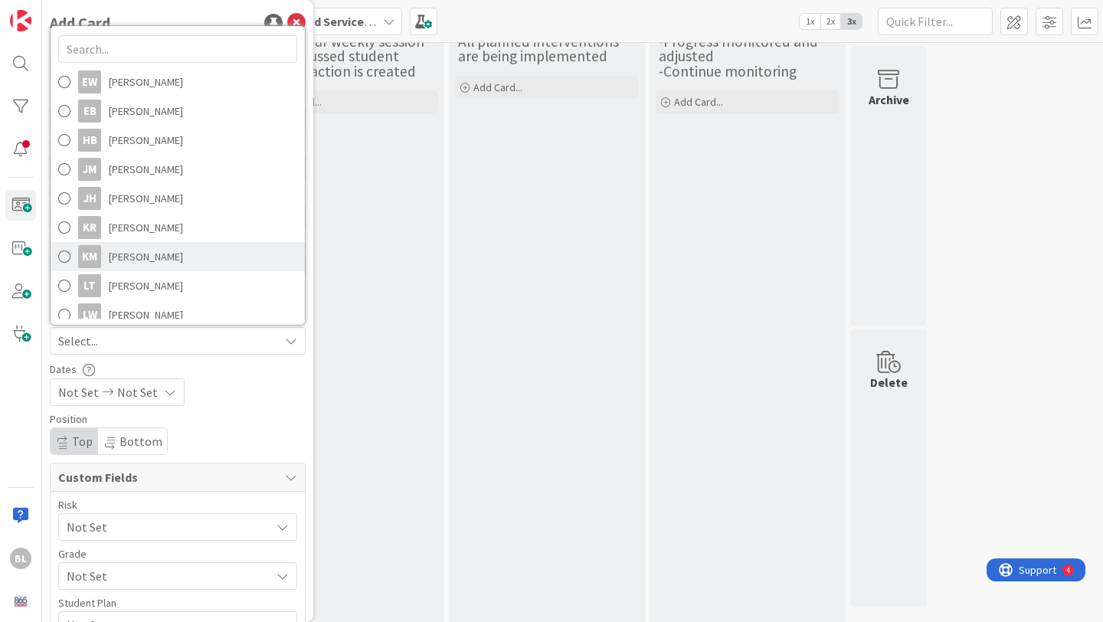
click at [65, 255] on span at bounding box center [64, 256] width 12 height 23
type textarea "x"
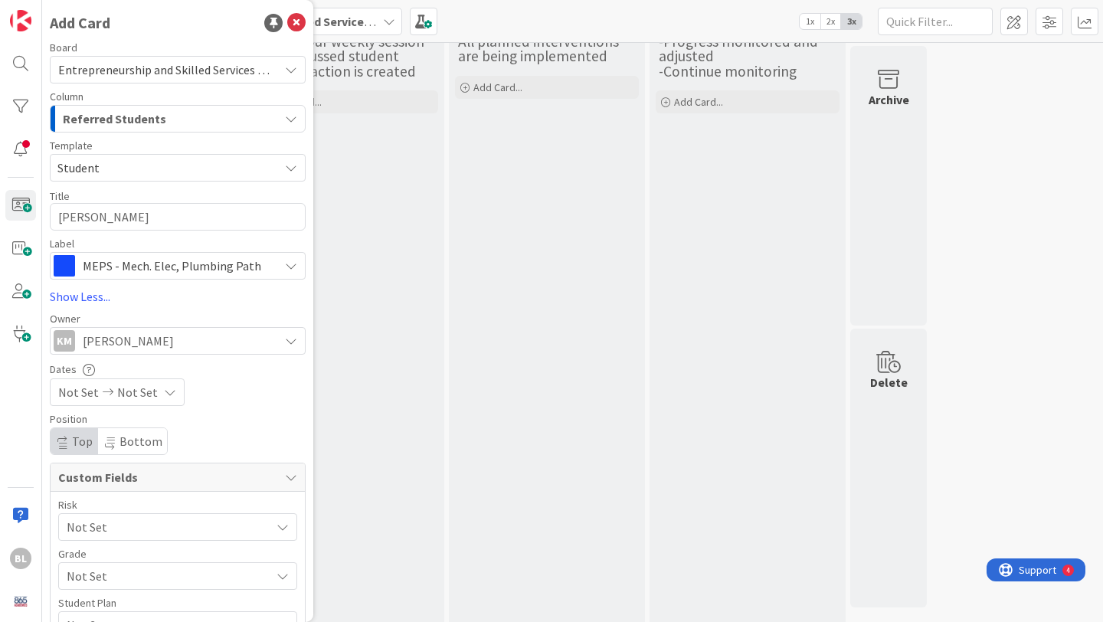
click at [170, 390] on div "Not Set Not Set" at bounding box center [117, 392] width 135 height 28
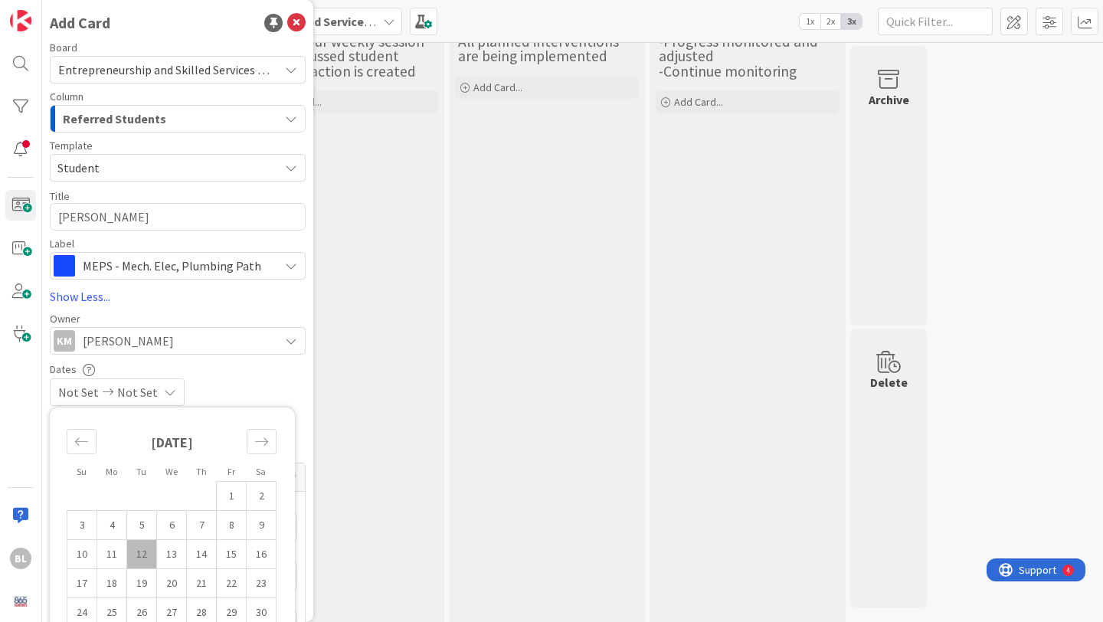
click at [170, 390] on div "Not Set Not Set" at bounding box center [117, 392] width 135 height 28
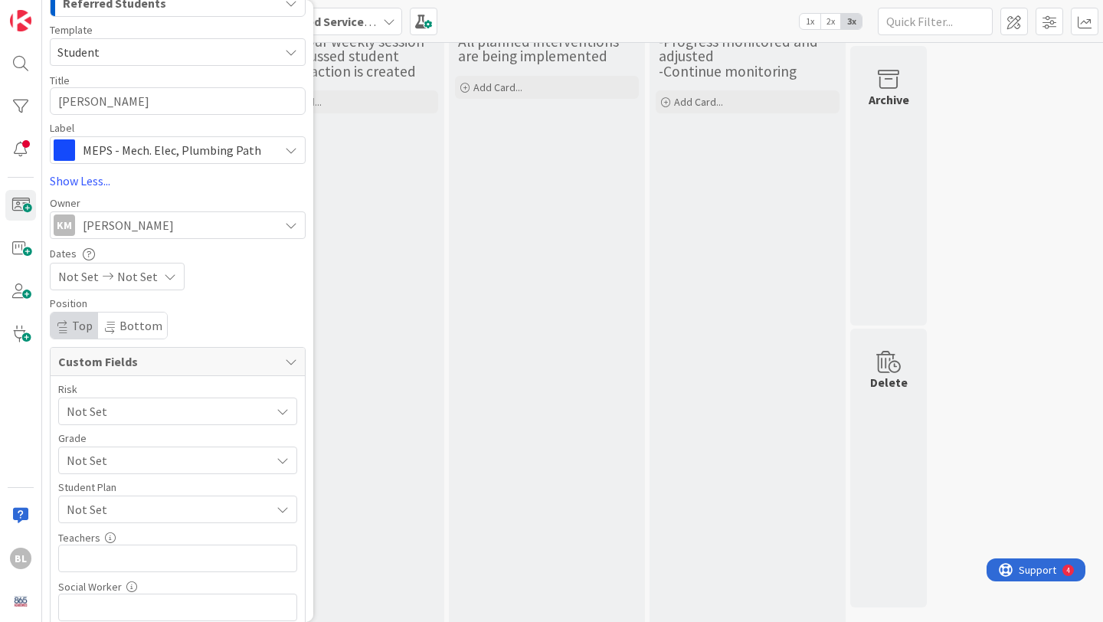
scroll to position [115, 0]
click at [186, 413] on span "Not Set" at bounding box center [165, 411] width 196 height 21
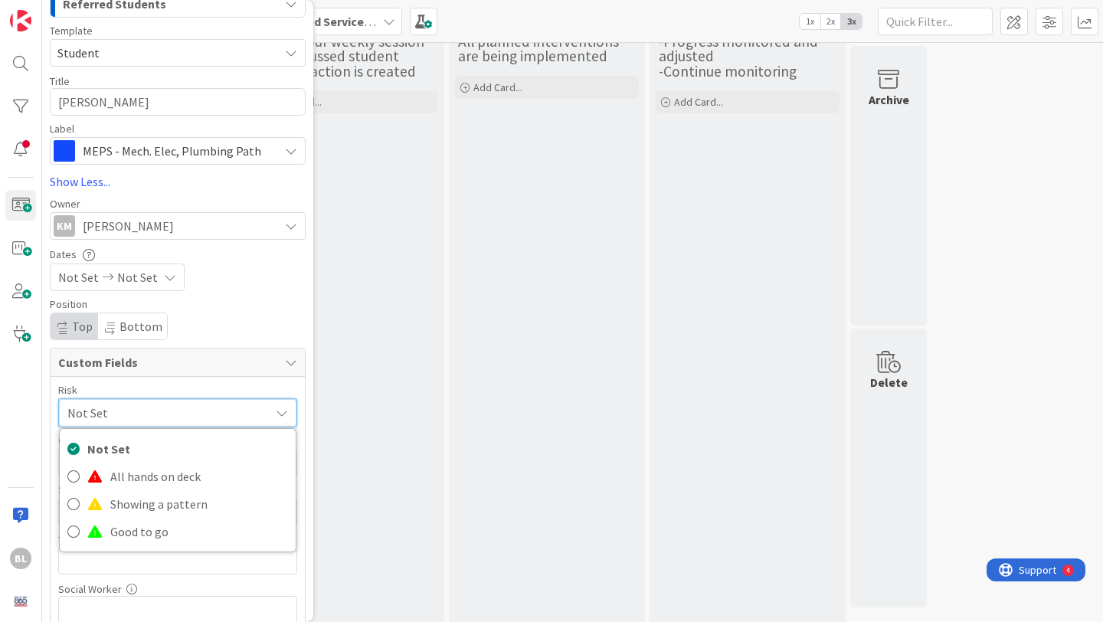
click at [186, 413] on span "Not Set" at bounding box center [164, 412] width 195 height 21
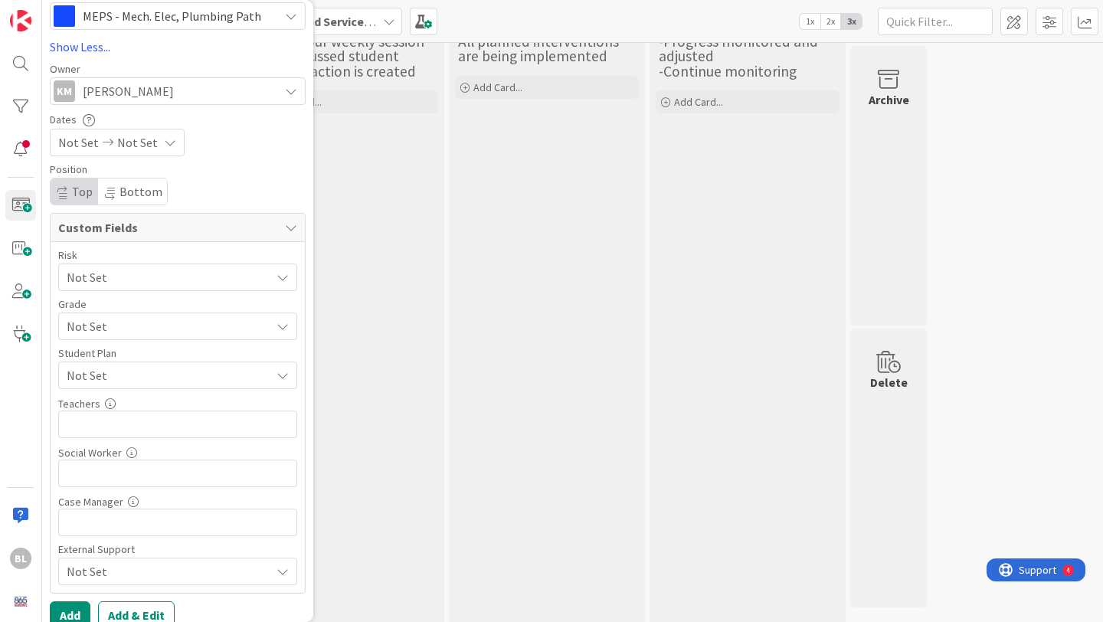
scroll to position [268, 0]
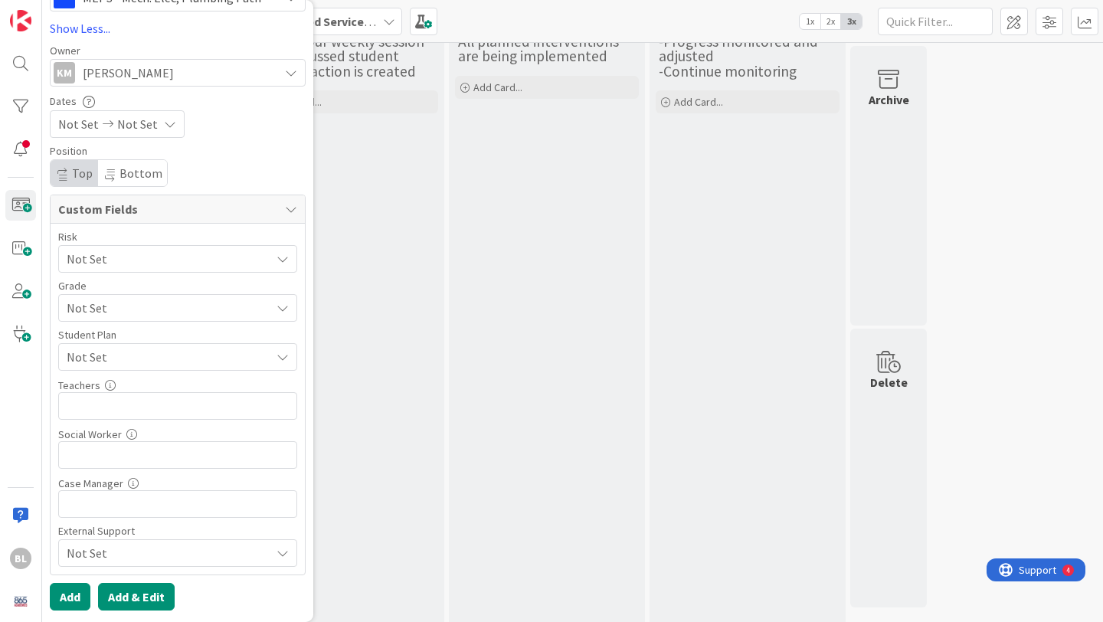
click at [136, 597] on button "Add & Edit" at bounding box center [136, 597] width 77 height 28
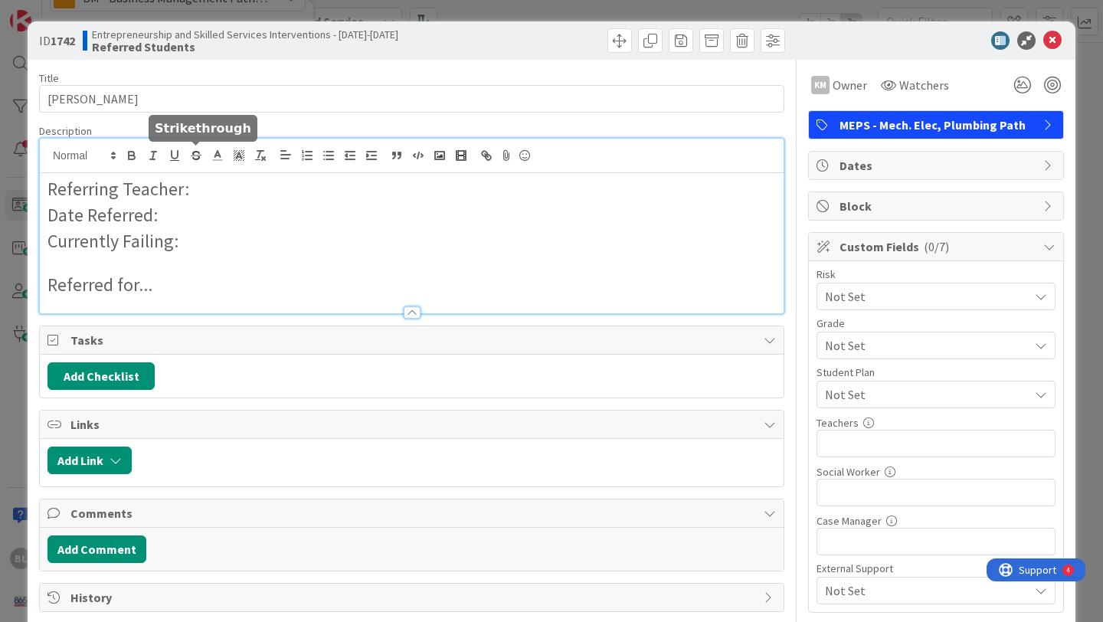
click at [194, 161] on div "Referring Teacher: Date Referred: Currently Failing: Referred for..." at bounding box center [412, 226] width 744 height 175
click at [165, 221] on p "Date Referred:" at bounding box center [411, 215] width 728 height 26
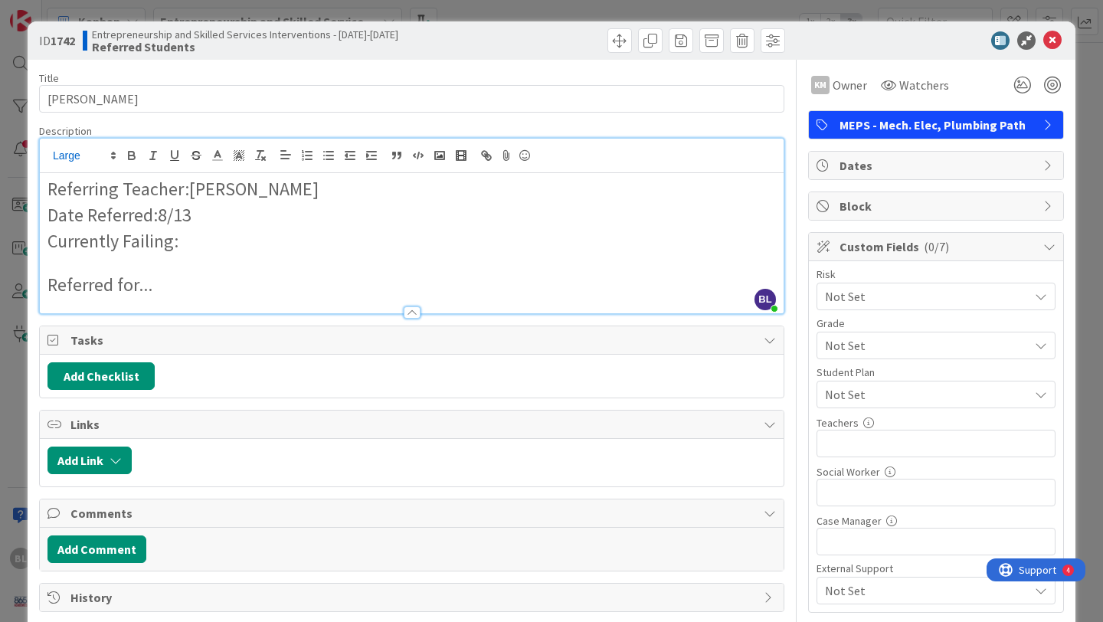
click at [188, 244] on p "Currently Failing:" at bounding box center [411, 241] width 728 height 26
click at [162, 289] on p "Referred for..." at bounding box center [411, 285] width 728 height 26
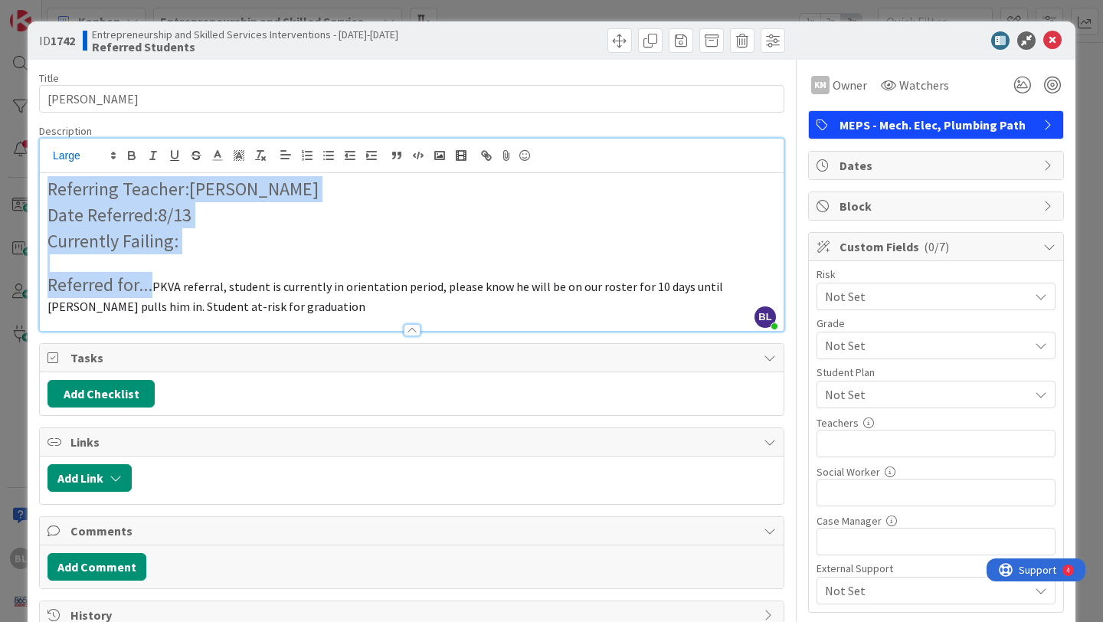
drag, startPoint x: 150, startPoint y: 286, endPoint x: 46, endPoint y: 190, distance: 141.5
click at [46, 190] on div "Referring Teacher:[PERSON_NAME] Date Referred:8/13 Currently Failing: Referred …" at bounding box center [412, 252] width 744 height 158
click at [111, 155] on icon at bounding box center [113, 156] width 14 height 14
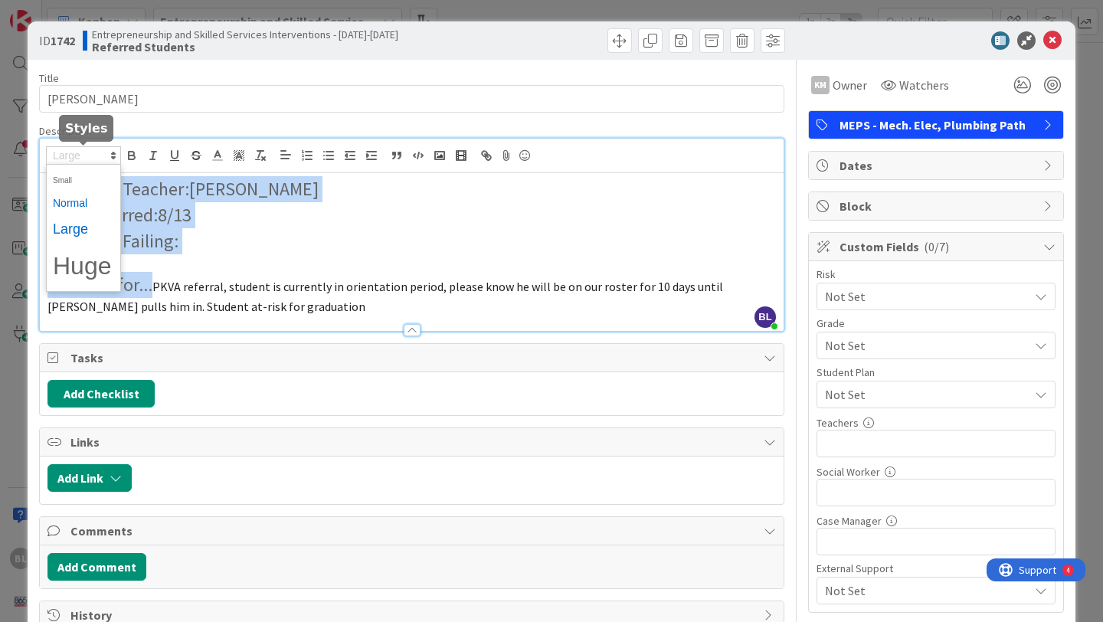
click at [80, 201] on span at bounding box center [83, 203] width 61 height 24
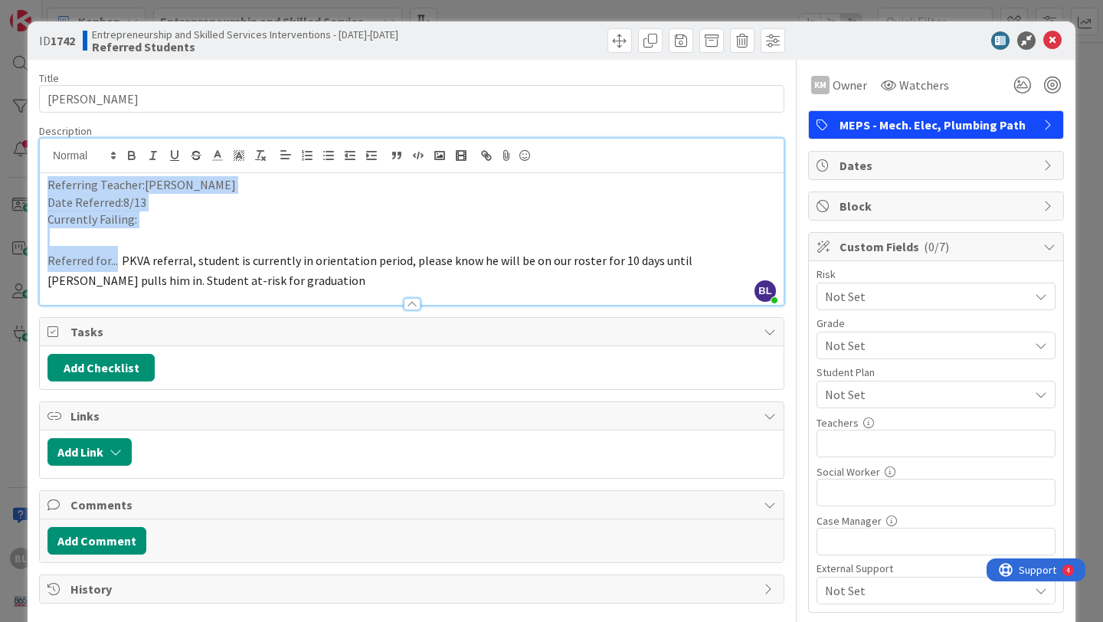
click at [258, 241] on p at bounding box center [411, 237] width 728 height 18
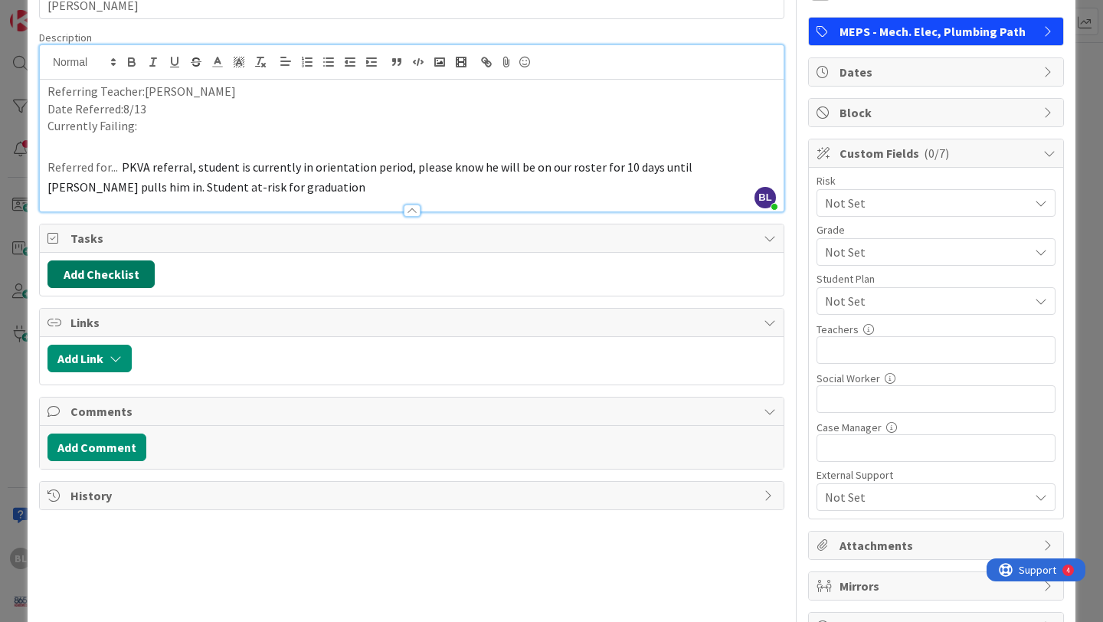
scroll to position [102, 0]
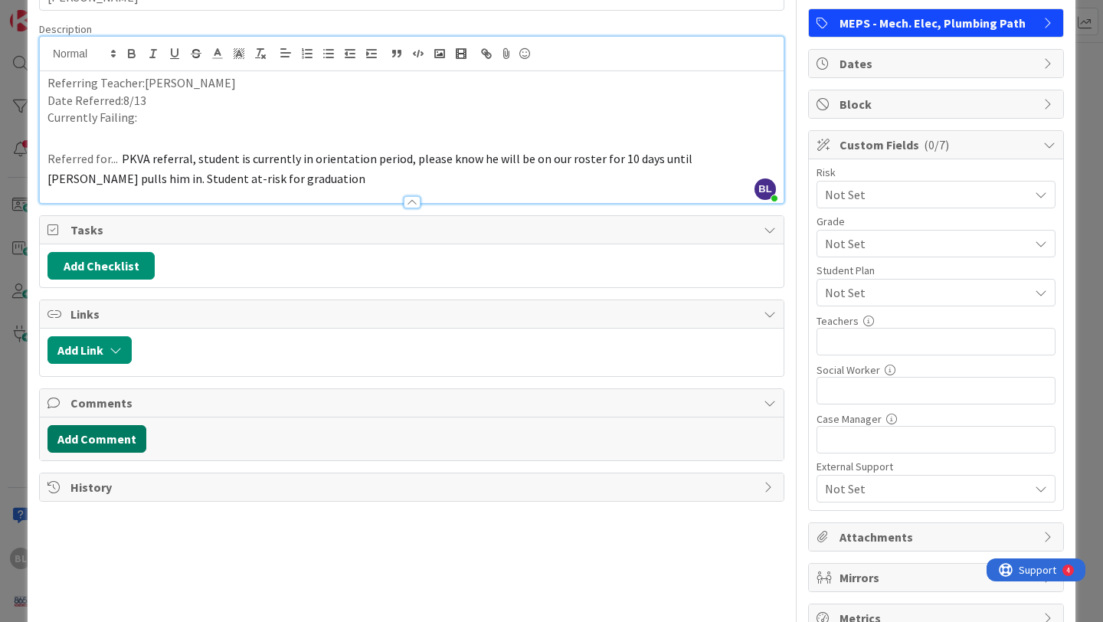
click at [88, 437] on button "Add Comment" at bounding box center [96, 439] width 99 height 28
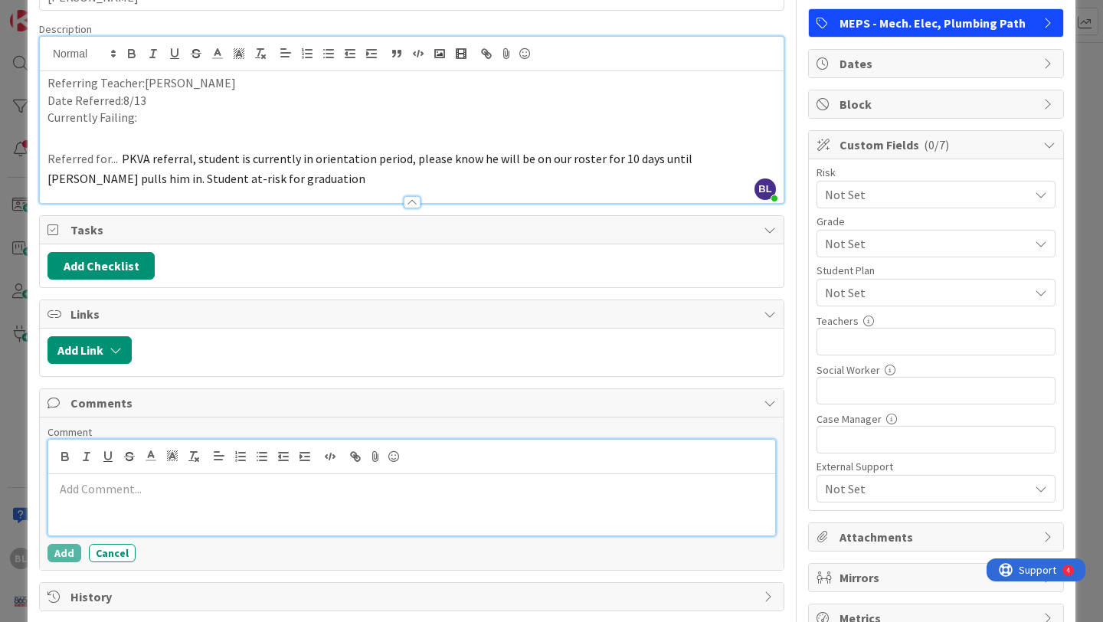
drag, startPoint x: 75, startPoint y: 493, endPoint x: 93, endPoint y: 387, distance: 107.1
click at [80, 478] on div at bounding box center [411, 504] width 727 height 61
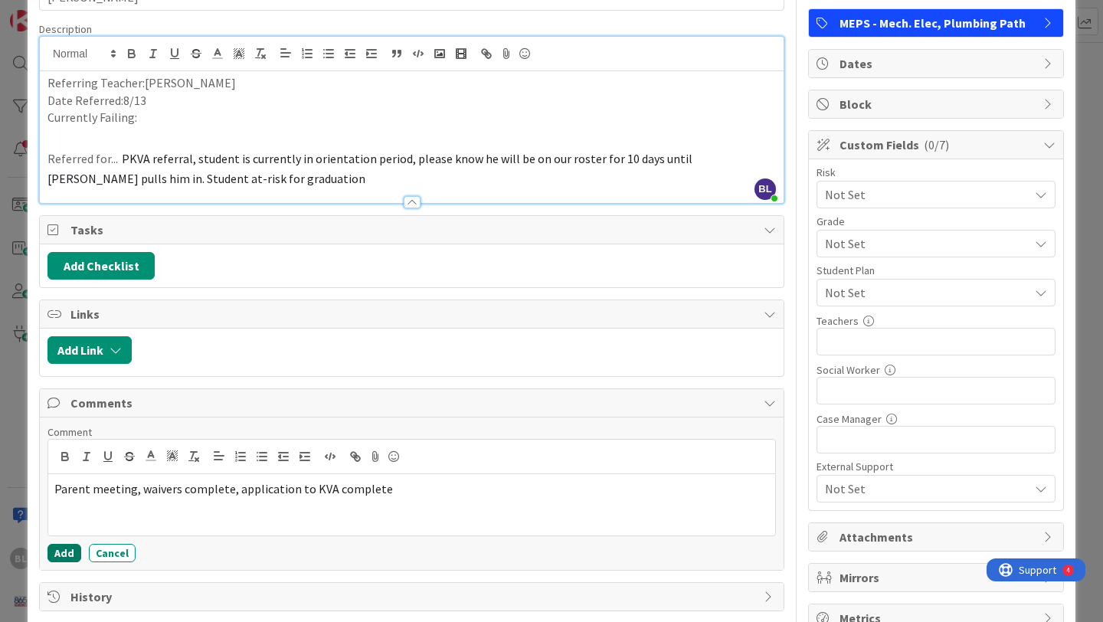
click at [64, 556] on button "Add" at bounding box center [64, 553] width 34 height 18
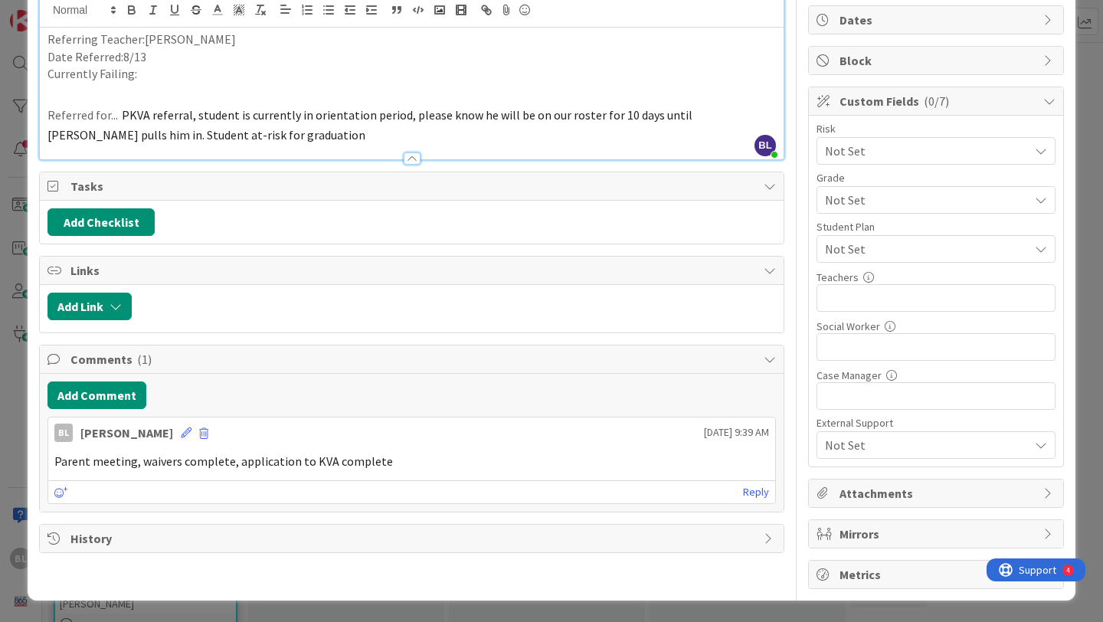
scroll to position [0, 0]
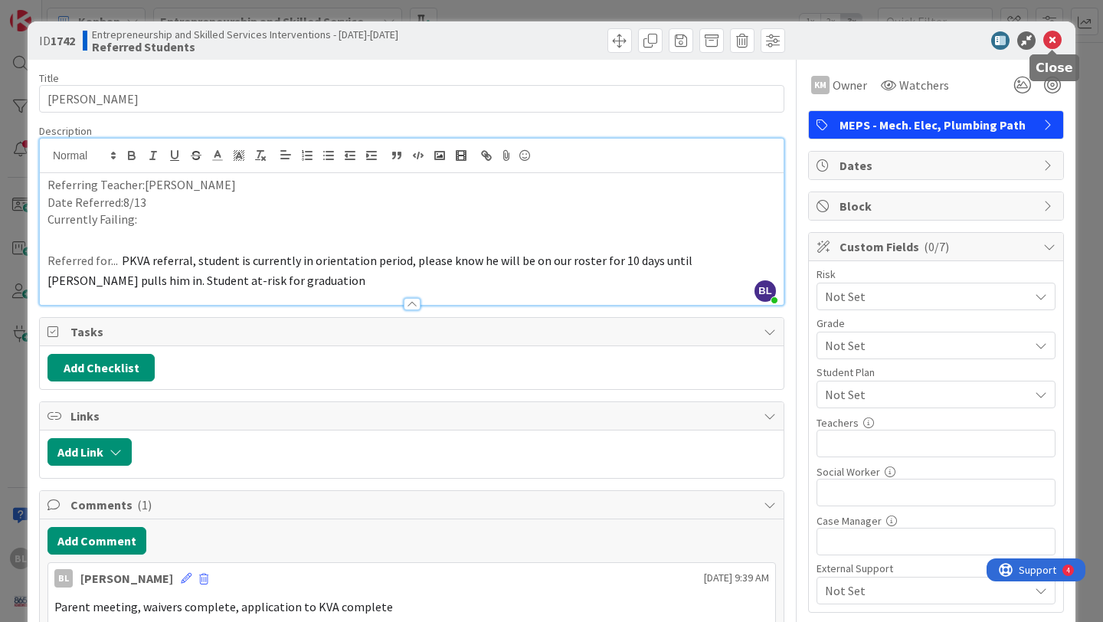
click at [1056, 35] on icon at bounding box center [1052, 40] width 18 height 18
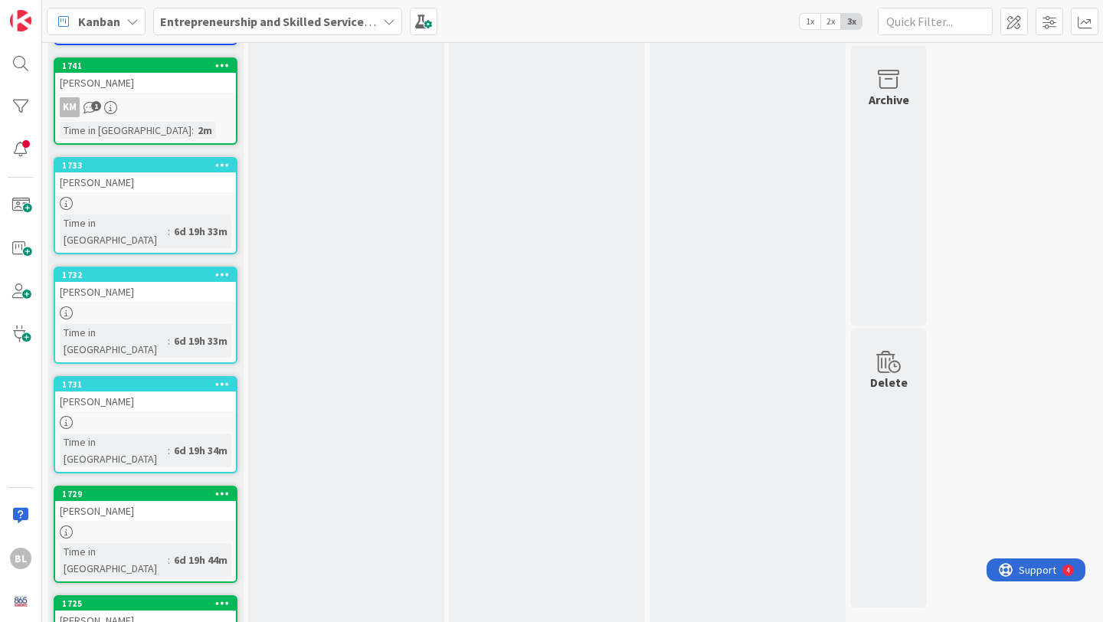
scroll to position [157, 0]
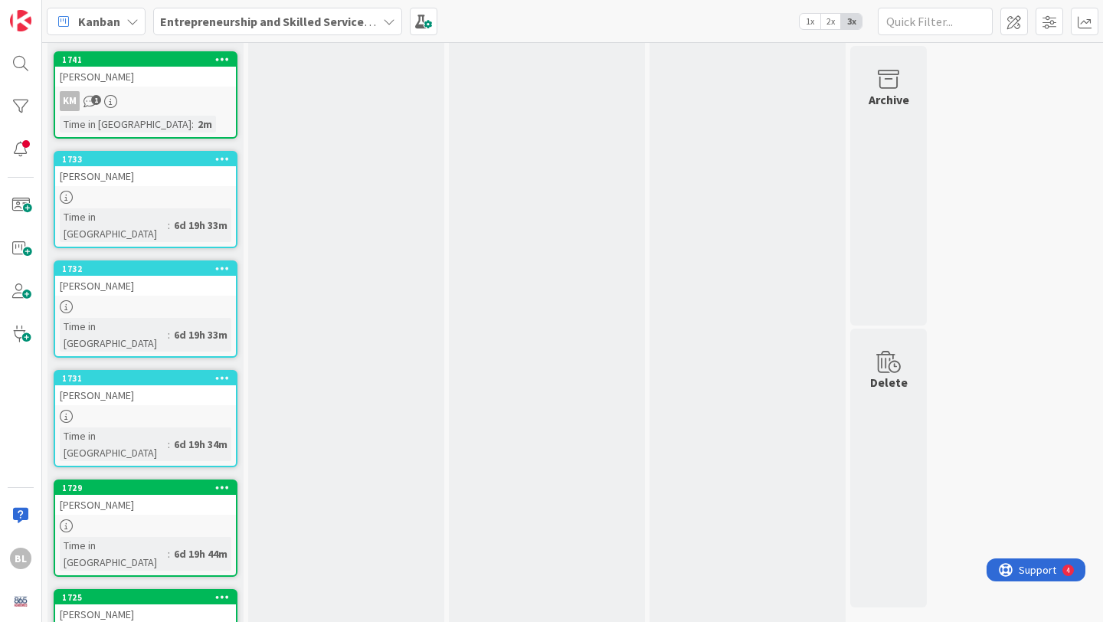
click at [88, 76] on div "[PERSON_NAME]" at bounding box center [145, 77] width 181 height 20
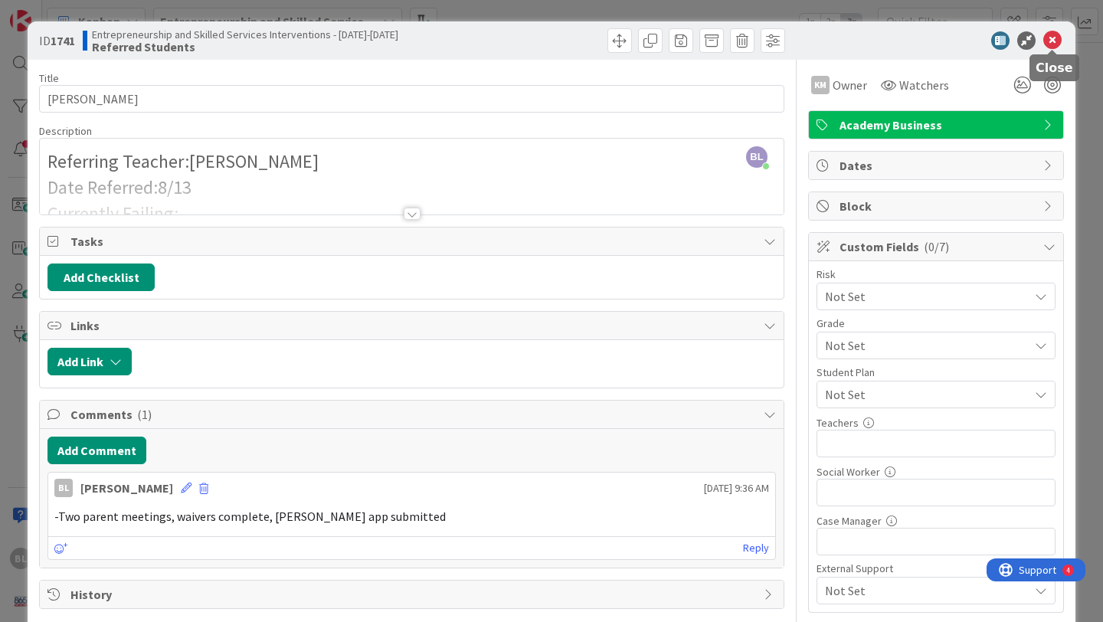
click at [1048, 38] on icon at bounding box center [1052, 40] width 18 height 18
